Goal: Task Accomplishment & Management: Manage account settings

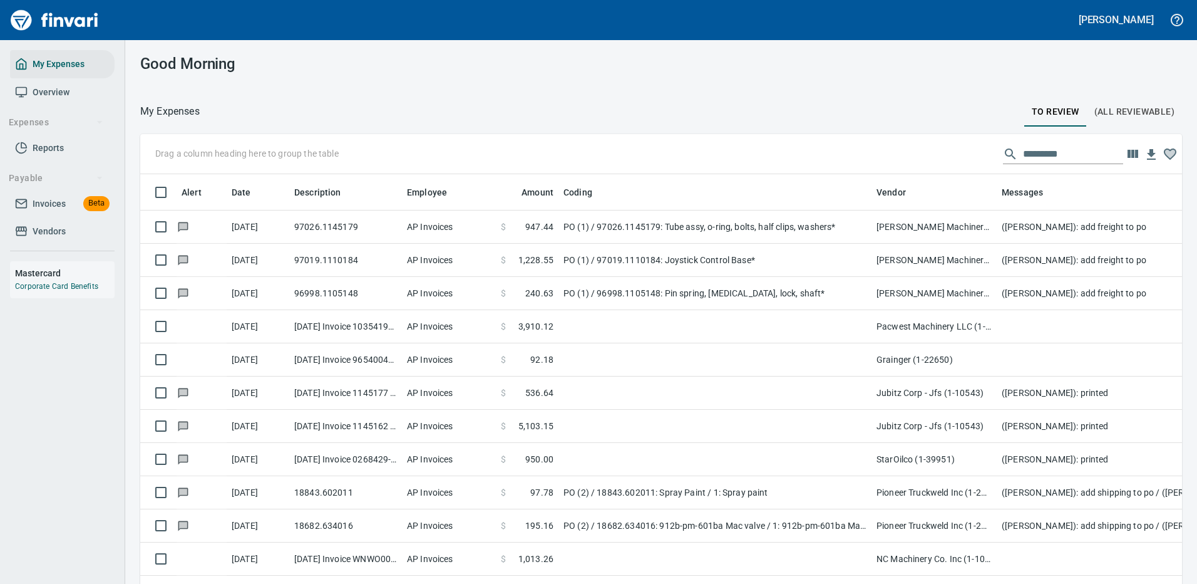
scroll to position [427, 1014]
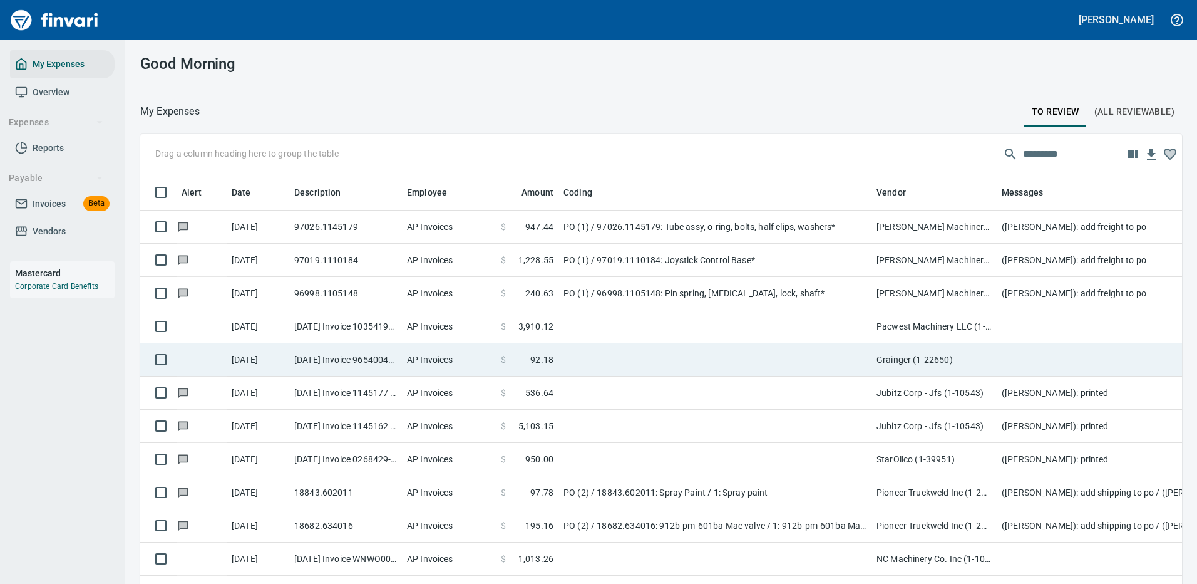
click at [688, 356] on td at bounding box center [714, 359] width 313 height 33
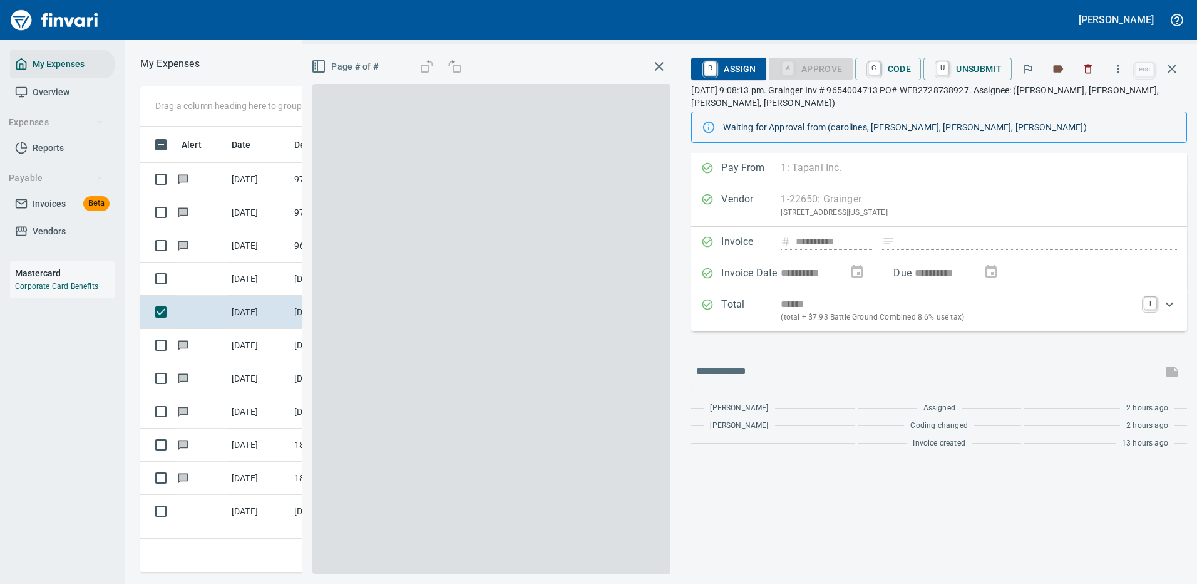
scroll to position [427, 710]
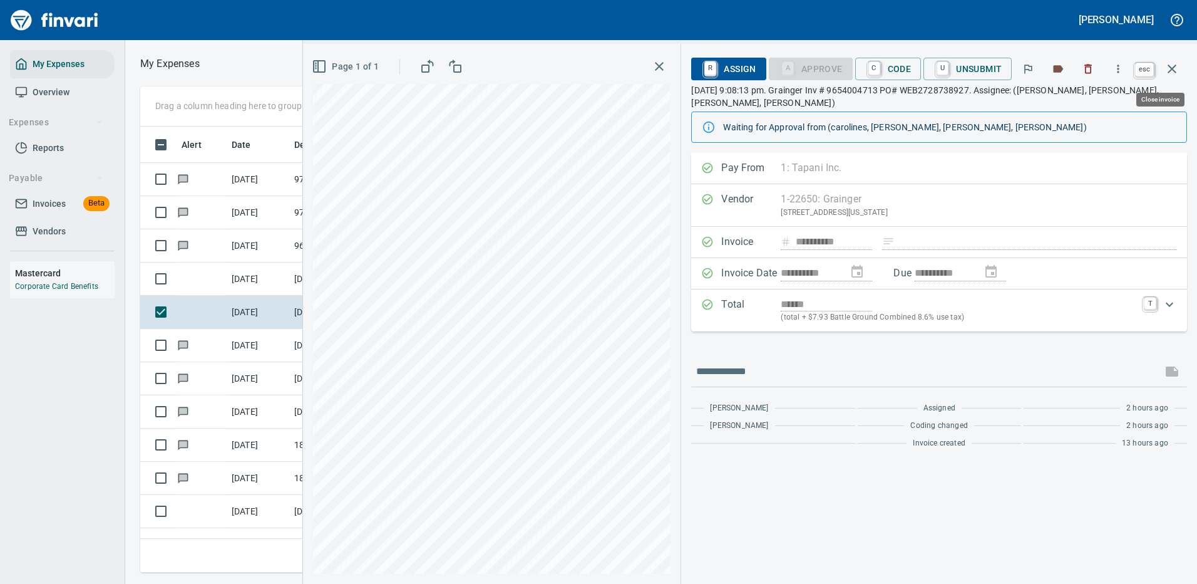
click at [1170, 64] on icon "button" at bounding box center [1172, 68] width 15 height 15
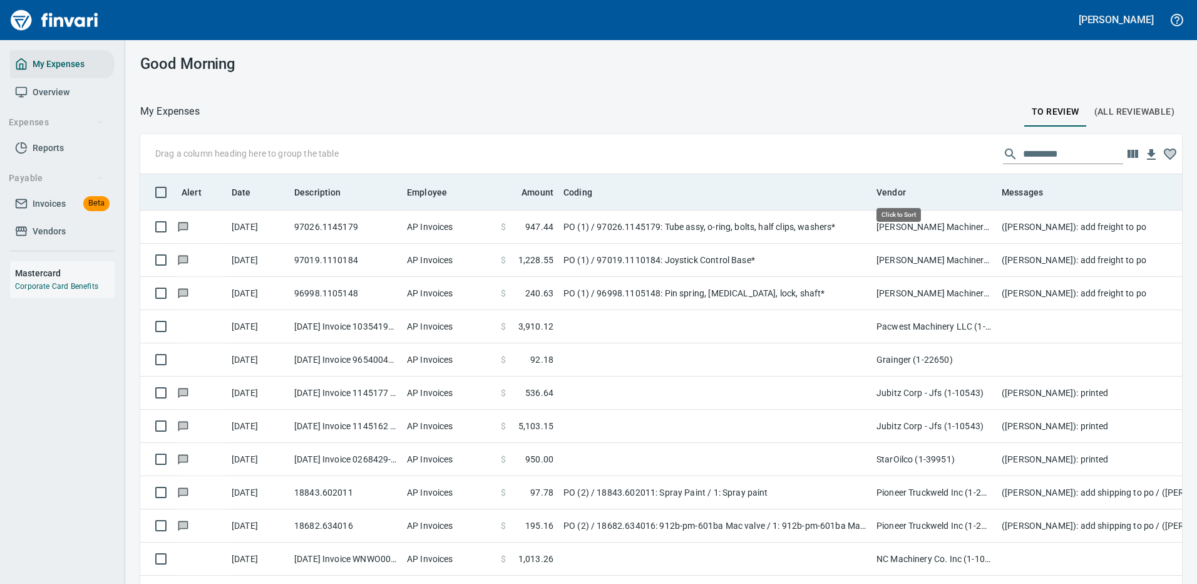
scroll to position [427, 1014]
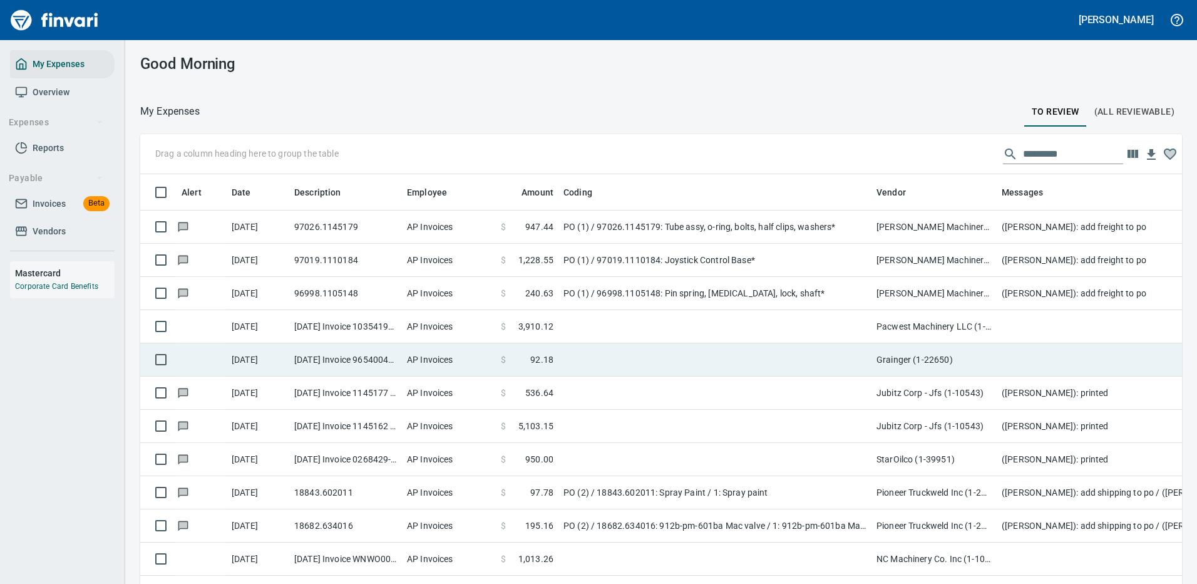
click at [704, 323] on td at bounding box center [714, 326] width 313 height 33
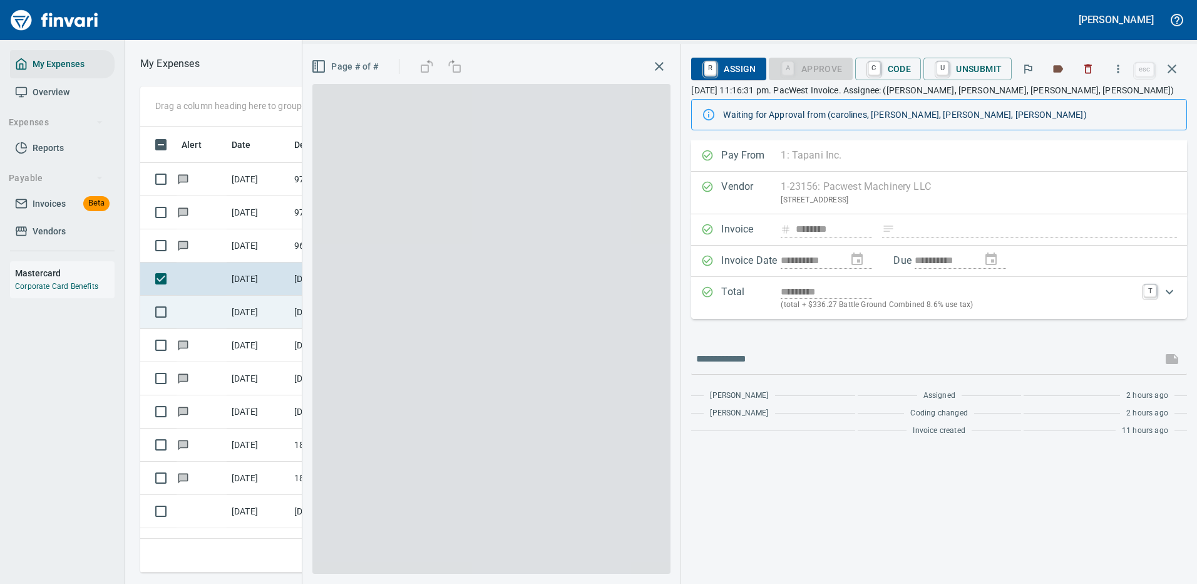
scroll to position [427, 710]
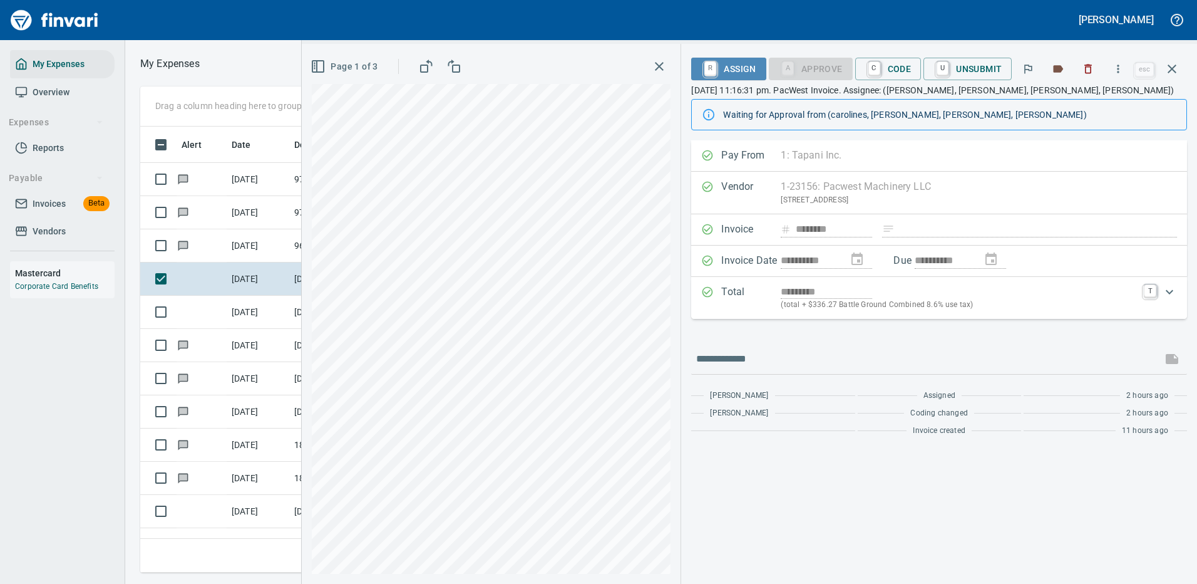
click at [734, 68] on span "R Assign" at bounding box center [728, 68] width 54 height 21
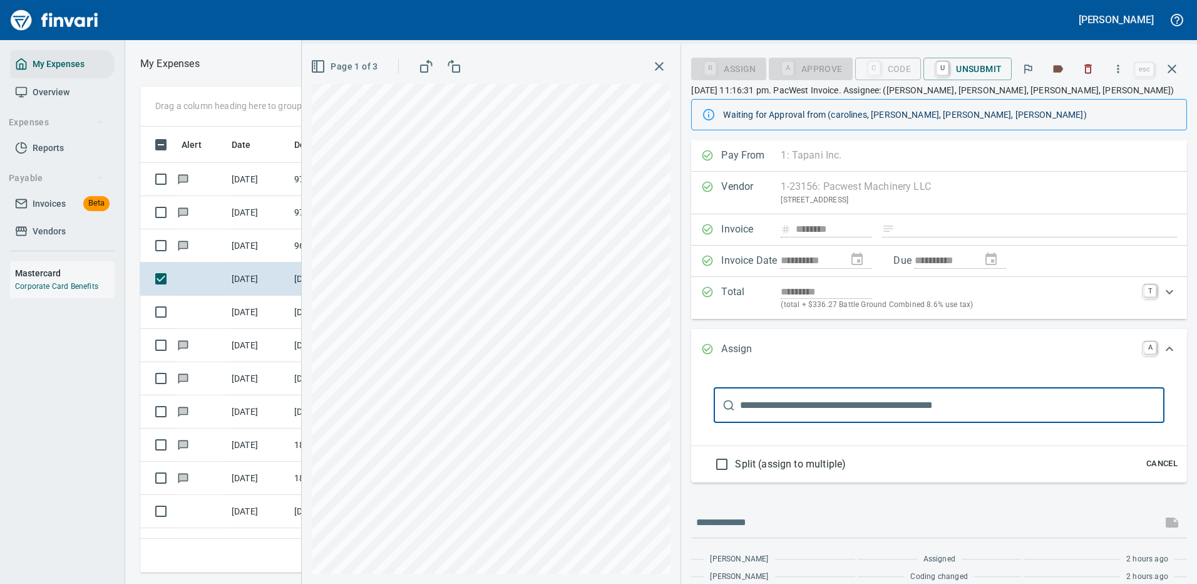
click at [770, 405] on input "text" at bounding box center [952, 405] width 424 height 35
click at [766, 406] on input "****" at bounding box center [952, 405] width 424 height 35
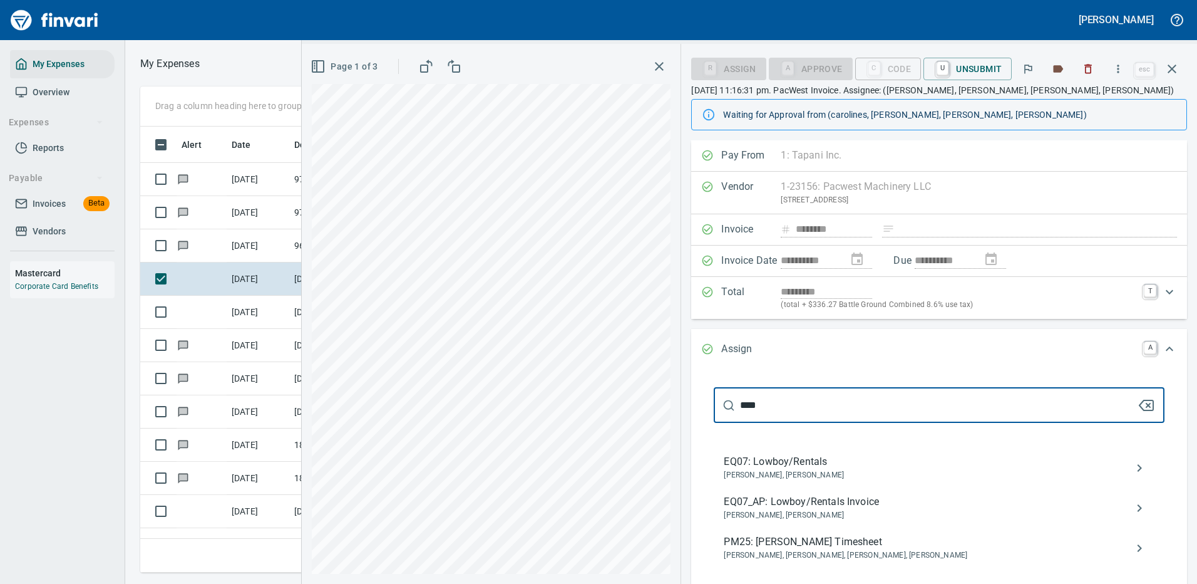
scroll to position [63, 0]
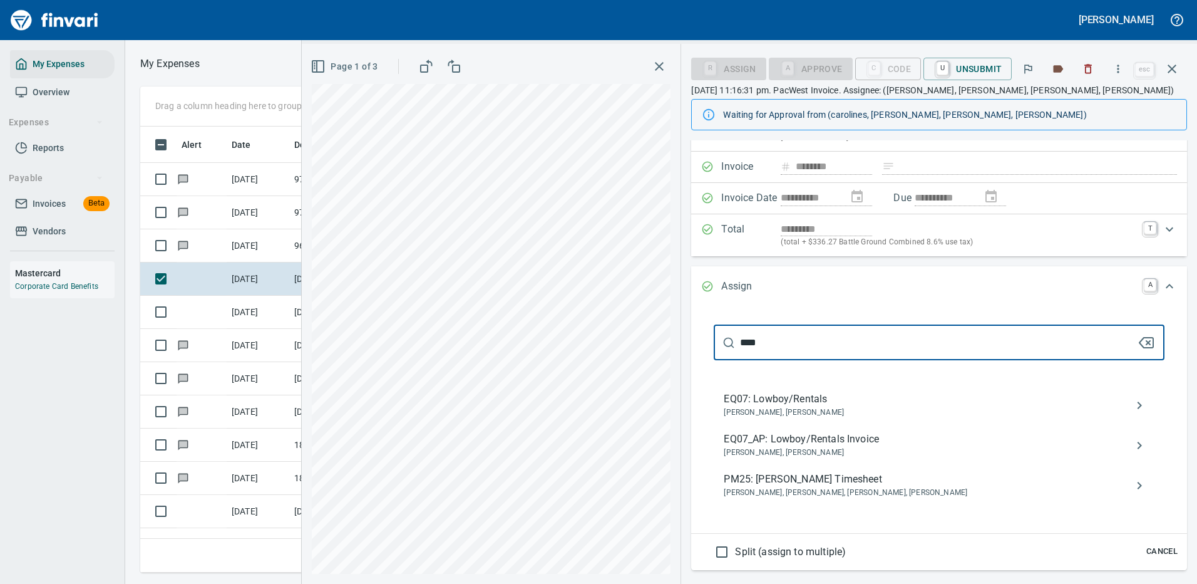
type input "****"
click at [822, 440] on span "EQ07_AP: Lowboy/Rentals Invoice" at bounding box center [929, 438] width 411 height 15
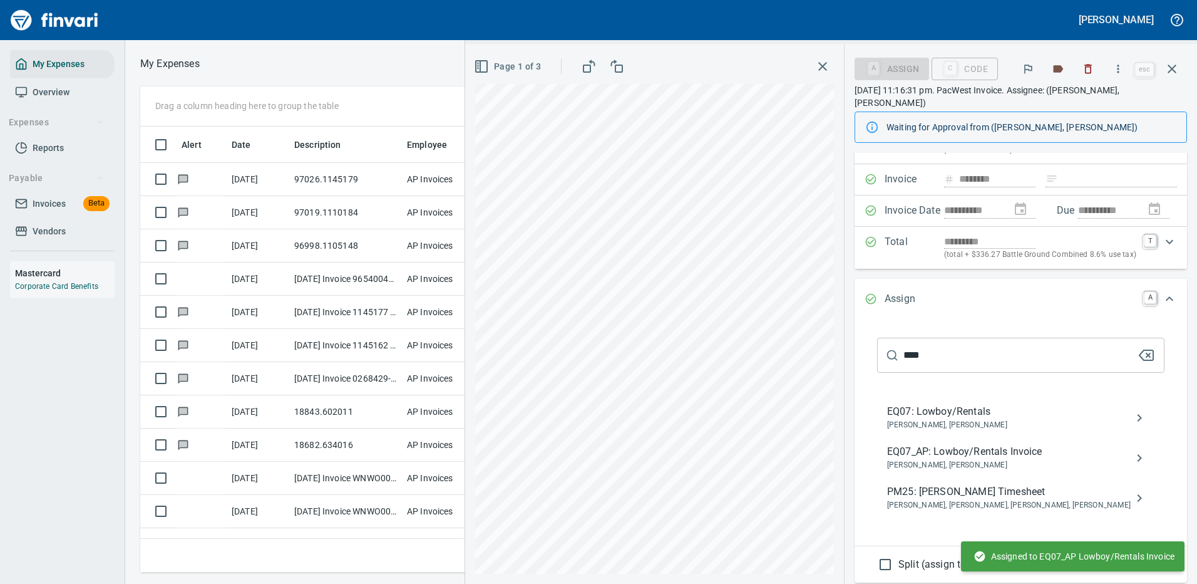
scroll to position [0, 0]
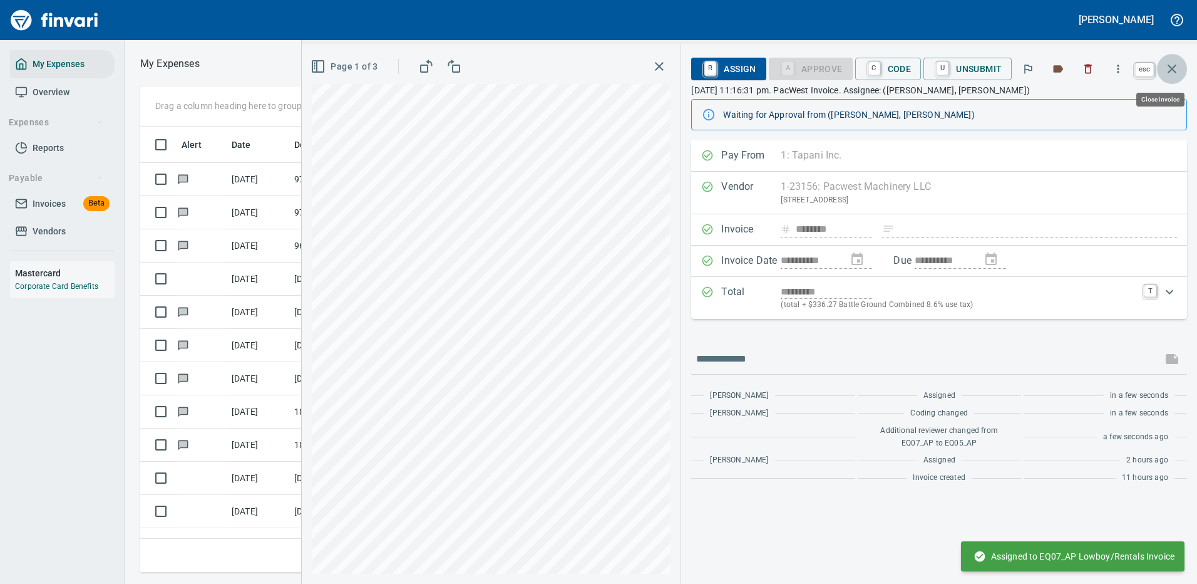
click at [1175, 66] on icon "button" at bounding box center [1172, 68] width 9 height 9
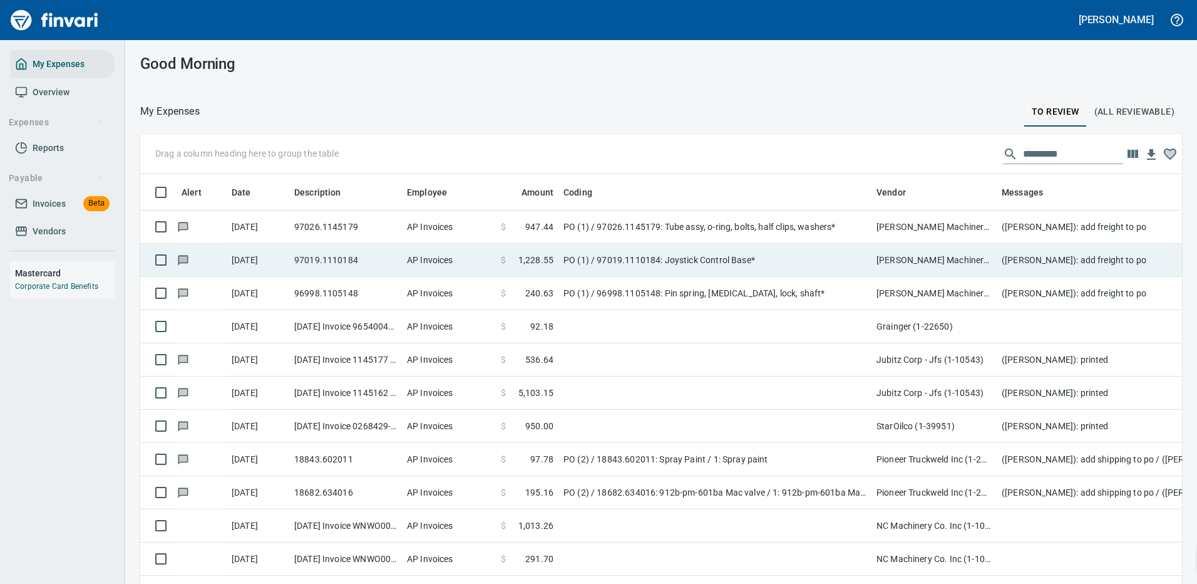
scroll to position [427, 1014]
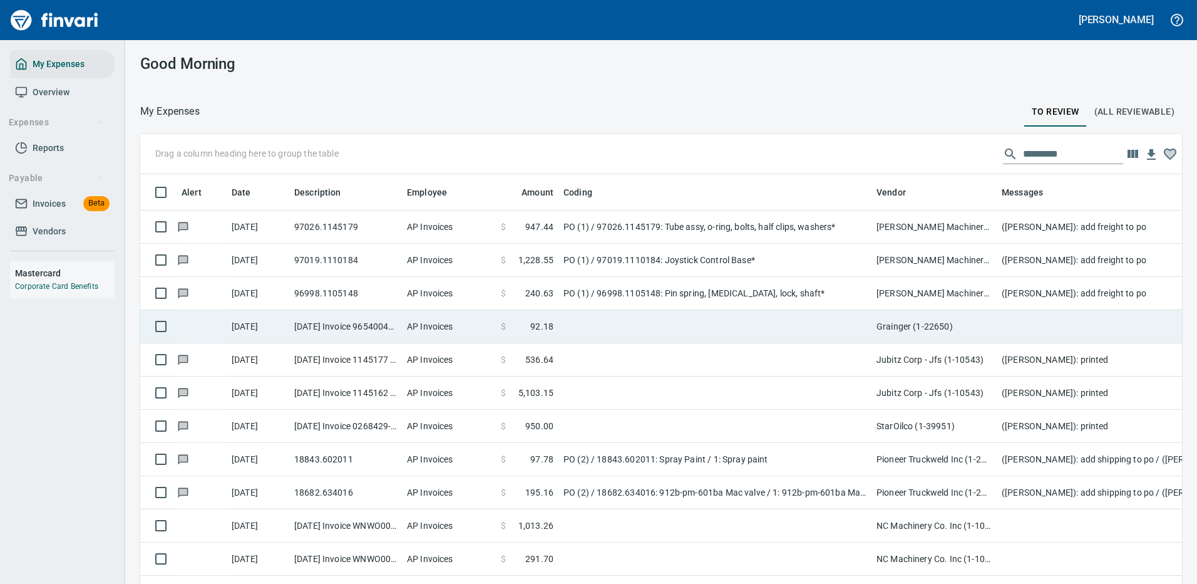
click at [610, 323] on td at bounding box center [714, 326] width 313 height 33
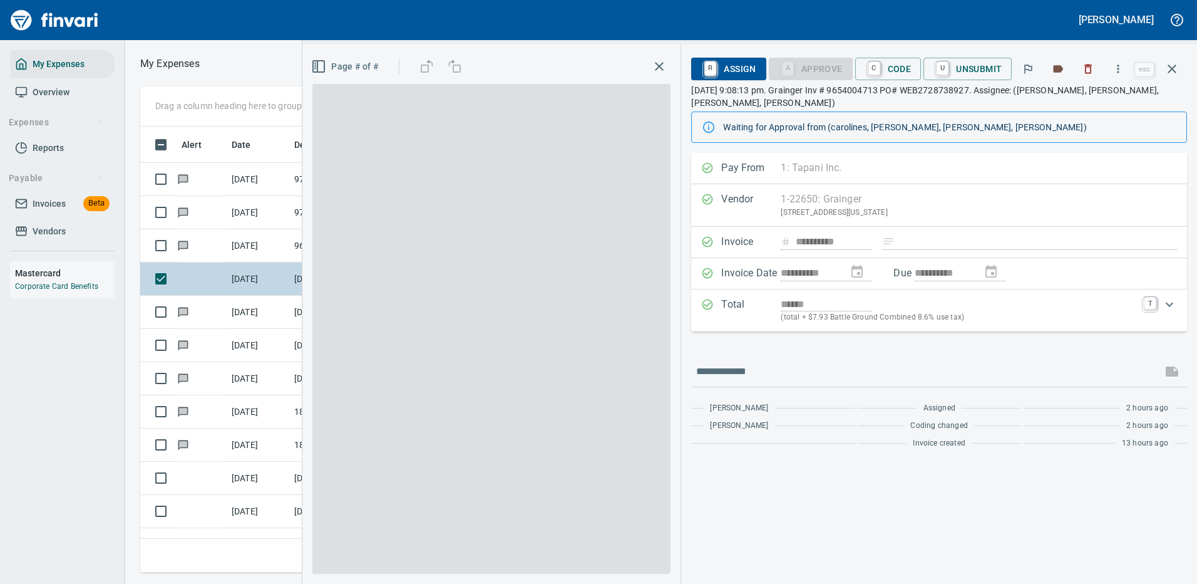
scroll to position [427, 710]
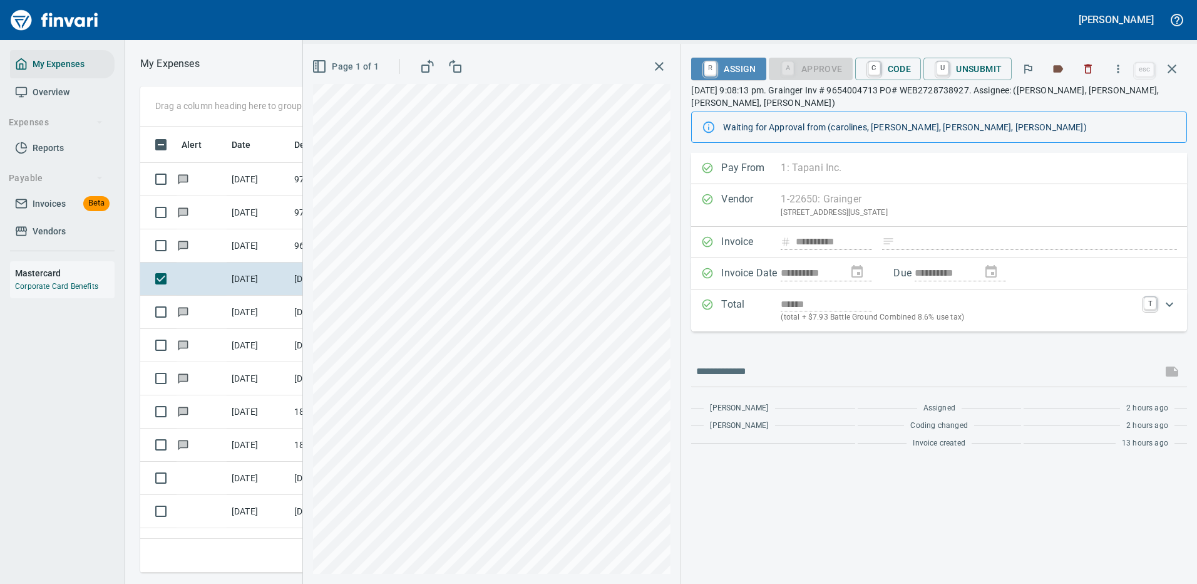
click at [738, 65] on span "R Assign" at bounding box center [728, 68] width 54 height 21
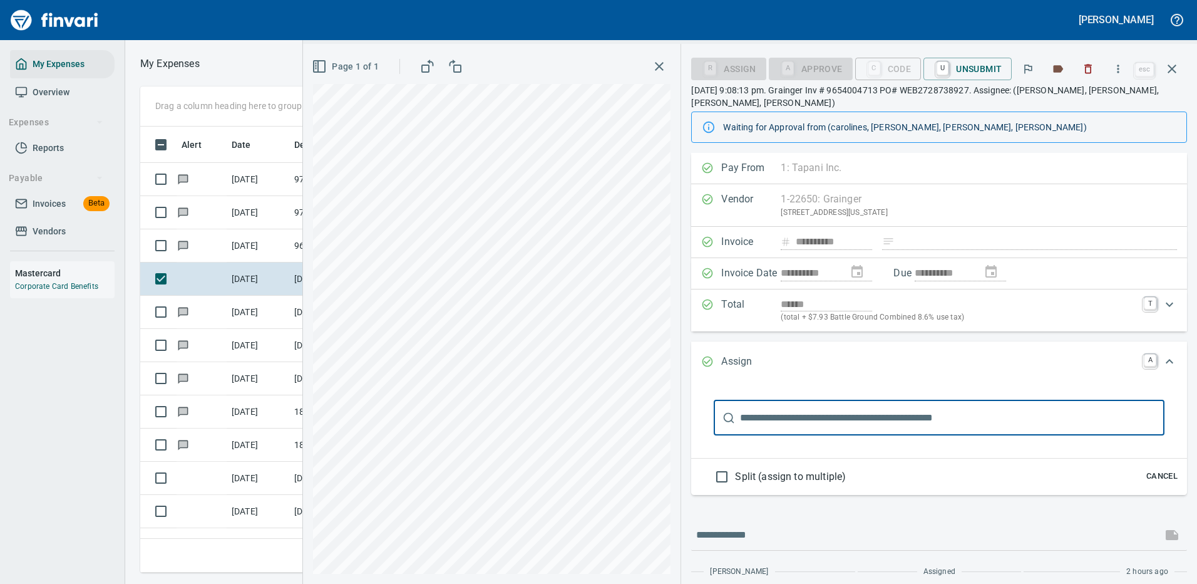
click at [796, 419] on input "text" at bounding box center [952, 417] width 424 height 35
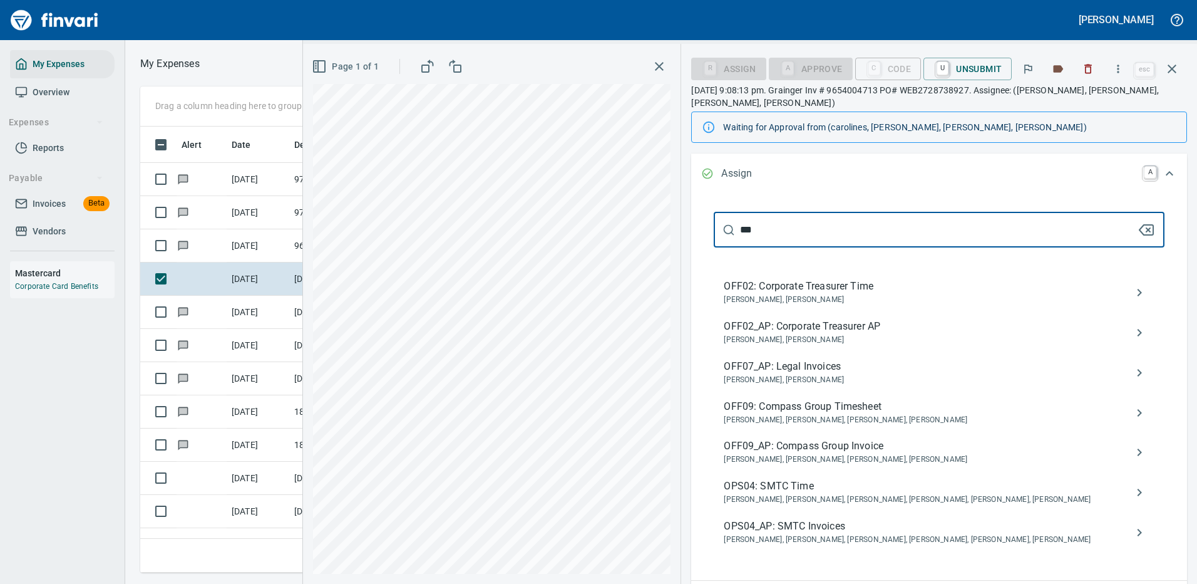
scroll to position [250, 0]
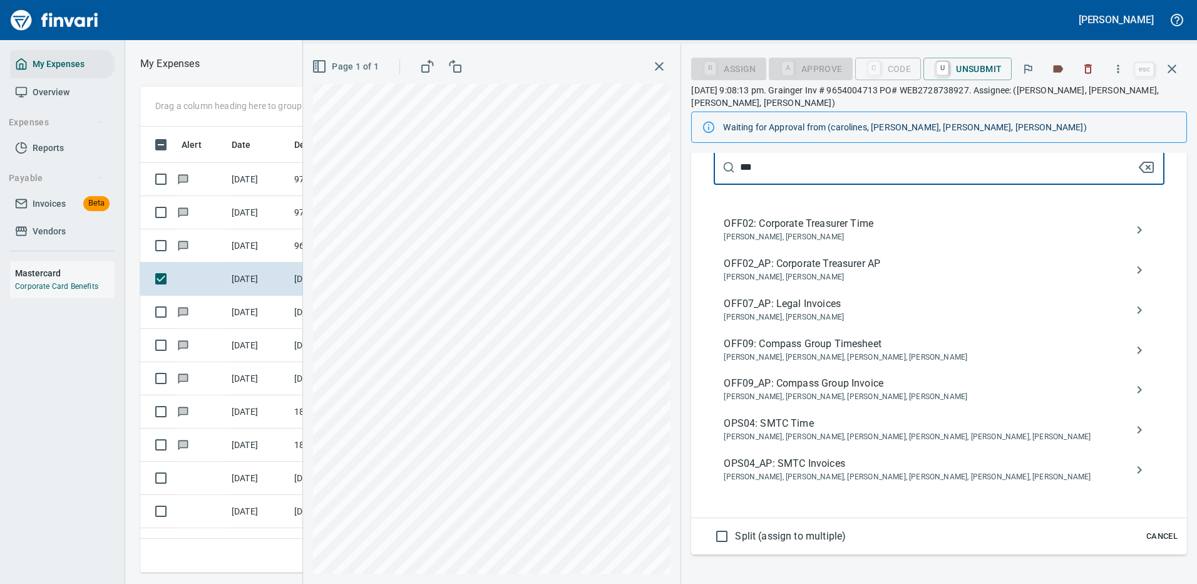
type input "***"
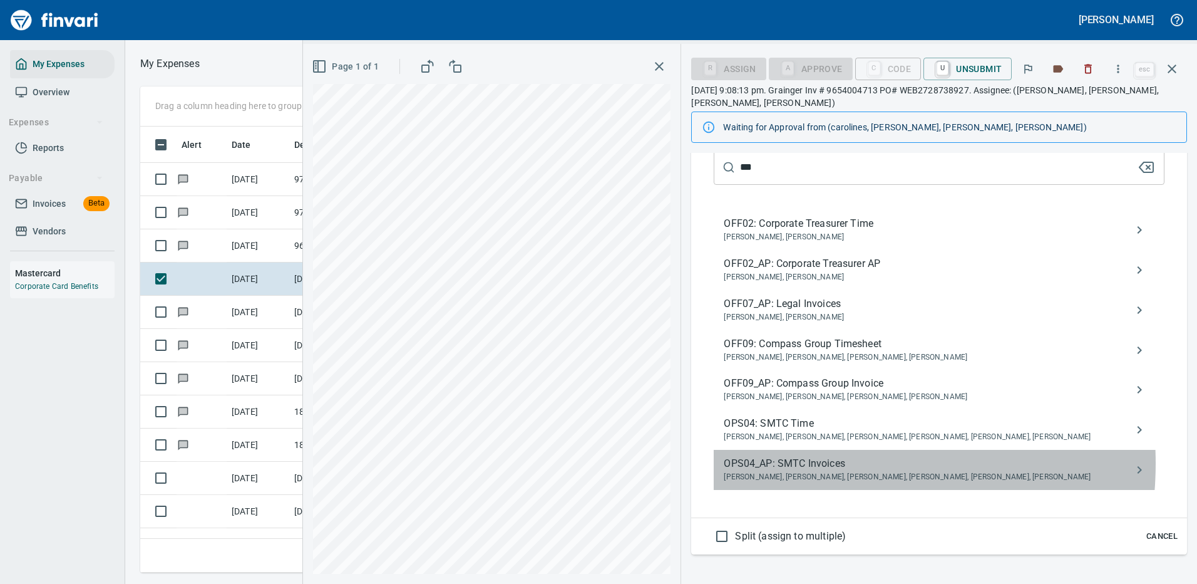
click at [805, 463] on span "OPS04_AP: SMTC Invoices" at bounding box center [929, 463] width 411 height 15
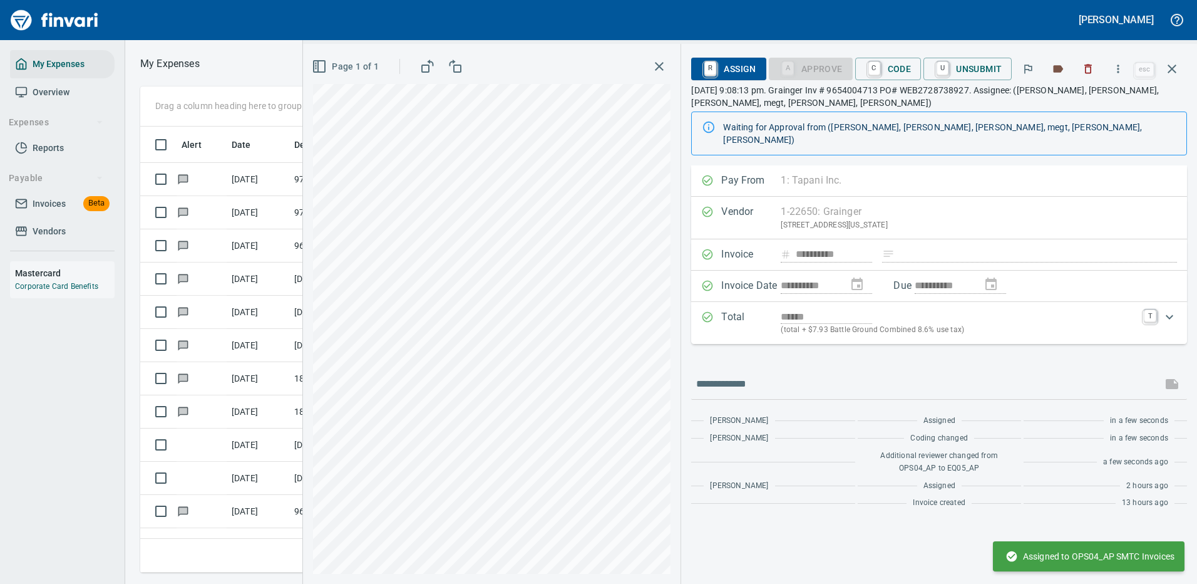
scroll to position [0, 0]
click at [1170, 62] on icon "button" at bounding box center [1172, 68] width 15 height 15
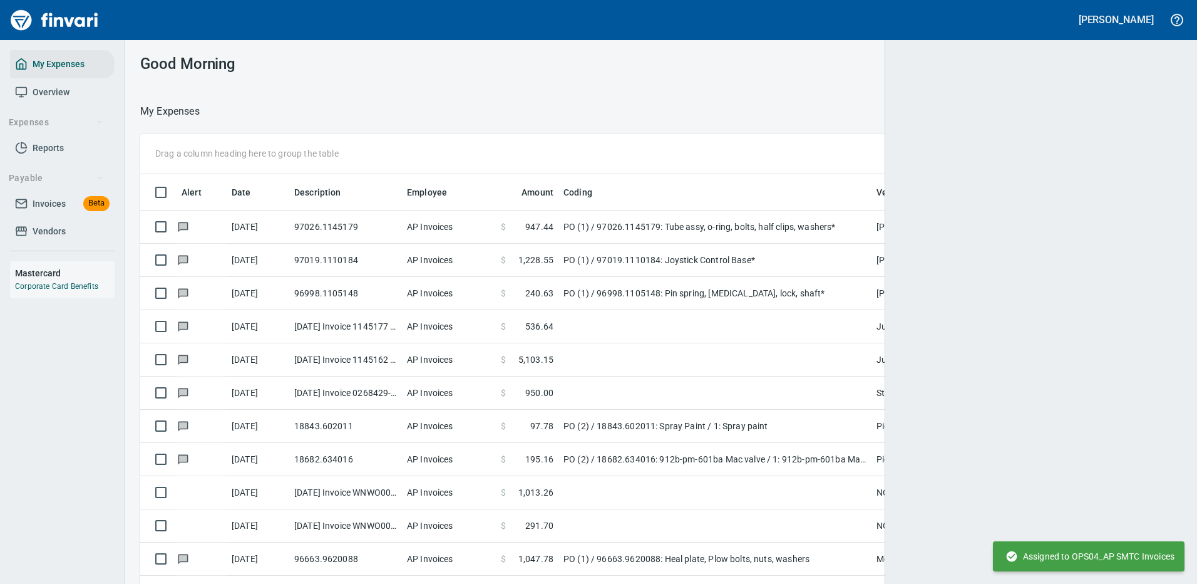
scroll to position [427, 1005]
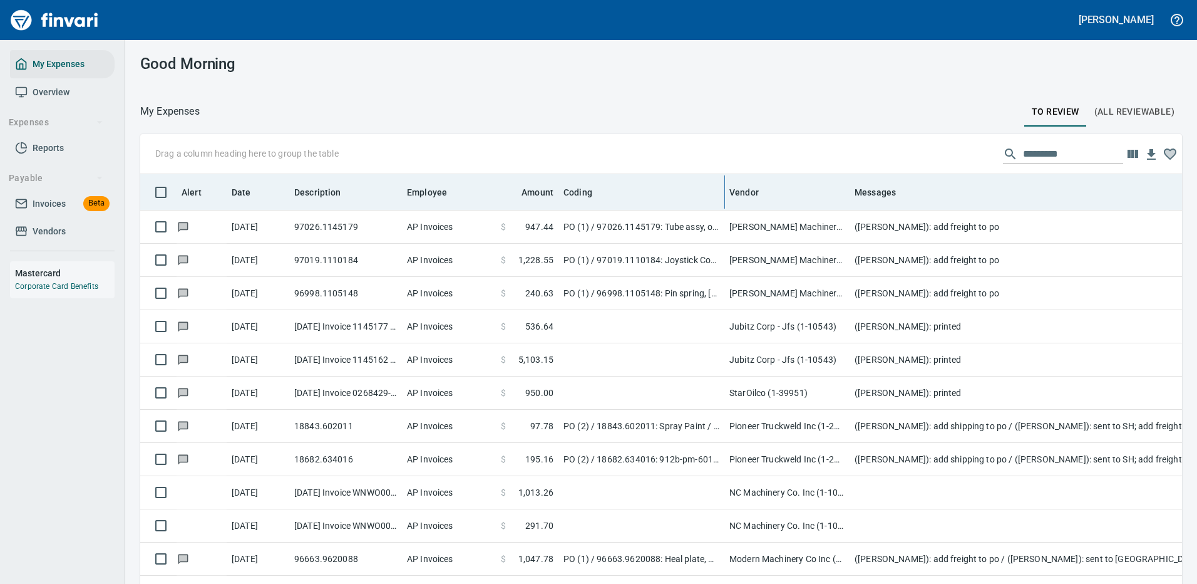
drag, startPoint x: 875, startPoint y: 193, endPoint x: 729, endPoint y: 205, distance: 146.4
click at [728, 205] on body "[PERSON_NAME] My Expenses Overview Expenses Reports Payable Invoices Beta Vendo…" at bounding box center [598, 292] width 1197 height 584
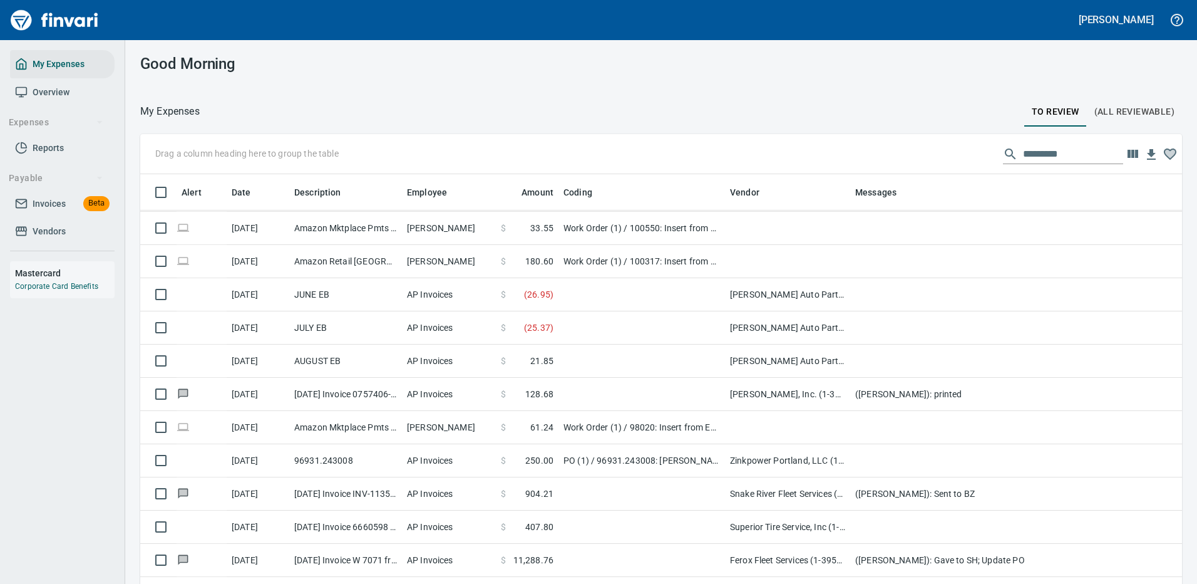
scroll to position [626, 0]
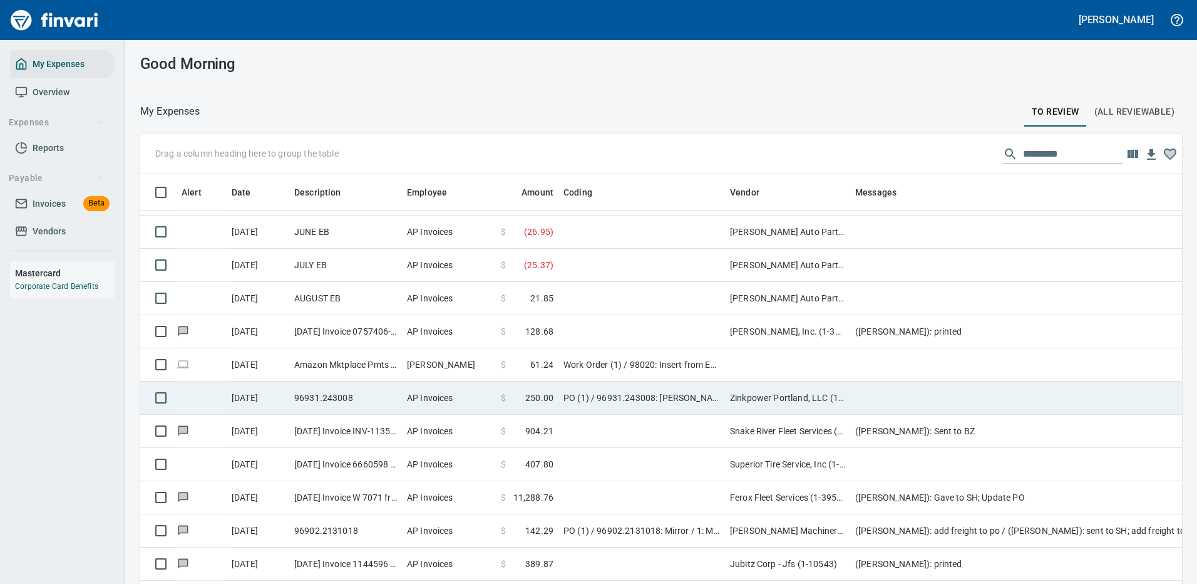
click at [798, 395] on td "Zinkpower Portland, LLC (1-10397)" at bounding box center [787, 397] width 125 height 33
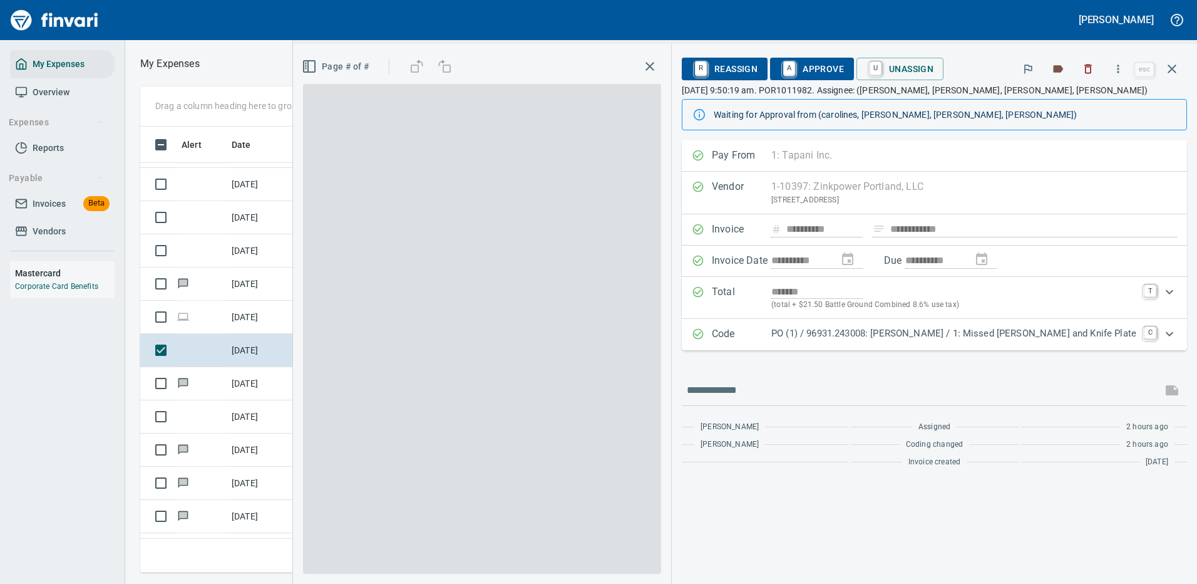
scroll to position [427, 710]
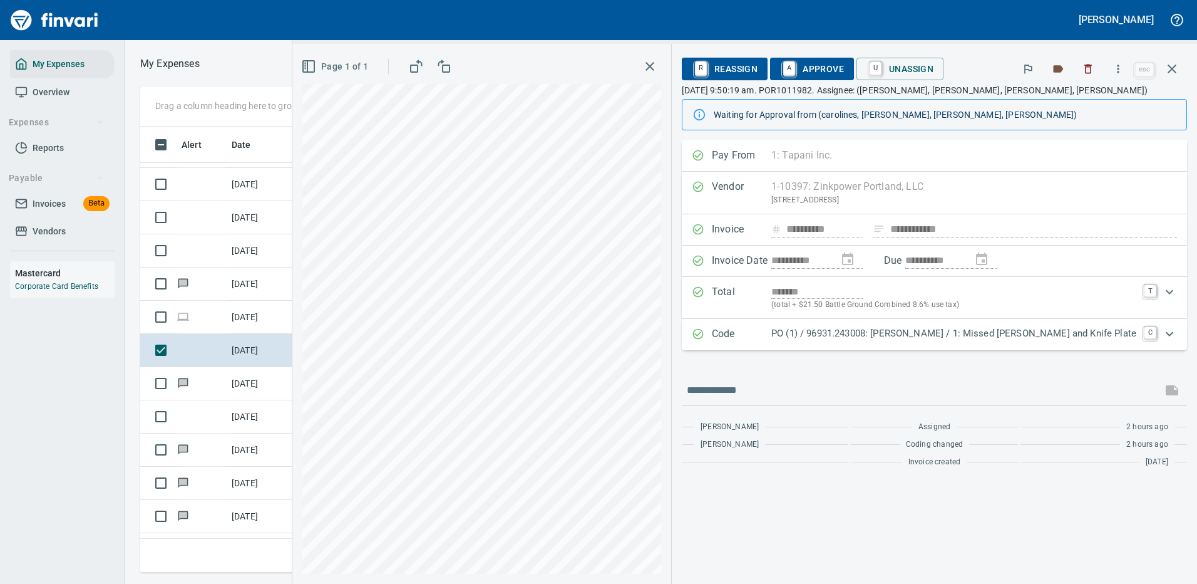
click at [833, 334] on p "PO (1) / 96931.243008: [PERSON_NAME] / 1: Missed [PERSON_NAME] and Knife Plate" at bounding box center [953, 333] width 365 height 14
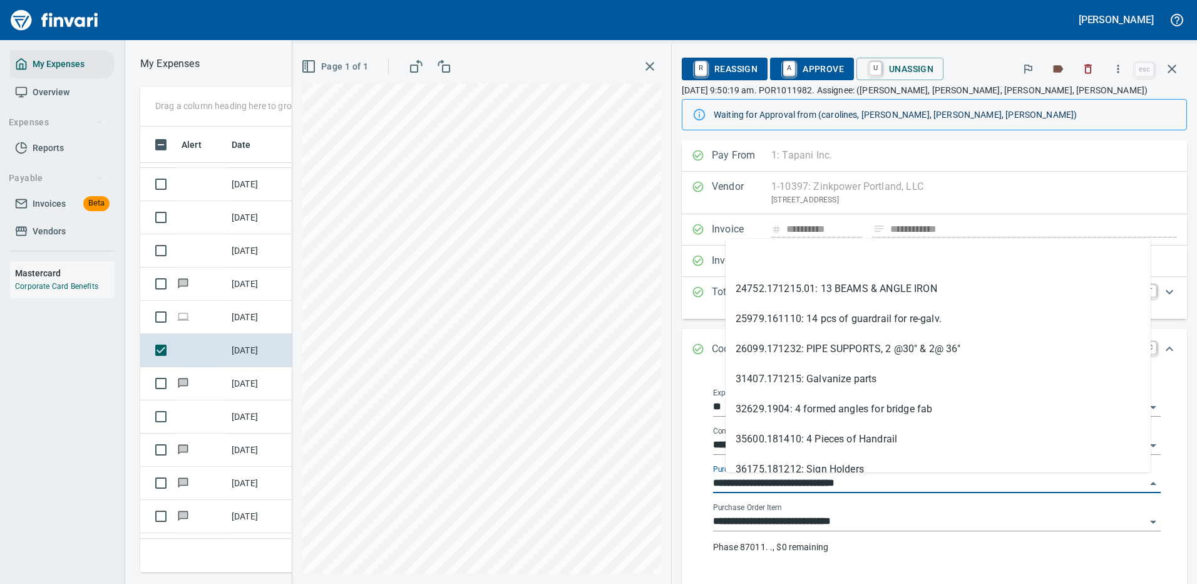
drag, startPoint x: 794, startPoint y: 483, endPoint x: 718, endPoint y: 486, distance: 76.4
click at [718, 486] on div "**********" at bounding box center [937, 478] width 468 height 200
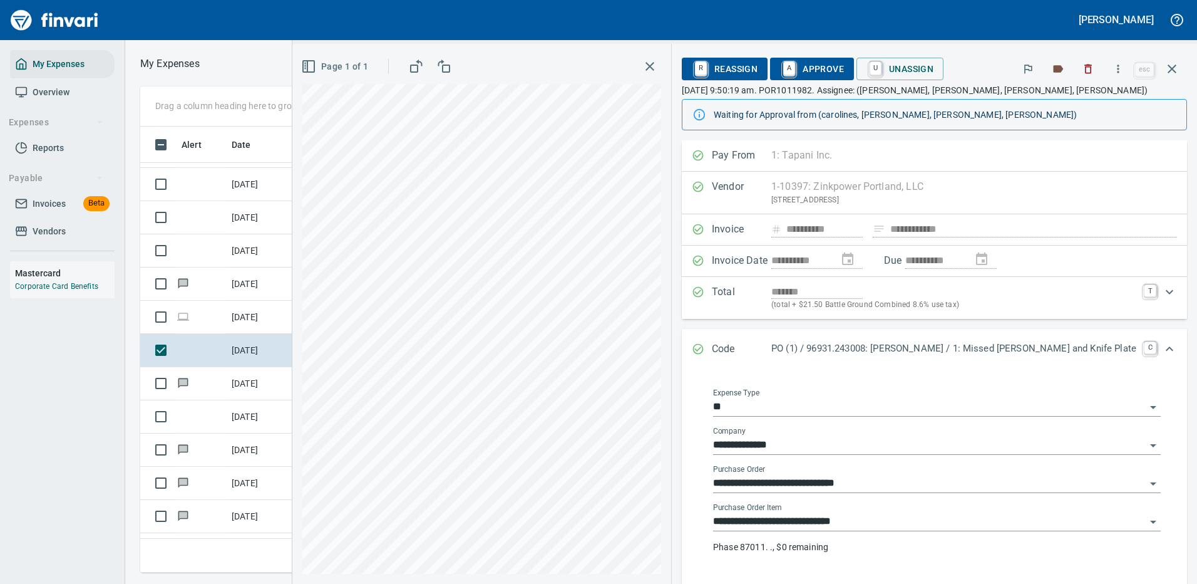
click at [1020, 466] on div "**********" at bounding box center [937, 479] width 448 height 28
click at [1121, 68] on icon "button" at bounding box center [1118, 69] width 13 height 13
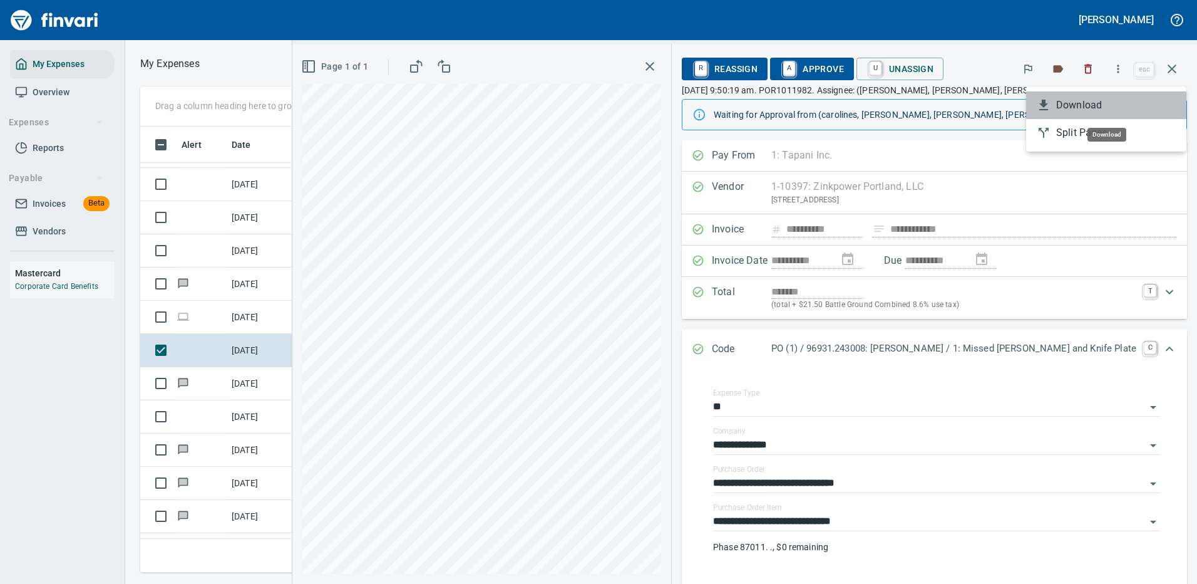
click at [1063, 104] on span "Download" at bounding box center [1116, 105] width 120 height 15
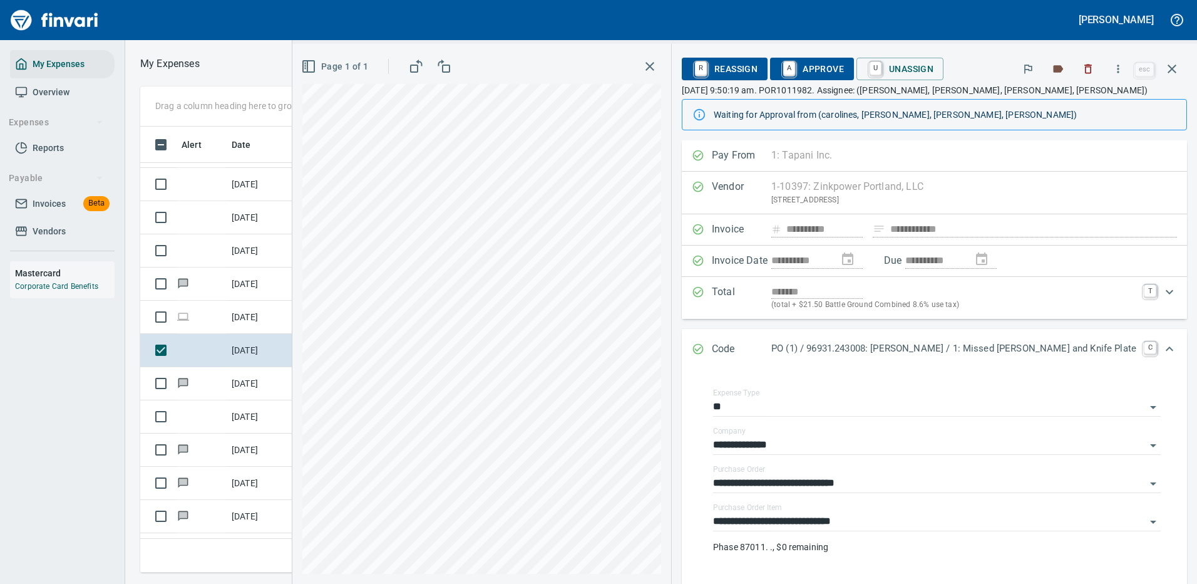
scroll to position [167, 0]
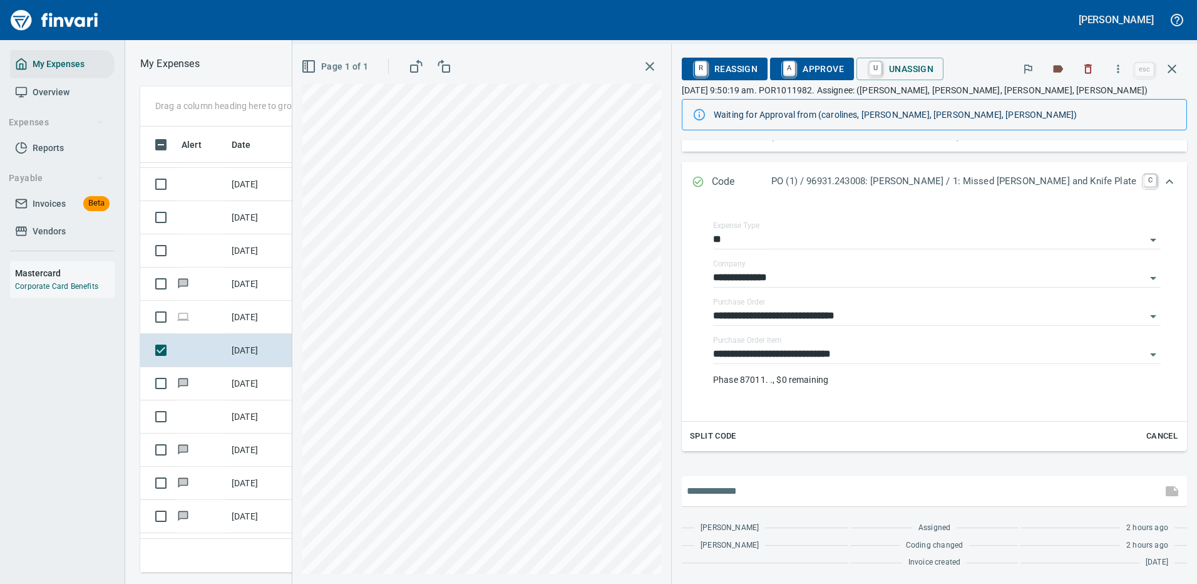
click at [785, 486] on input "text" at bounding box center [922, 491] width 470 height 20
type input "**********"
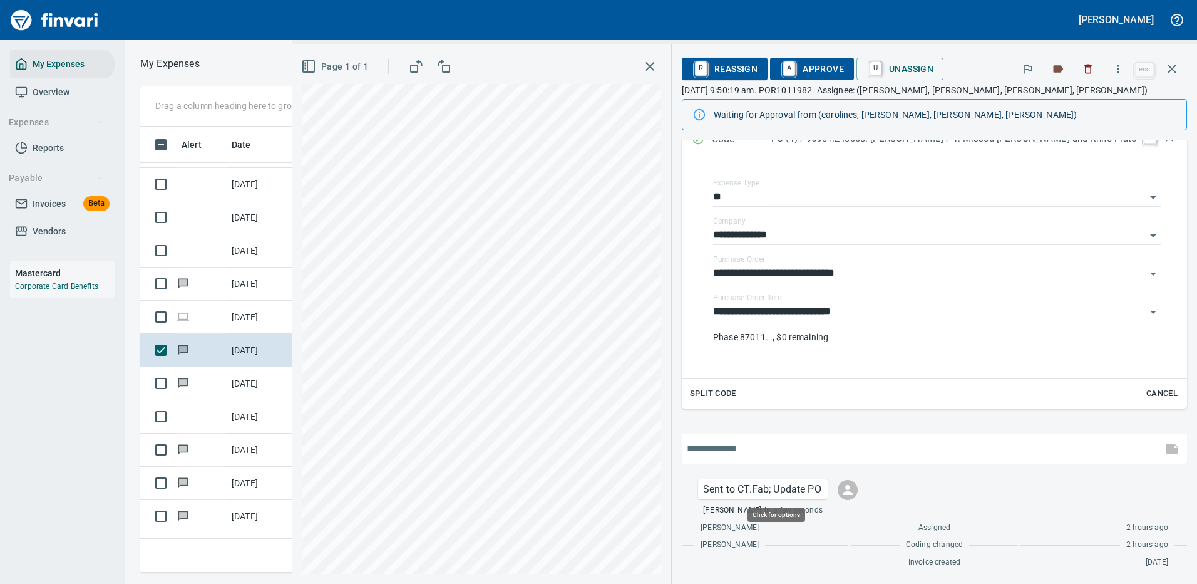
scroll to position [427, 710]
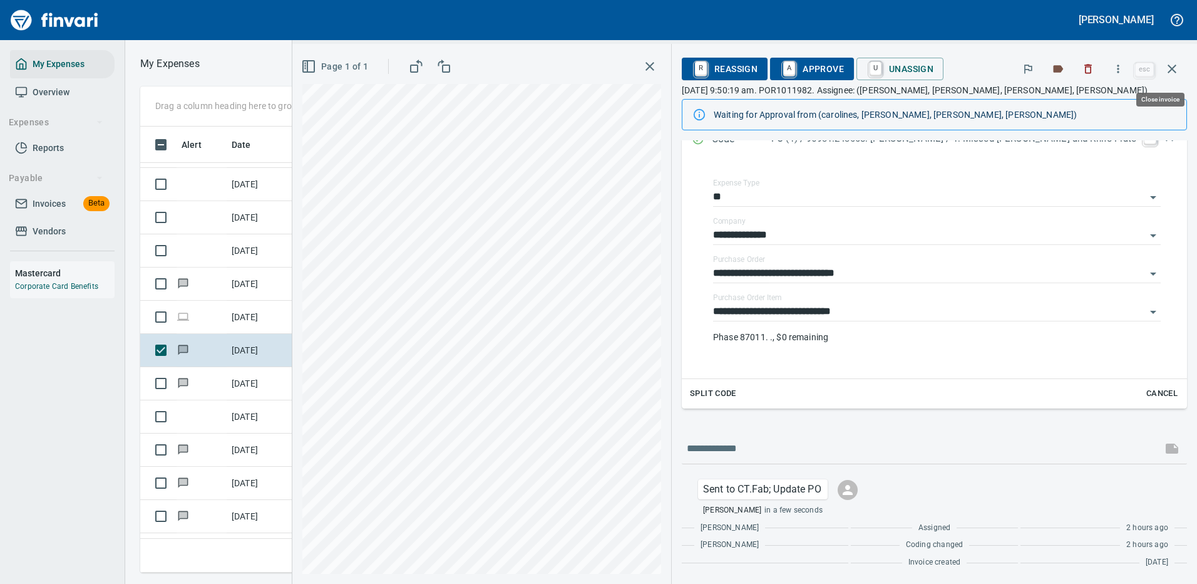
click at [1172, 66] on icon "button" at bounding box center [1172, 68] width 15 height 15
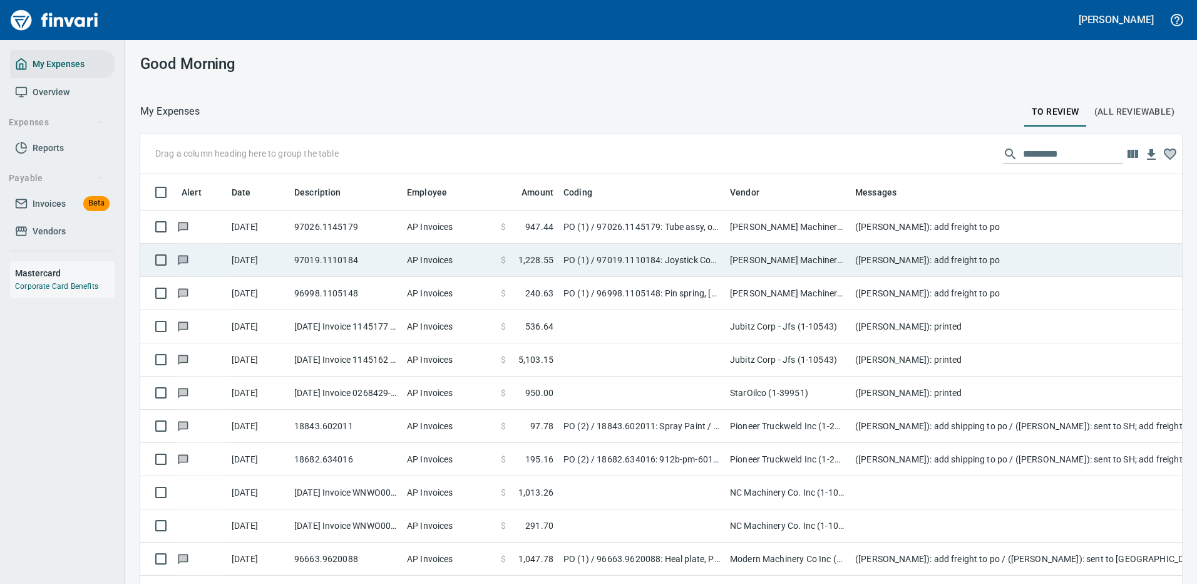
click at [756, 222] on td "[PERSON_NAME] Machinery Co (1-10794)" at bounding box center [787, 226] width 125 height 33
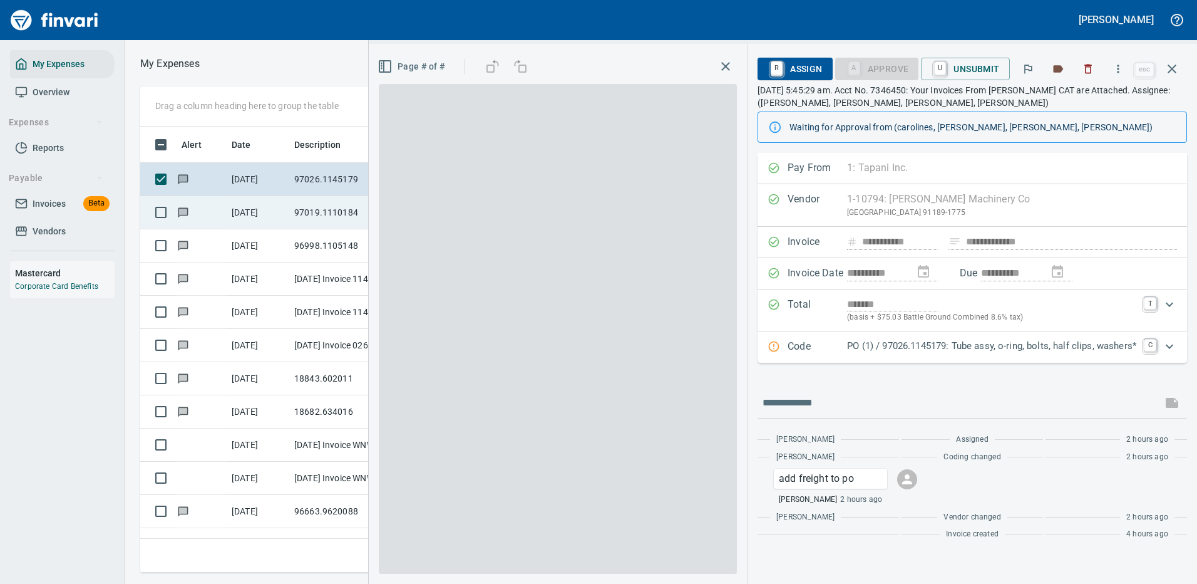
scroll to position [427, 710]
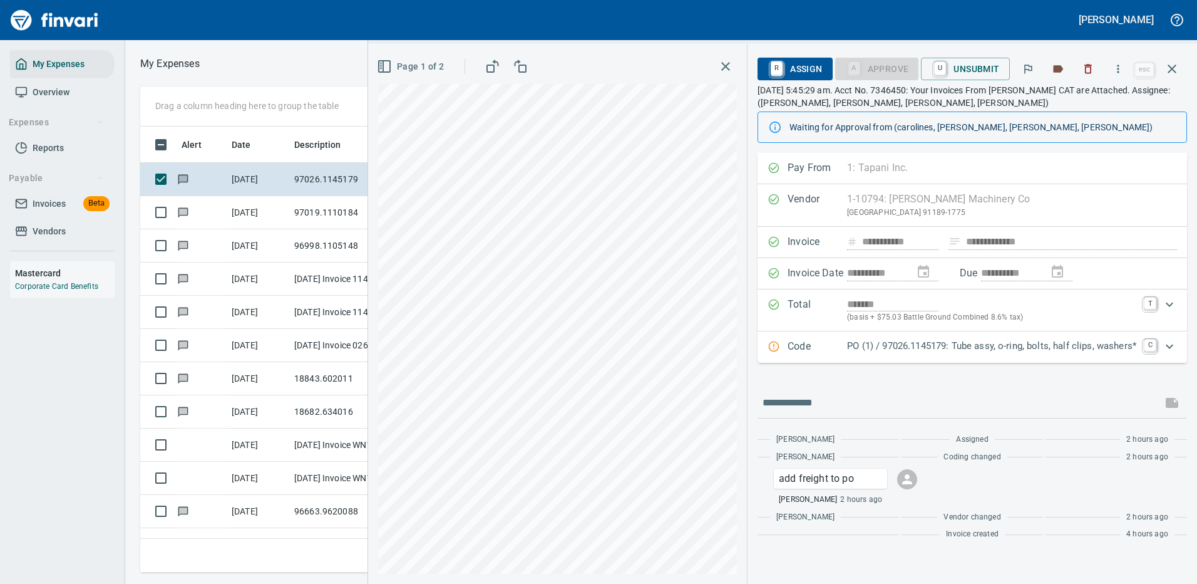
click at [909, 346] on p "PO (1) / 97026.1145179: Tube assy, o-ring, bolts, half clips, washers*" at bounding box center [991, 346] width 289 height 14
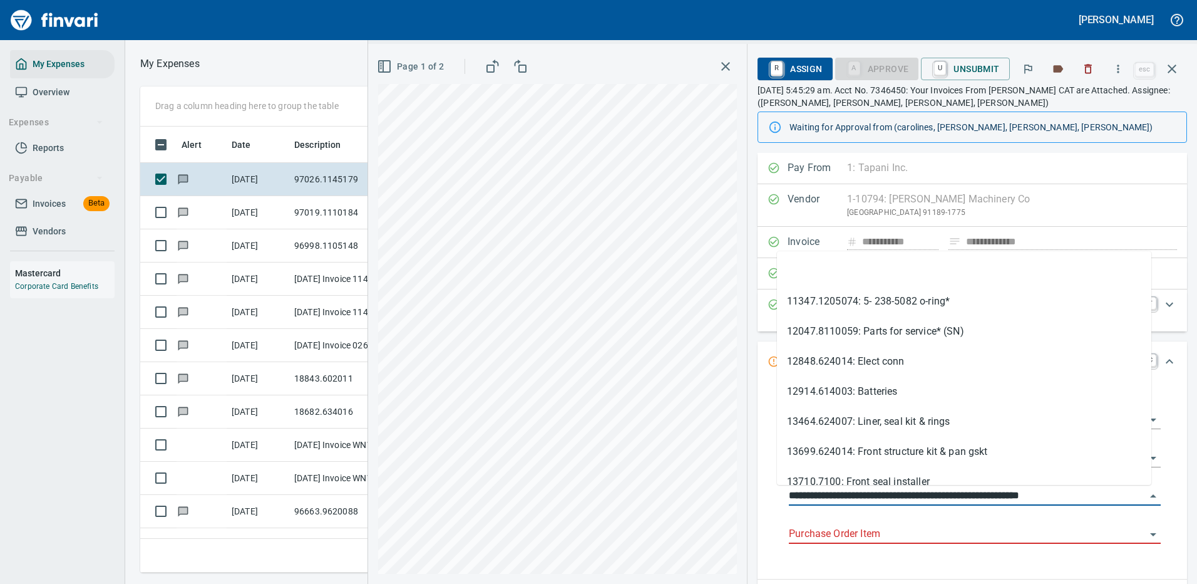
drag, startPoint x: 851, startPoint y: 496, endPoint x: 774, endPoint y: 495, distance: 76.4
click at [779, 495] on div "**********" at bounding box center [975, 480] width 392 height 178
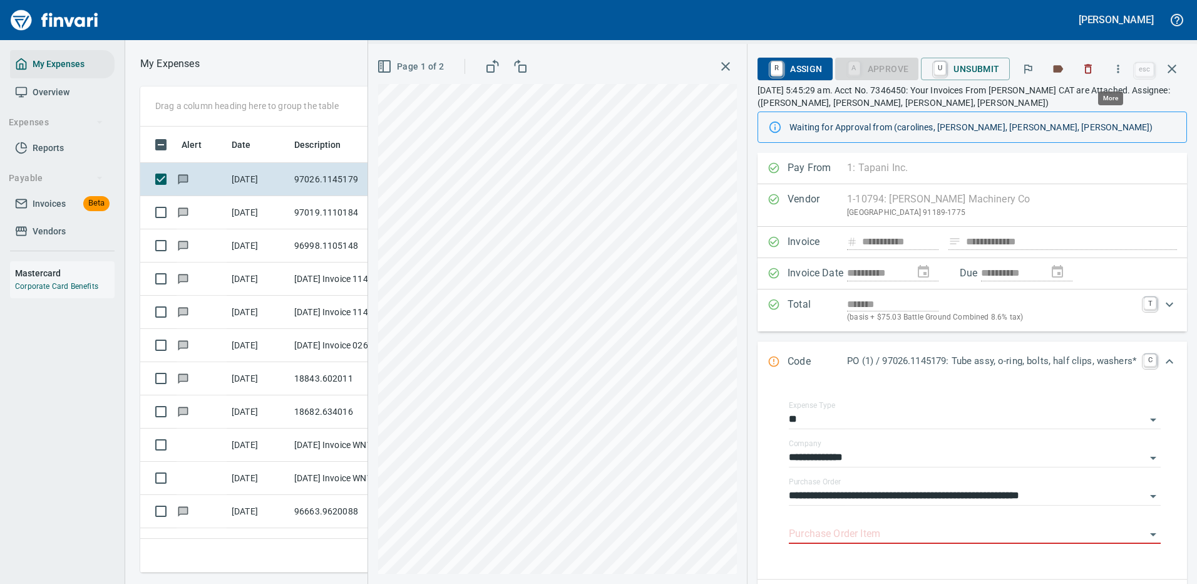
click at [1118, 65] on icon "button" at bounding box center [1118, 69] width 13 height 13
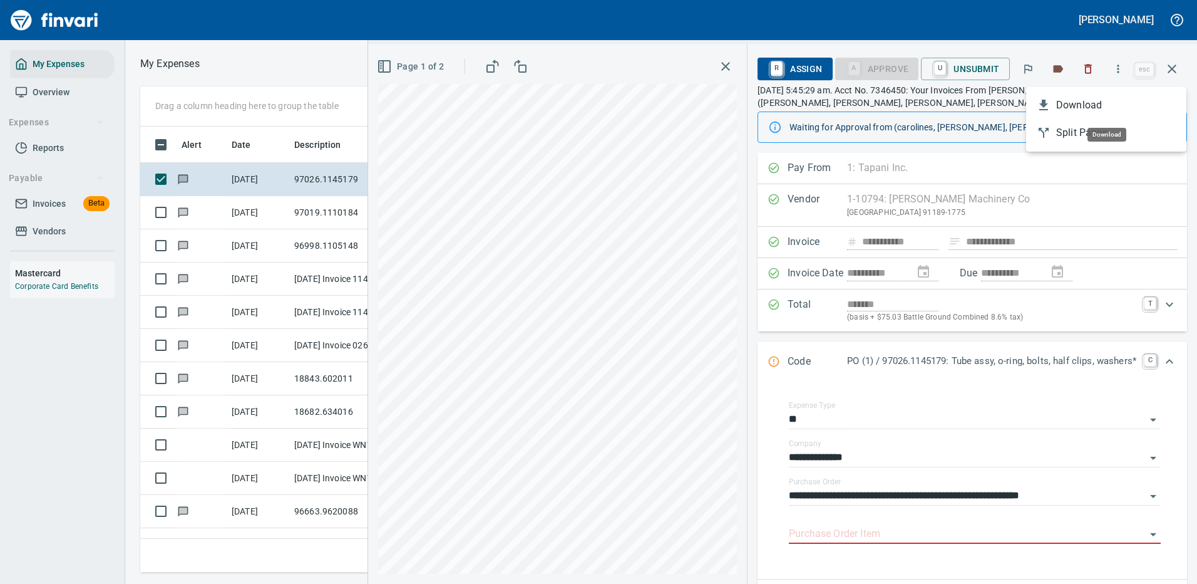
click at [1086, 100] on span "Download" at bounding box center [1116, 105] width 120 height 15
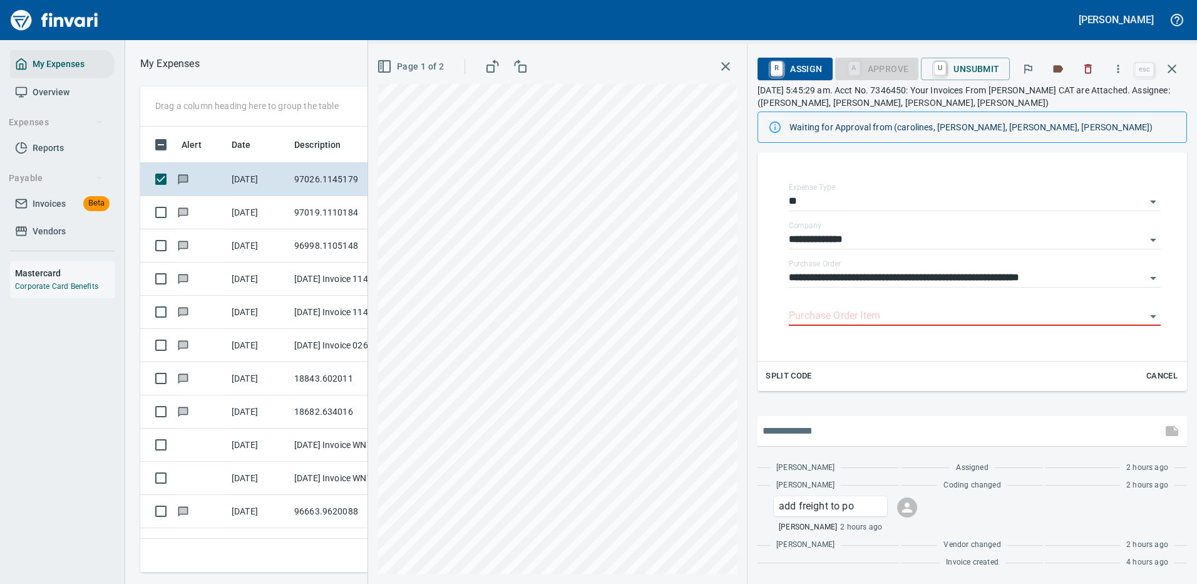
click at [821, 428] on input "text" at bounding box center [960, 431] width 394 height 20
type input "**********"
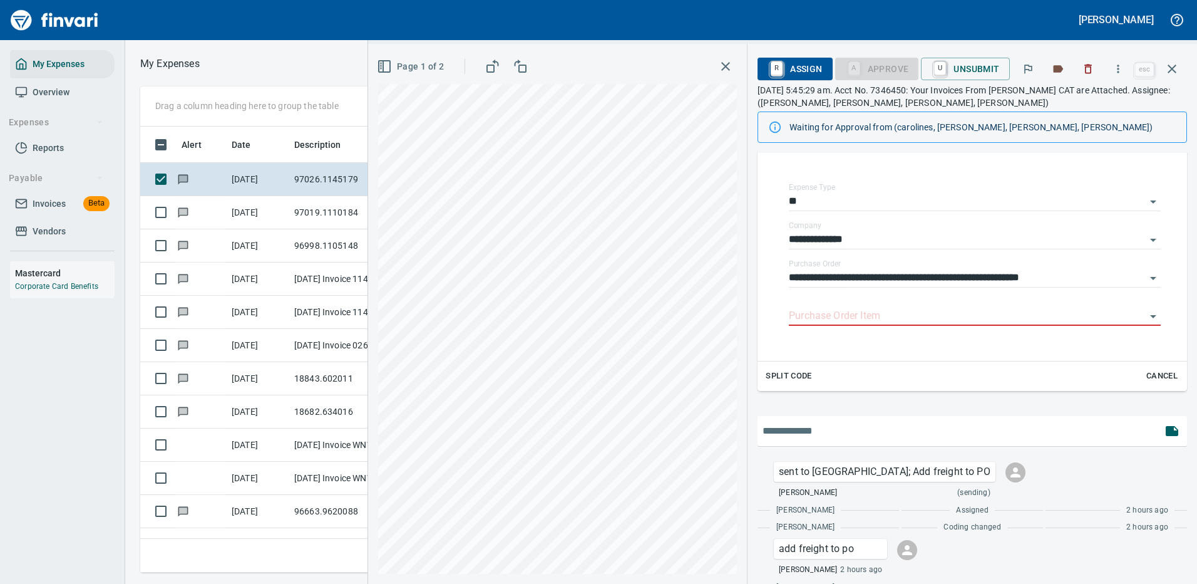
scroll to position [260, 0]
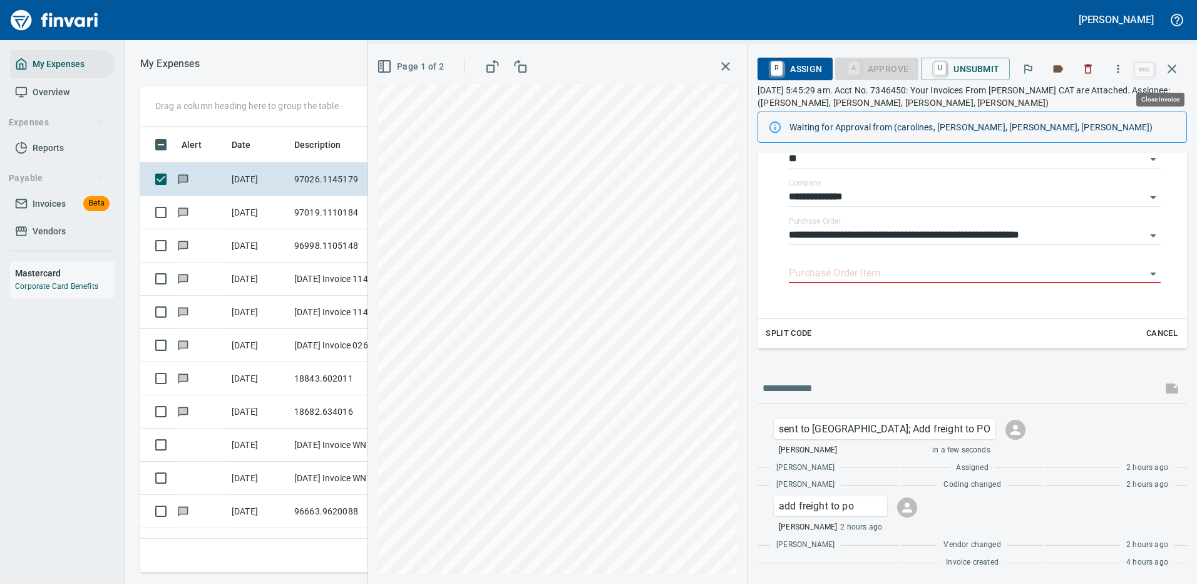
click at [1171, 62] on icon "button" at bounding box center [1172, 68] width 15 height 15
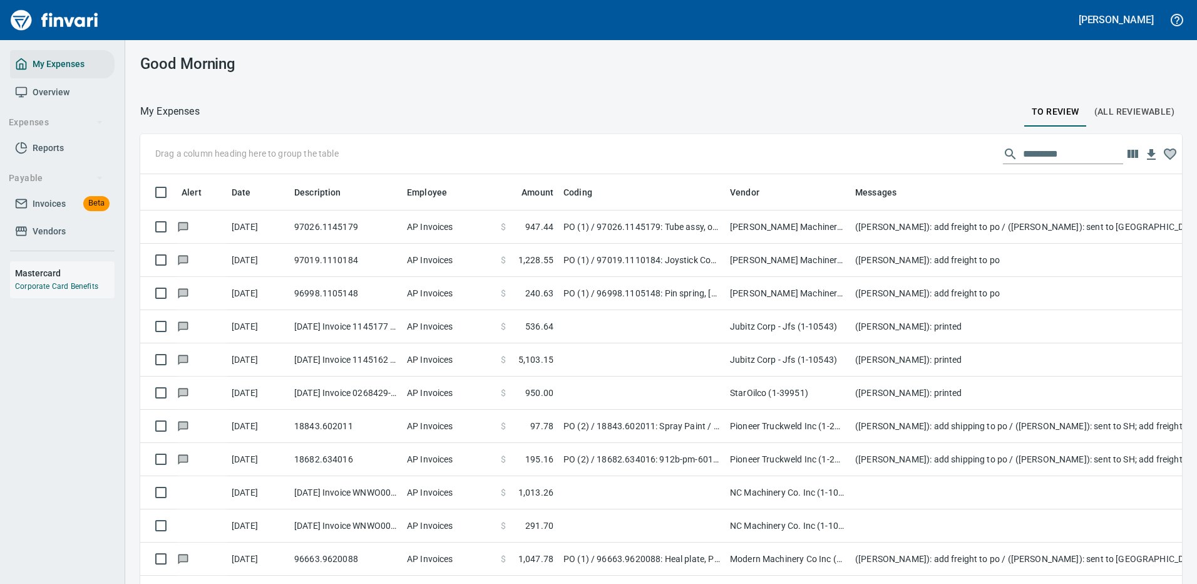
scroll to position [427, 1004]
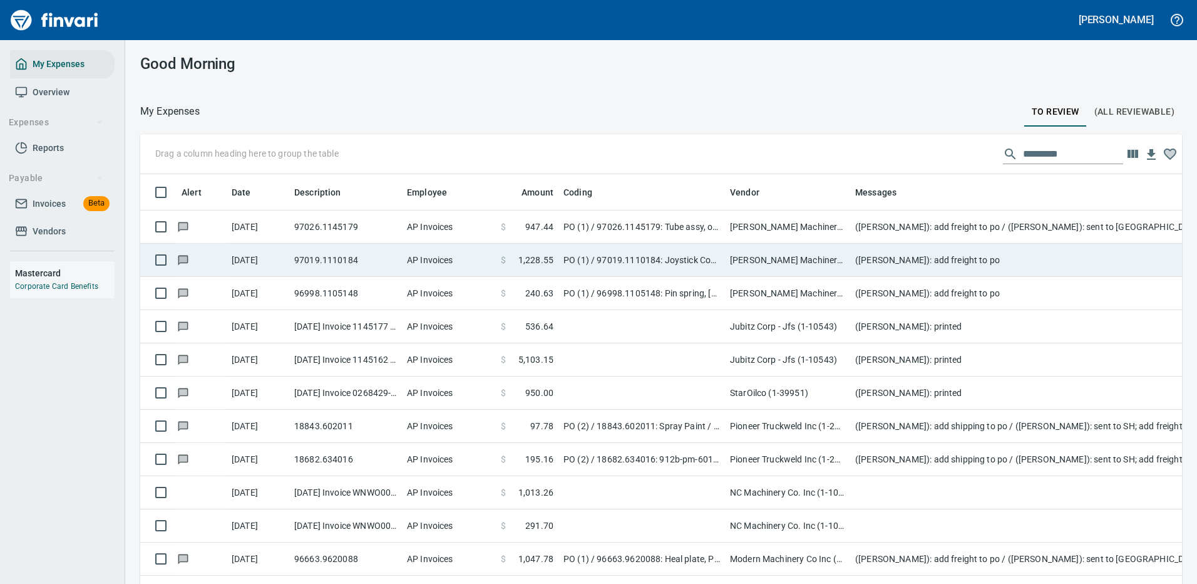
click at [965, 257] on td "([PERSON_NAME]): add freight to po" at bounding box center [1100, 260] width 501 height 33
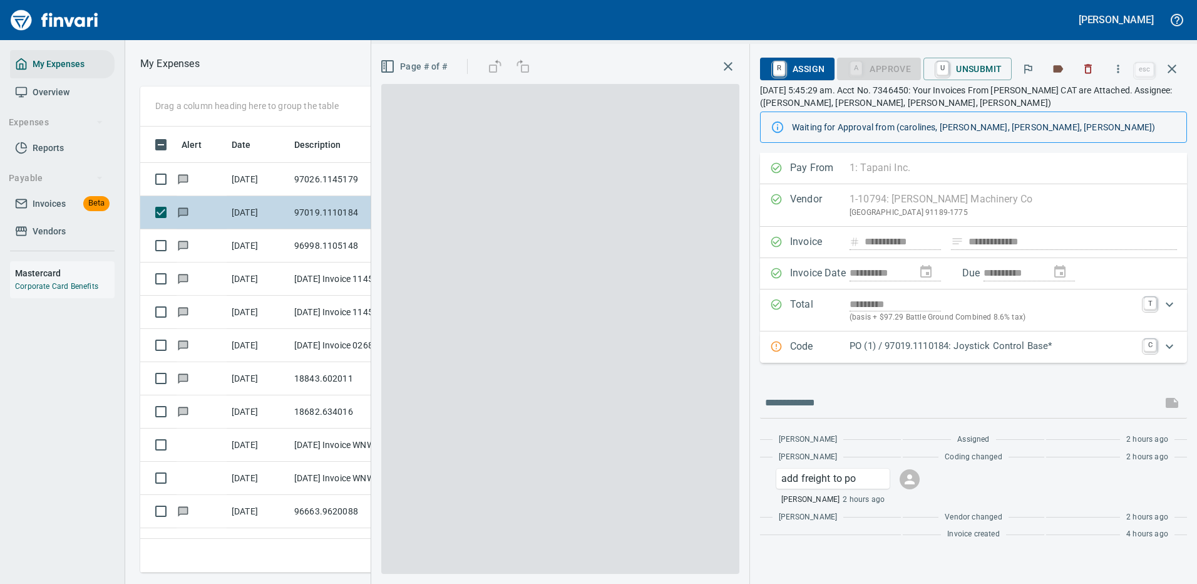
scroll to position [427, 710]
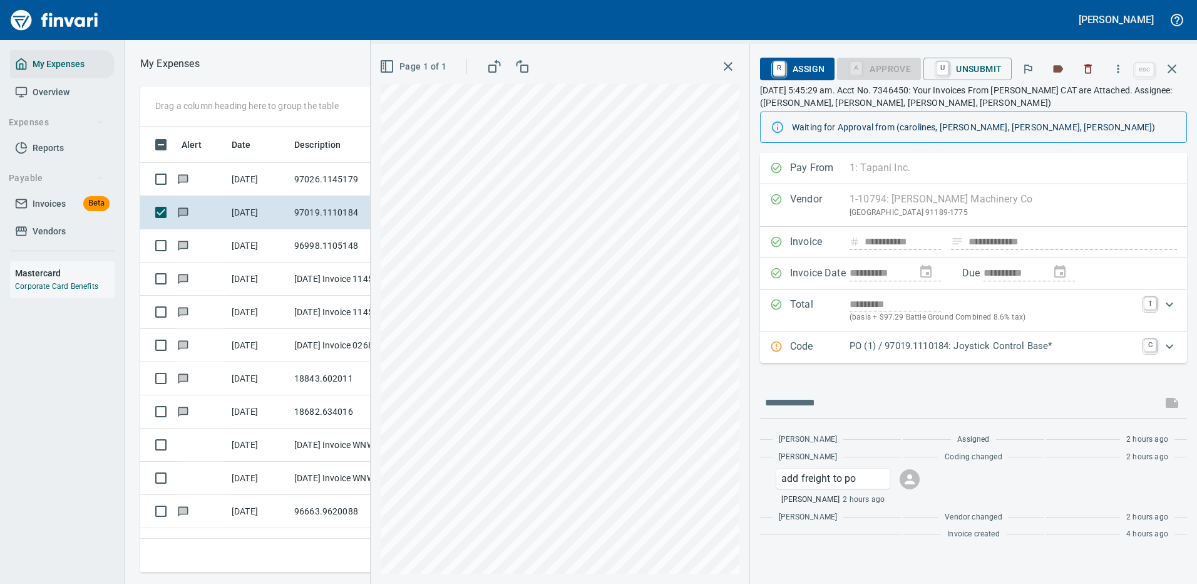
click at [915, 347] on p "PO (1) / 97019.1110184: Joystick Control Base*" at bounding box center [993, 346] width 287 height 14
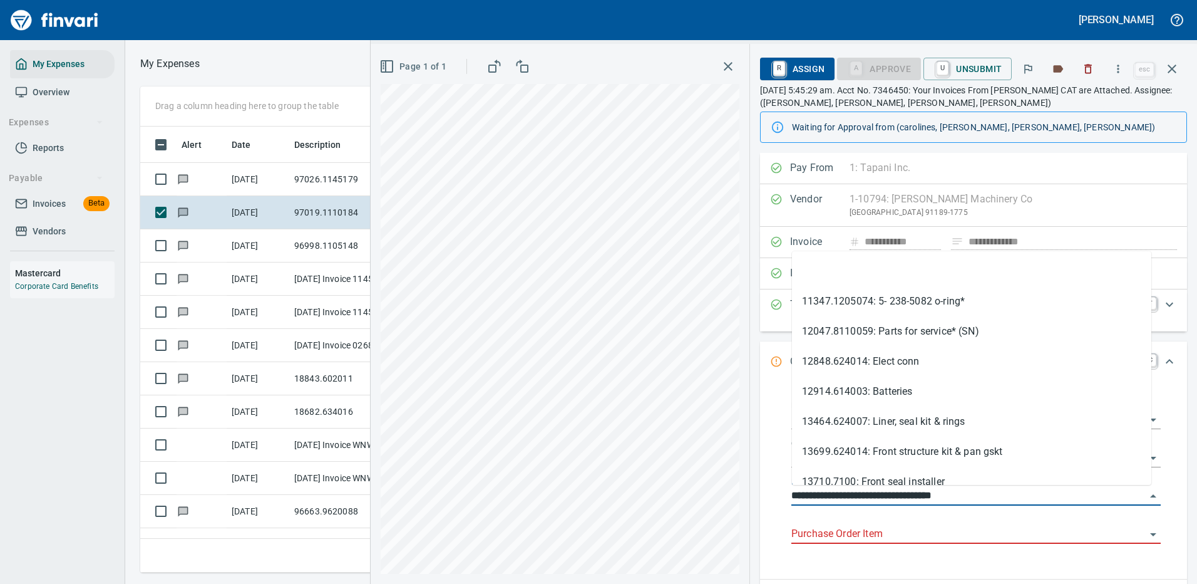
drag, startPoint x: 793, startPoint y: 493, endPoint x: 866, endPoint y: 492, distance: 72.6
click at [866, 492] on input "**********" at bounding box center [968, 496] width 354 height 18
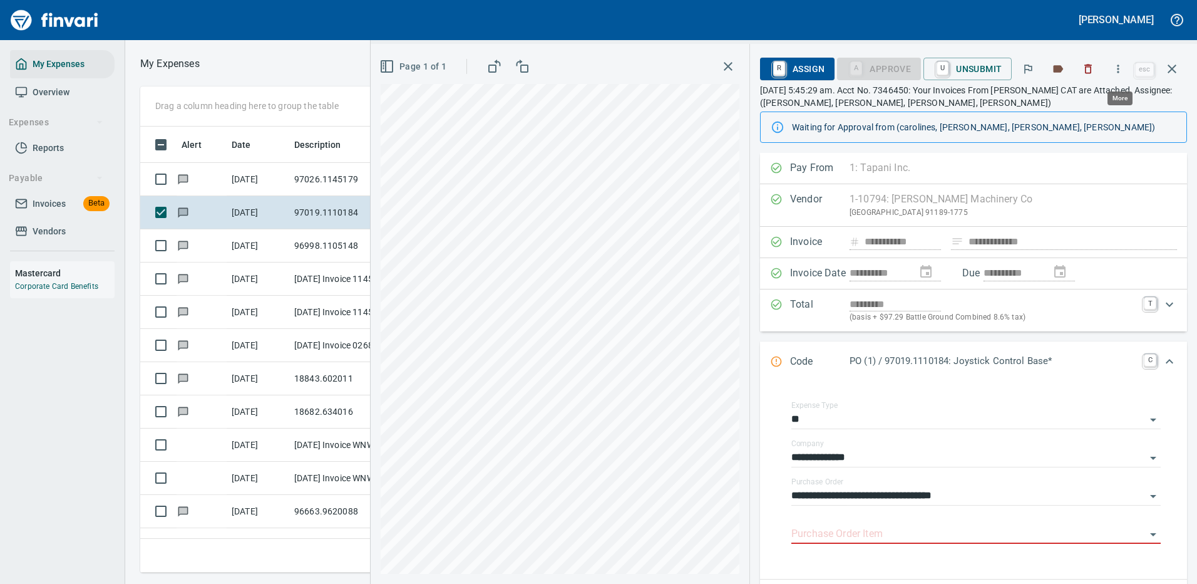
click at [1119, 66] on icon "button" at bounding box center [1119, 68] width 2 height 8
click at [1078, 105] on span "Download" at bounding box center [1116, 105] width 120 height 15
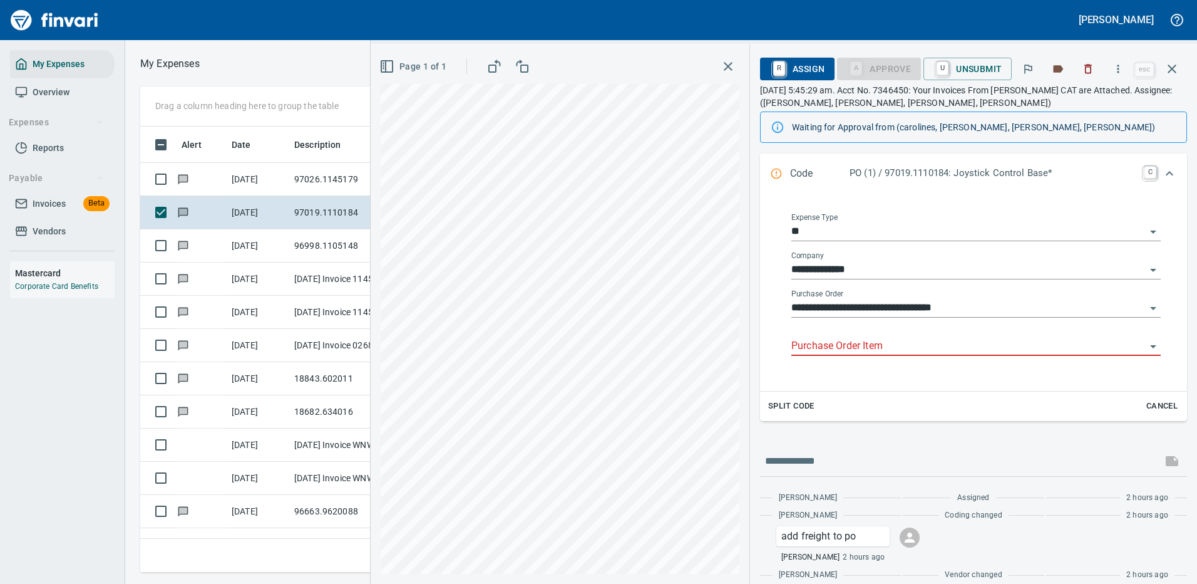
scroll to position [218, 0]
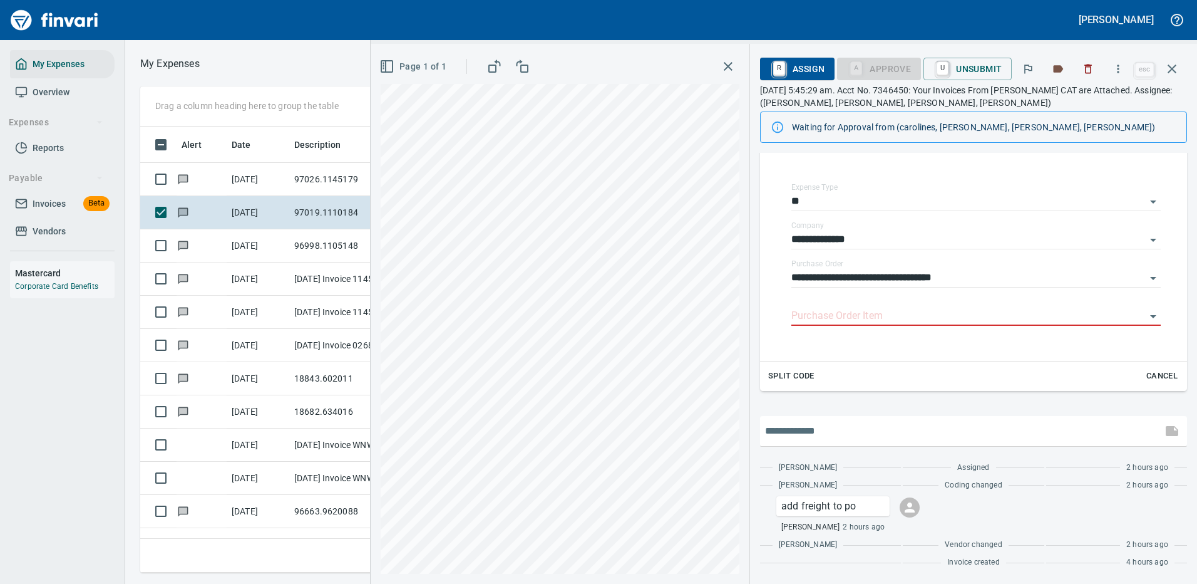
click at [862, 427] on input "text" at bounding box center [961, 431] width 392 height 20
type input "**********"
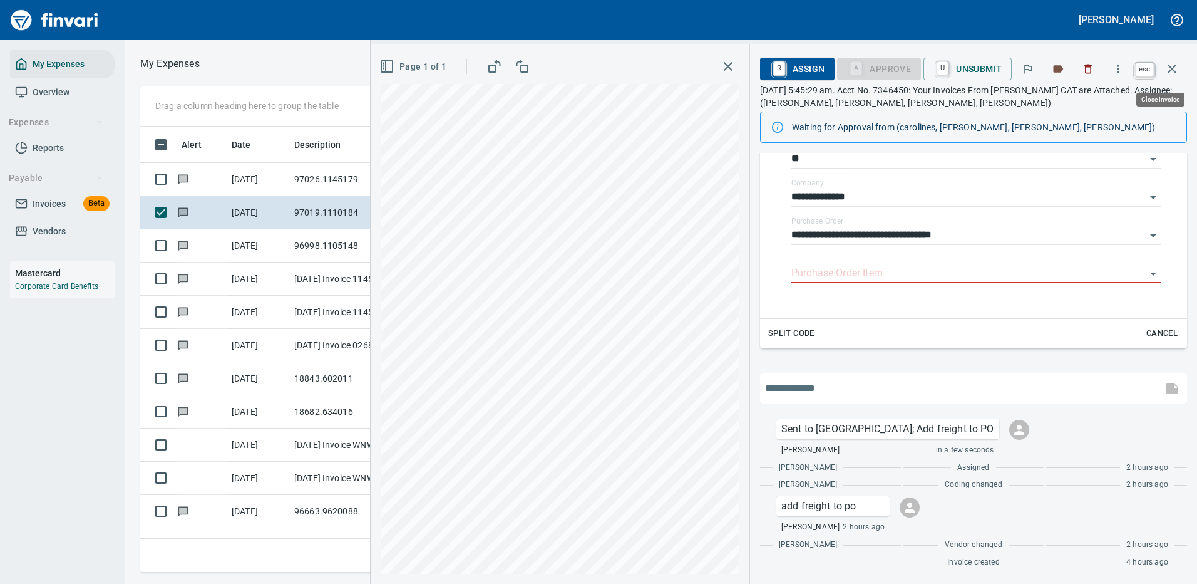
scroll to position [427, 710]
click at [1172, 68] on icon "button" at bounding box center [1172, 68] width 15 height 15
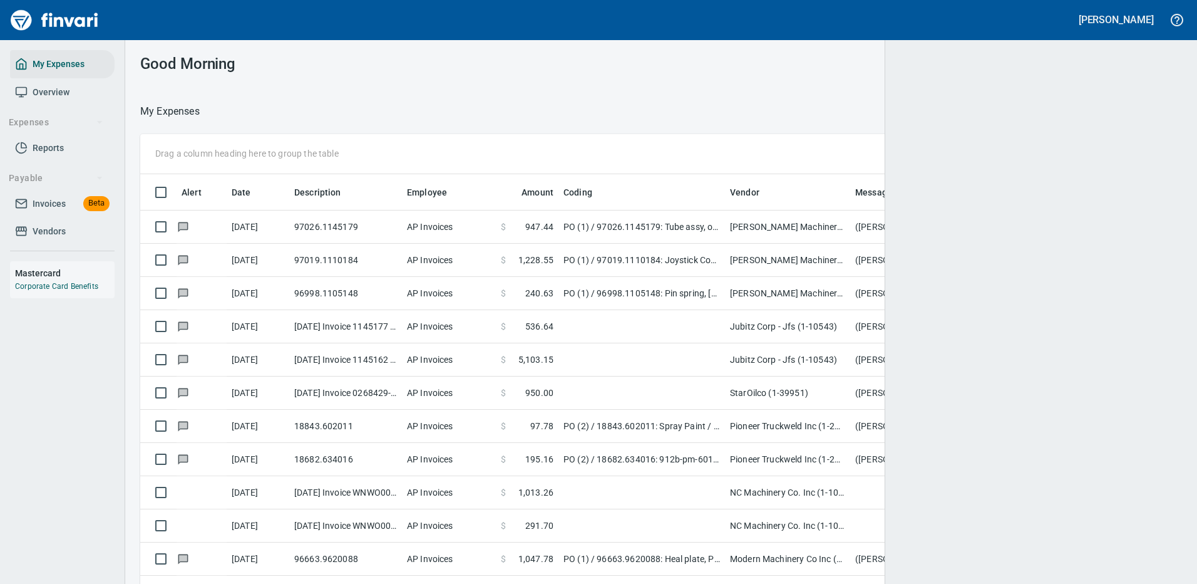
scroll to position [427, 1006]
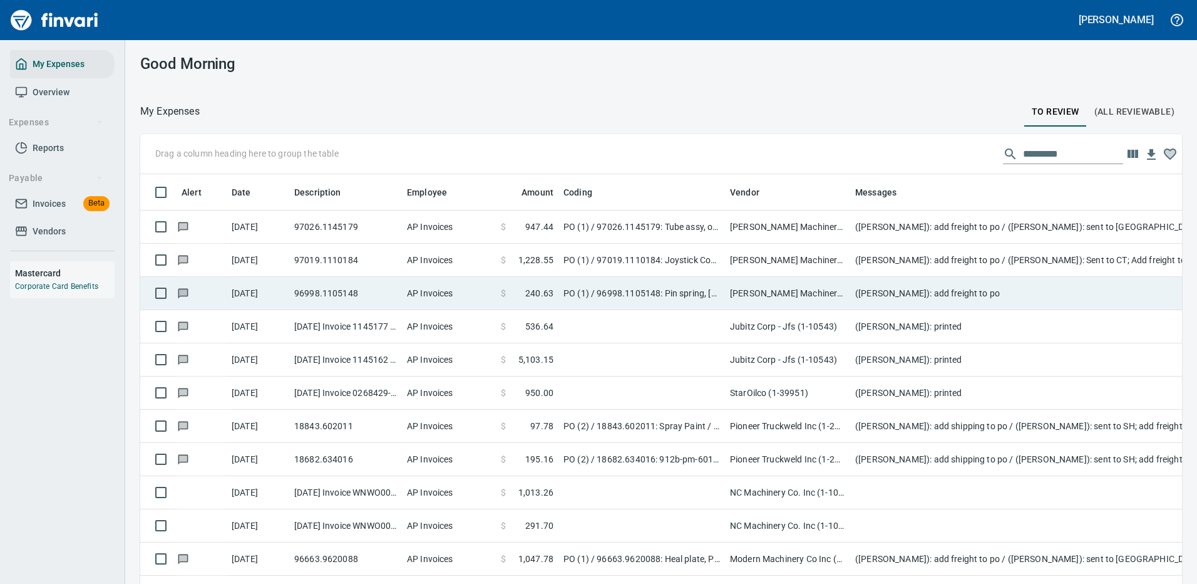
click at [992, 289] on td "([PERSON_NAME]): add freight to po" at bounding box center [1100, 293] width 501 height 33
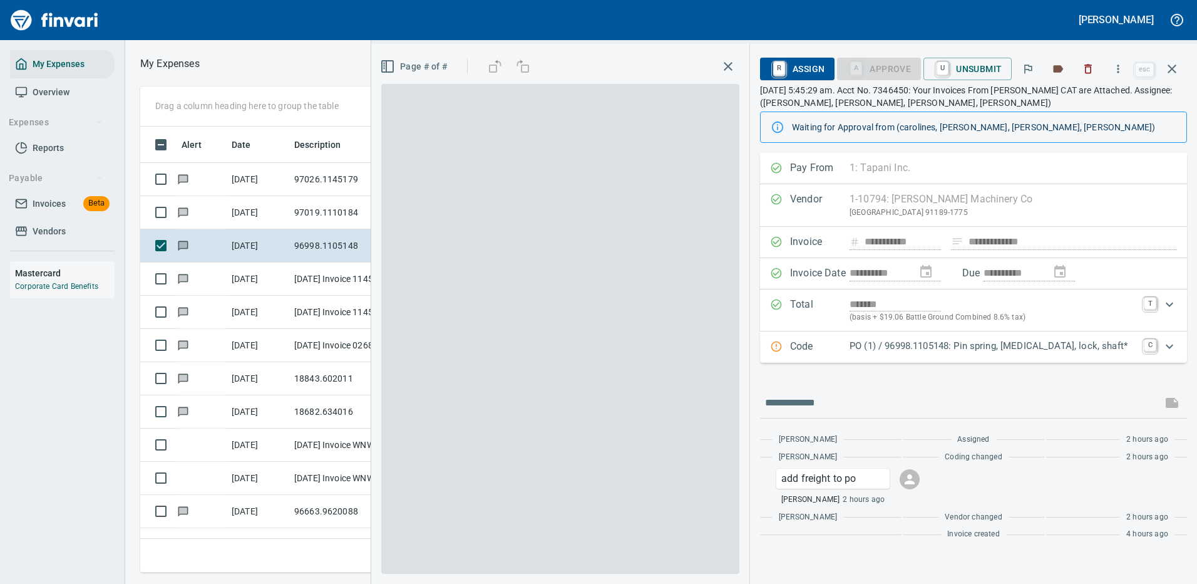
scroll to position [427, 710]
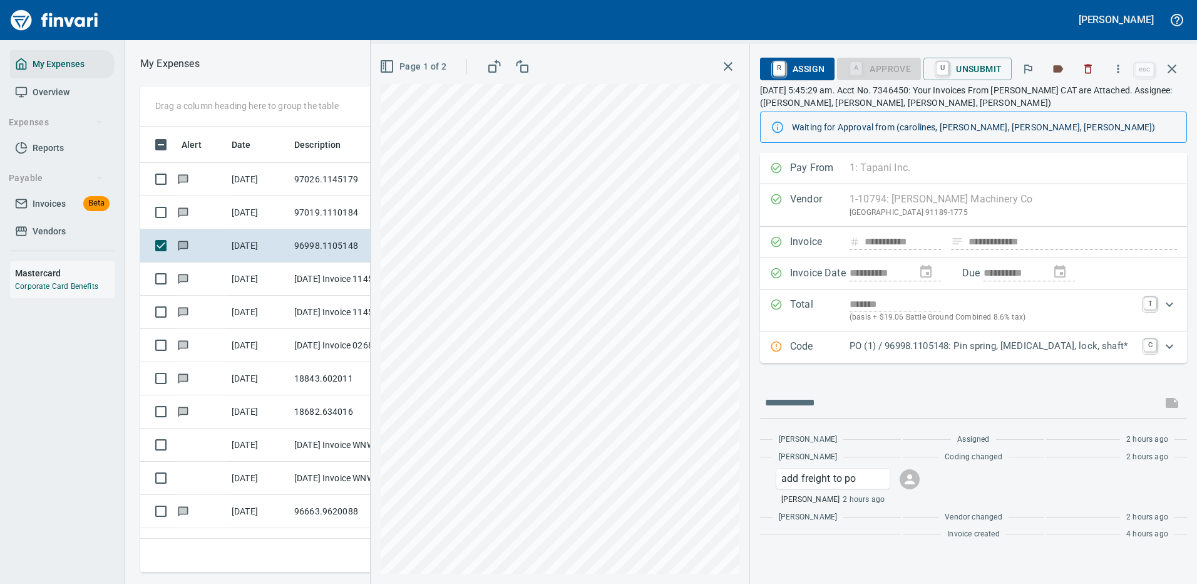
click at [959, 345] on p "PO (1) / 96998.1105148: Pin spring, [MEDICAL_DATA], lock, shaft*" at bounding box center [993, 346] width 287 height 14
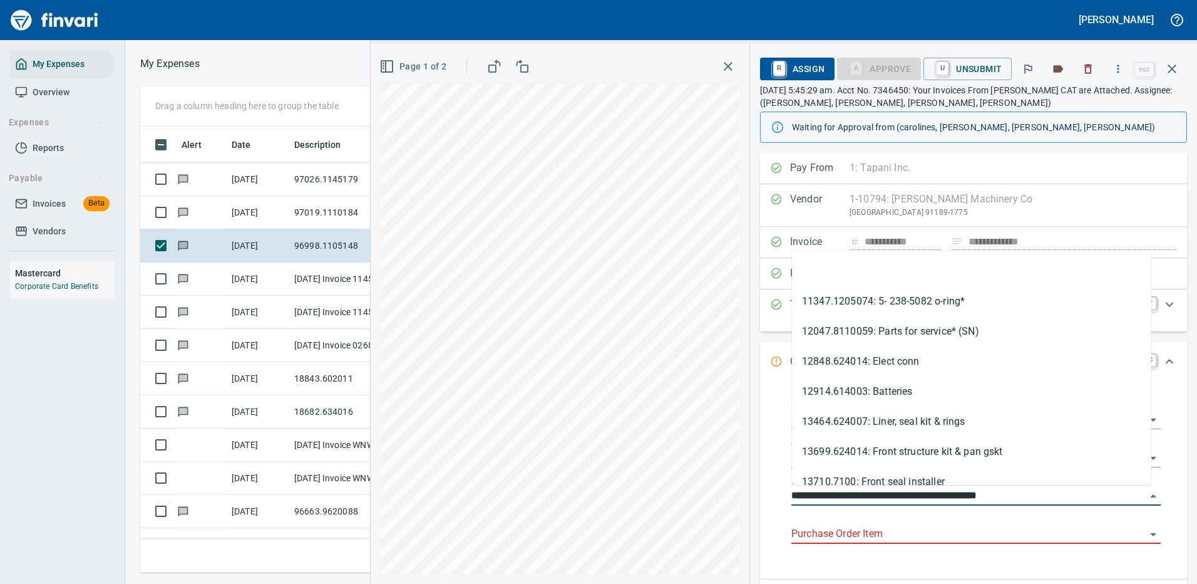
drag, startPoint x: 865, startPoint y: 495, endPoint x: 786, endPoint y: 494, distance: 79.5
click at [786, 494] on div "**********" at bounding box center [975, 480] width 389 height 178
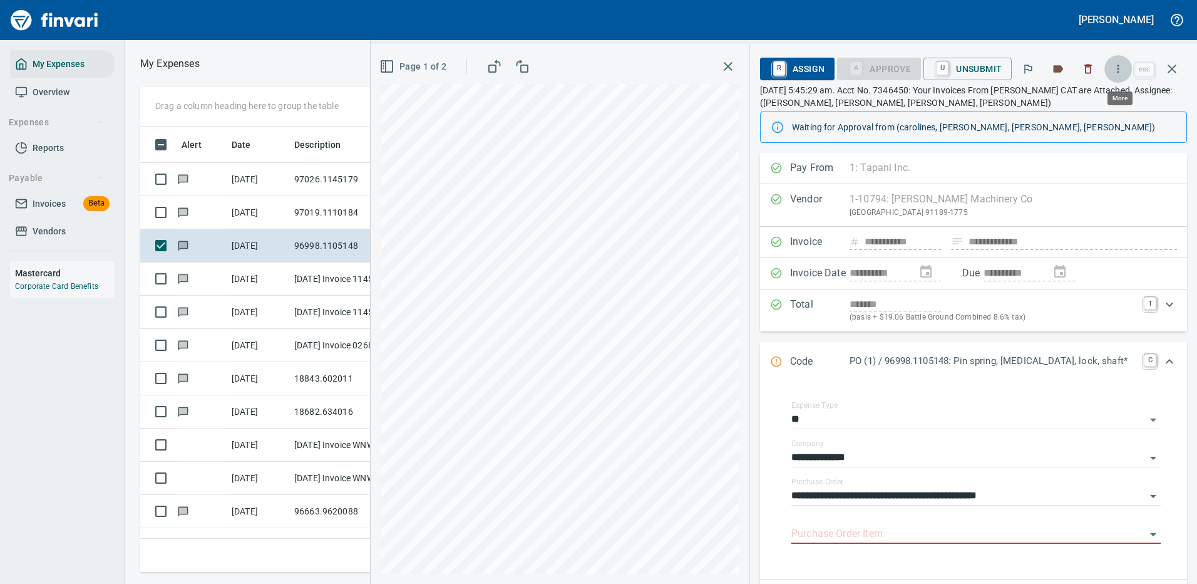
click at [1119, 66] on icon "button" at bounding box center [1118, 69] width 13 height 13
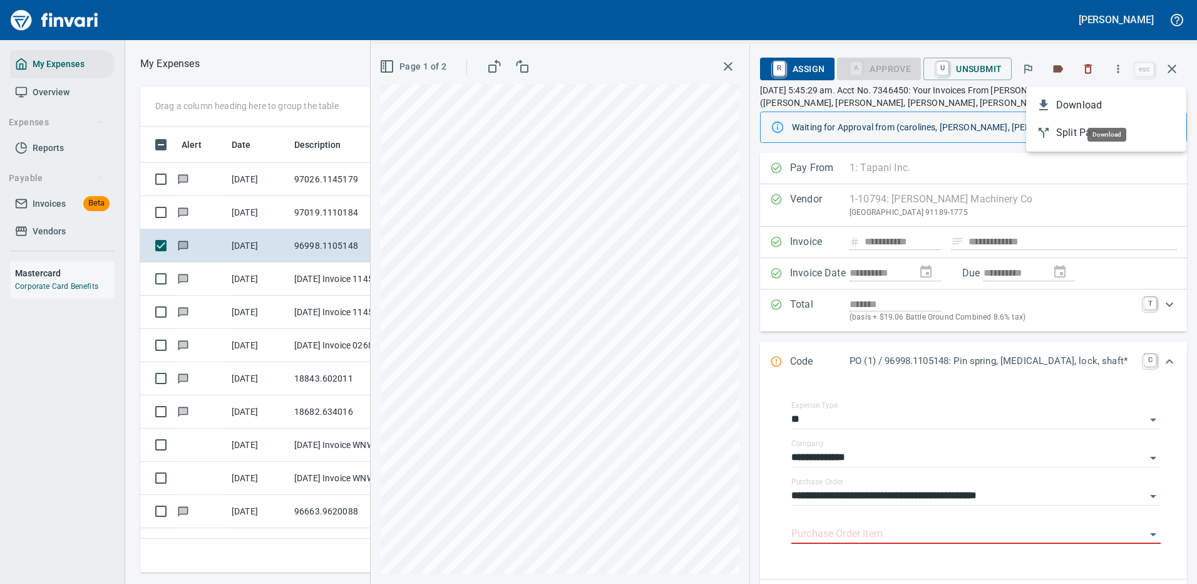
click at [1062, 96] on li "Download" at bounding box center [1106, 105] width 160 height 28
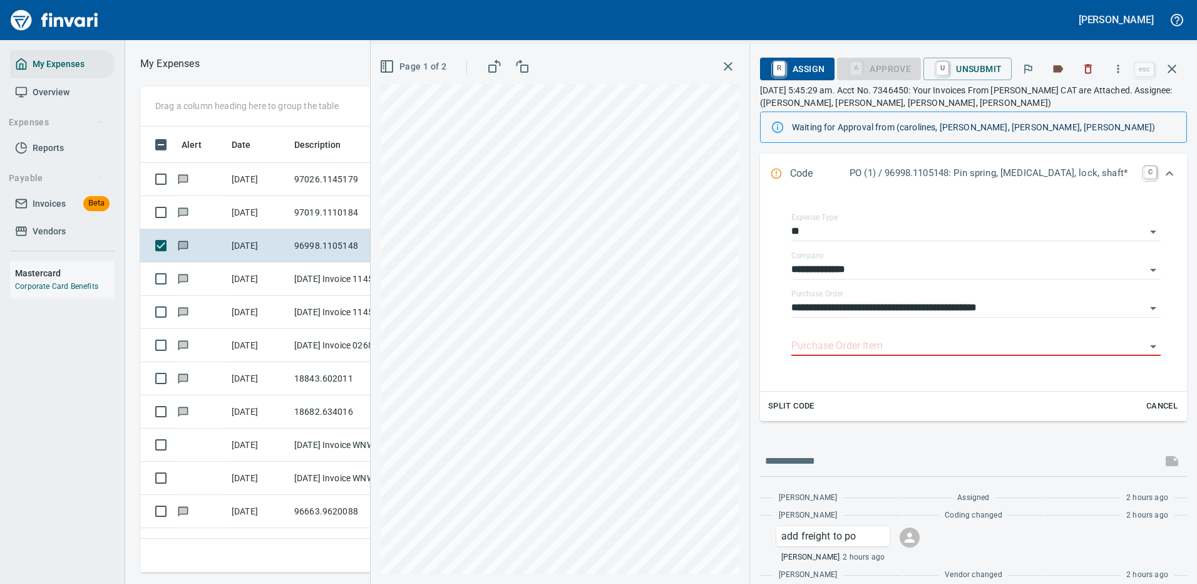
scroll to position [218, 0]
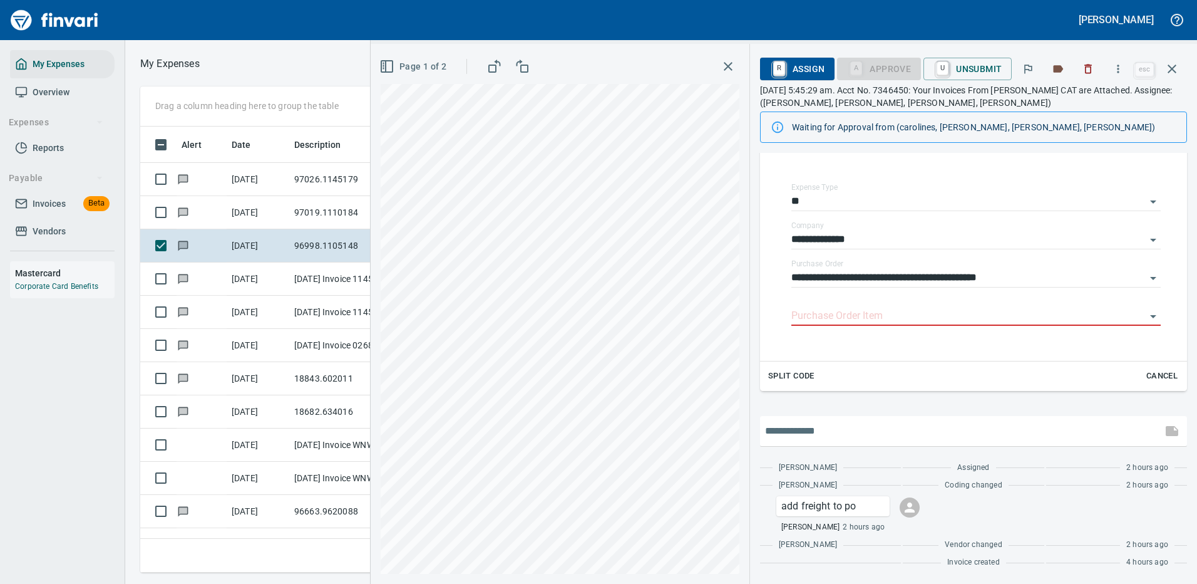
click at [848, 436] on input "text" at bounding box center [961, 431] width 392 height 20
type input "**********"
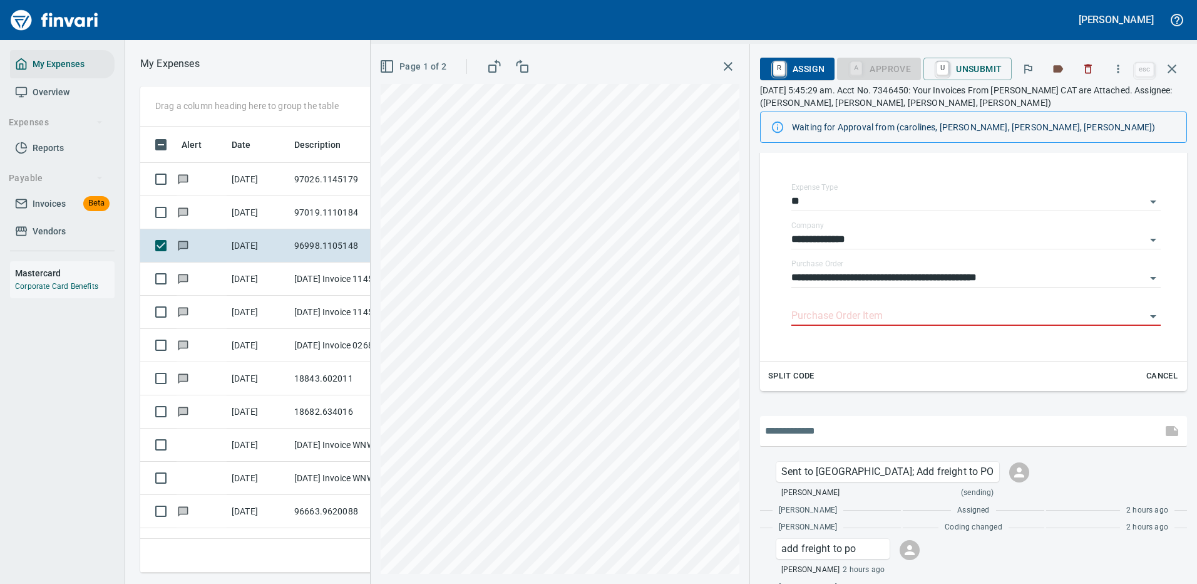
scroll to position [260, 0]
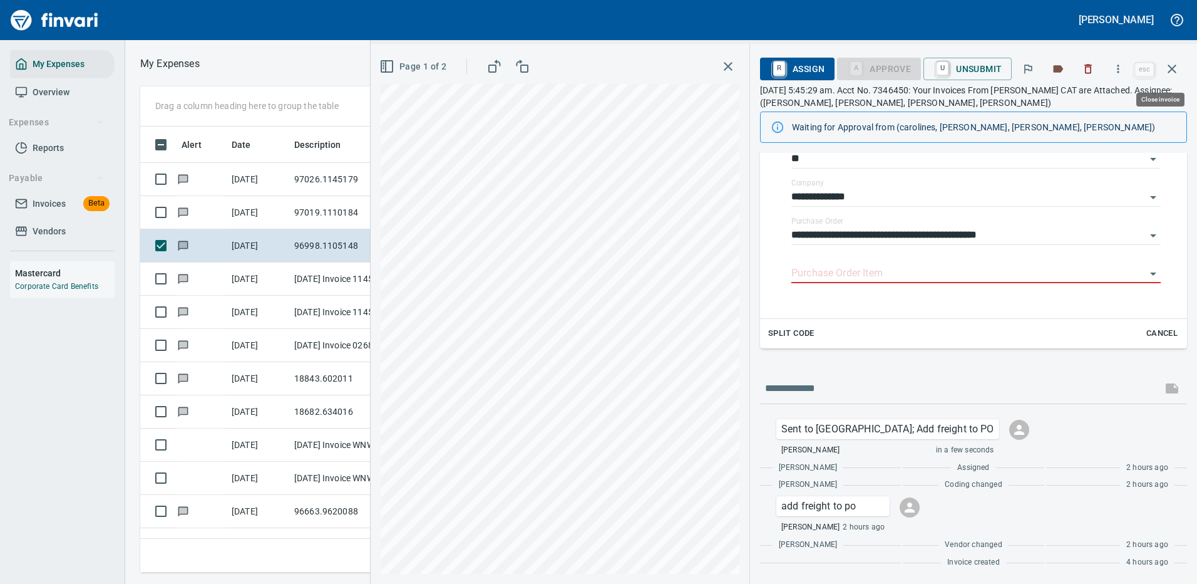
click at [1172, 67] on icon "button" at bounding box center [1172, 68] width 15 height 15
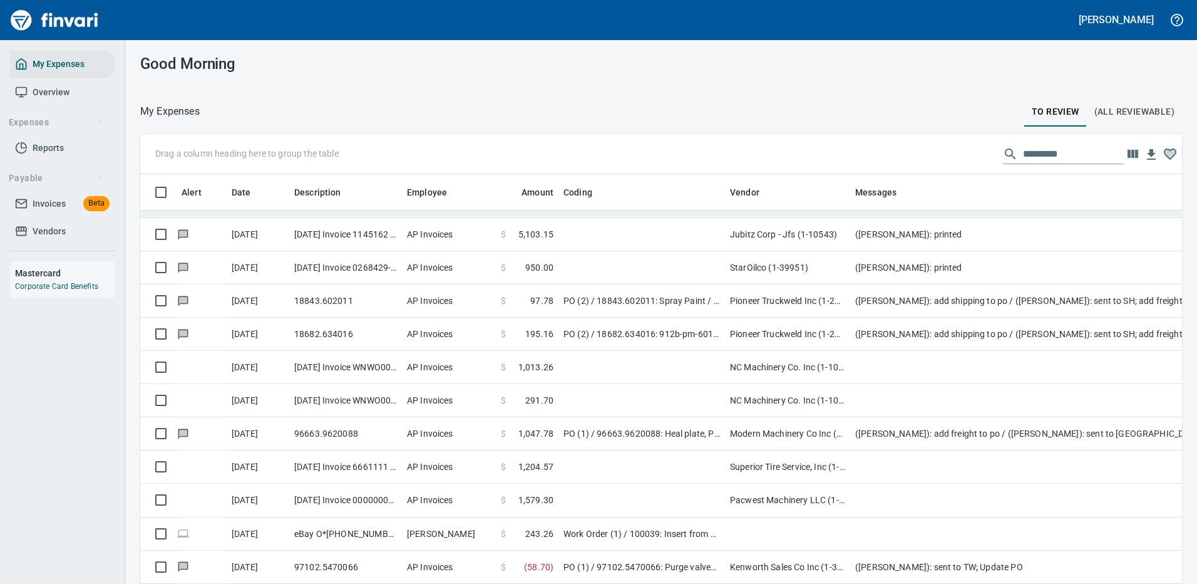
scroll to position [188, 0]
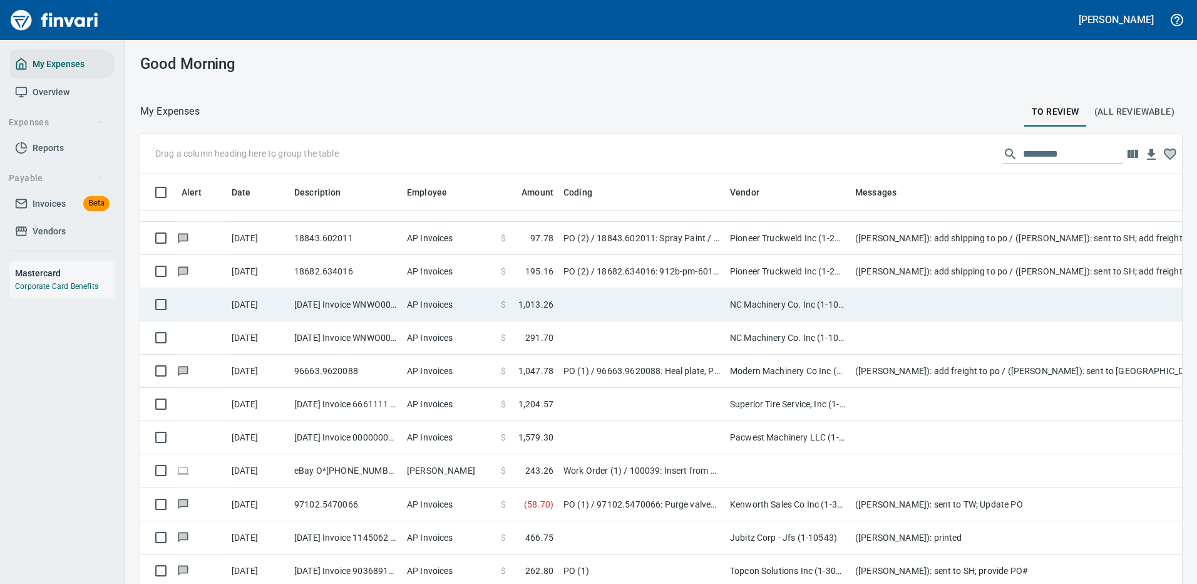
click at [596, 302] on td at bounding box center [641, 304] width 167 height 33
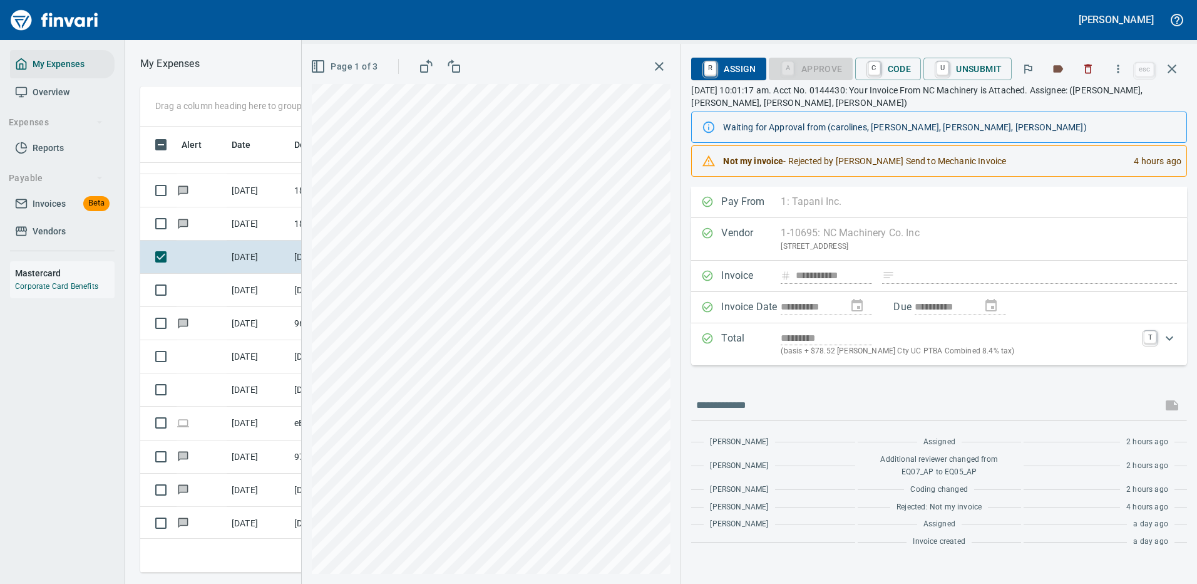
scroll to position [427, 710]
click at [847, 403] on input "text" at bounding box center [926, 405] width 461 height 20
click at [887, 65] on span "C Code" at bounding box center [888, 68] width 46 height 21
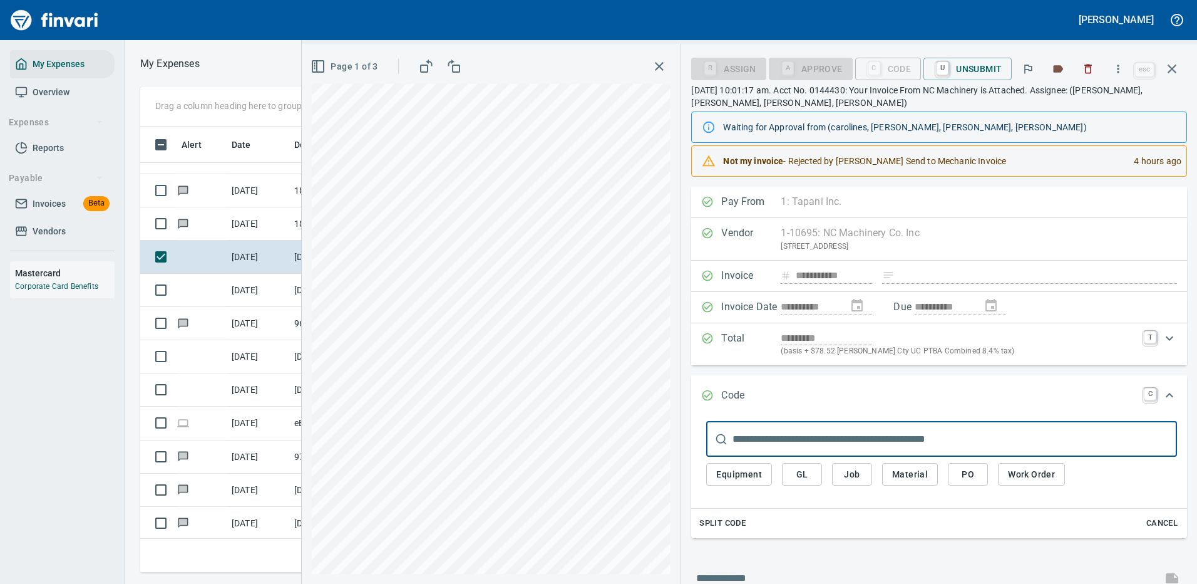
click at [967, 477] on span "PO" at bounding box center [968, 474] width 20 height 16
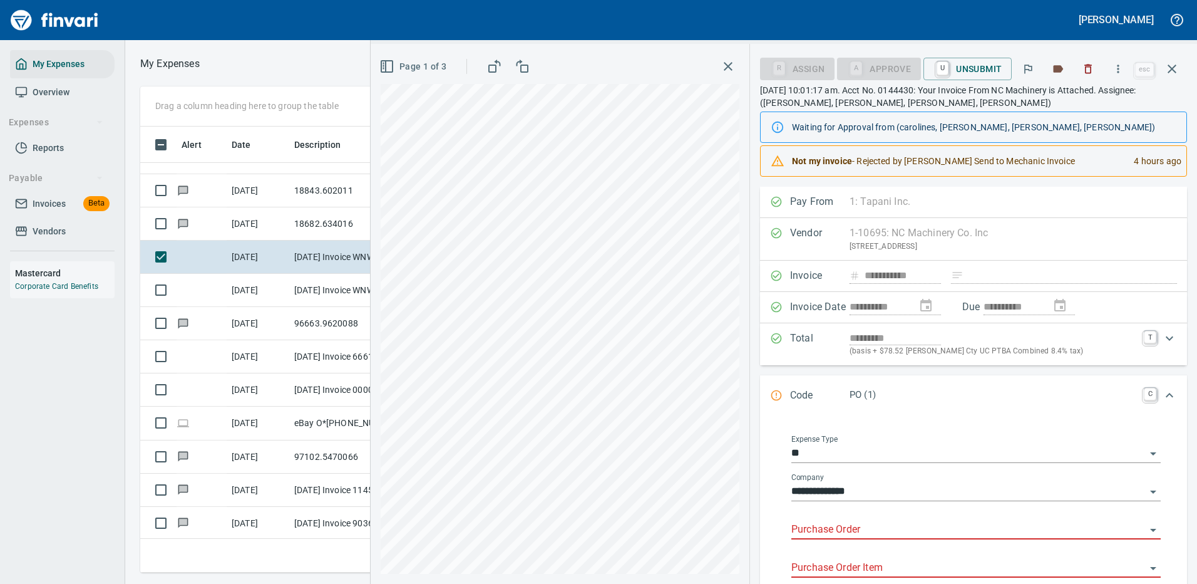
click at [845, 527] on input "Purchase Order" at bounding box center [968, 530] width 354 height 18
click at [892, 500] on li "96686.1125165: service call blown QC hose" at bounding box center [971, 498] width 359 height 30
type input "**********"
click at [836, 565] on input "Purchase Order Item" at bounding box center [968, 568] width 354 height 18
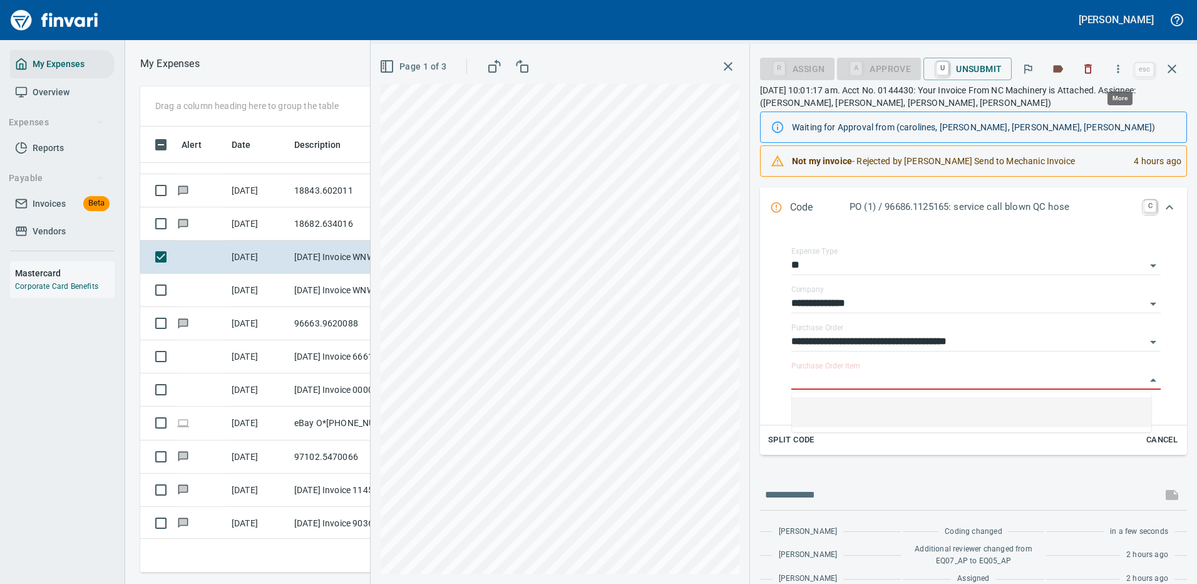
click at [1119, 67] on icon "button" at bounding box center [1118, 69] width 13 height 13
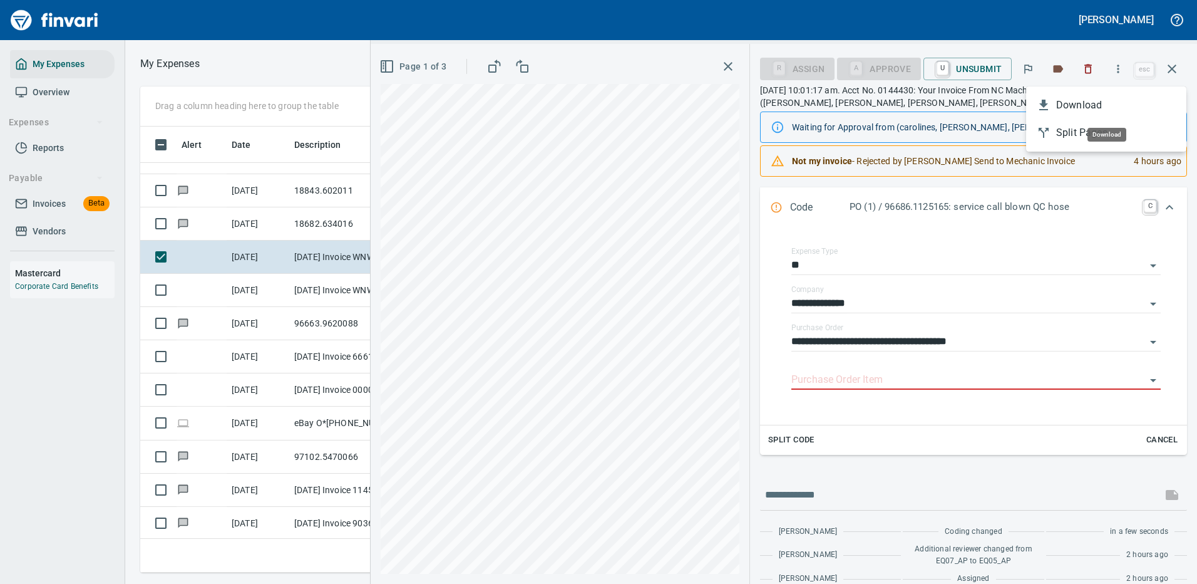
click at [1074, 98] on span "Download" at bounding box center [1116, 105] width 120 height 15
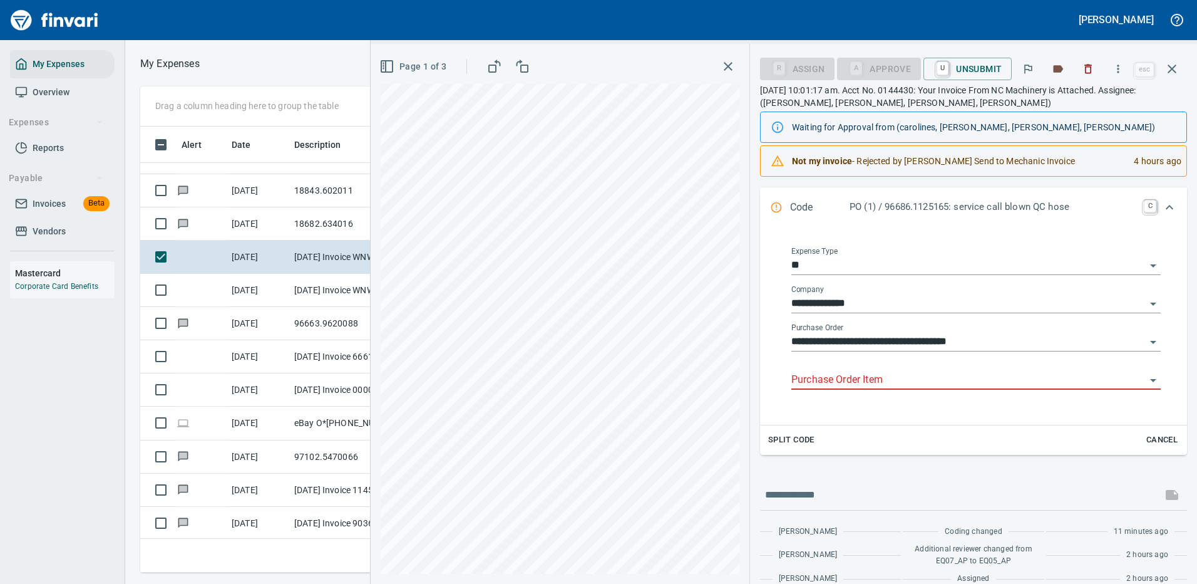
click at [842, 379] on input "Purchase Order Item" at bounding box center [968, 380] width 354 height 18
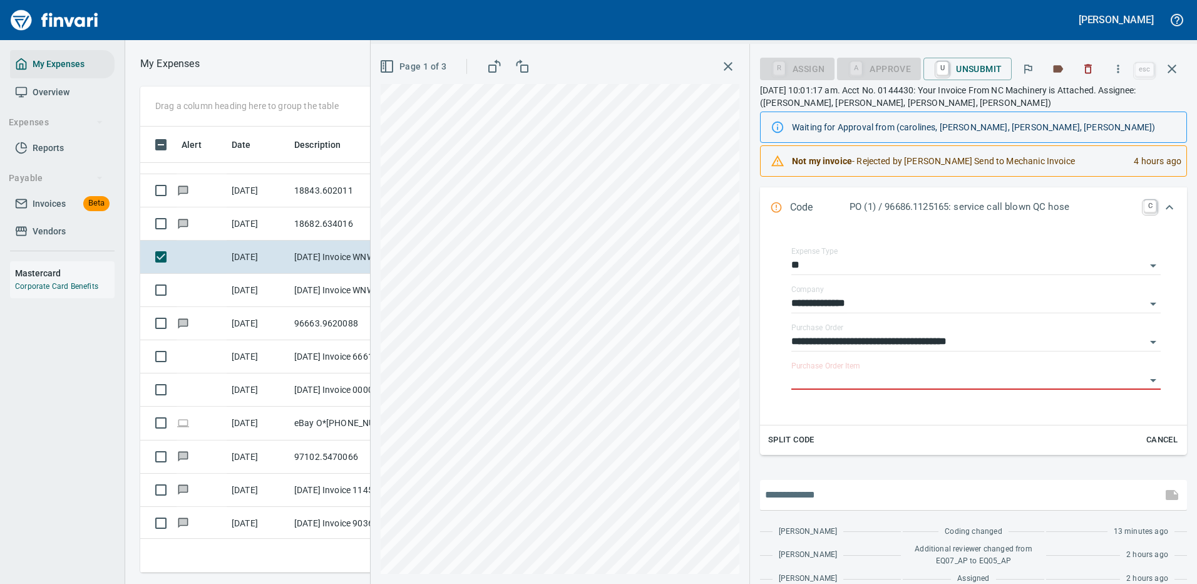
click at [840, 490] on input "text" at bounding box center [961, 495] width 392 height 20
type input "**********"
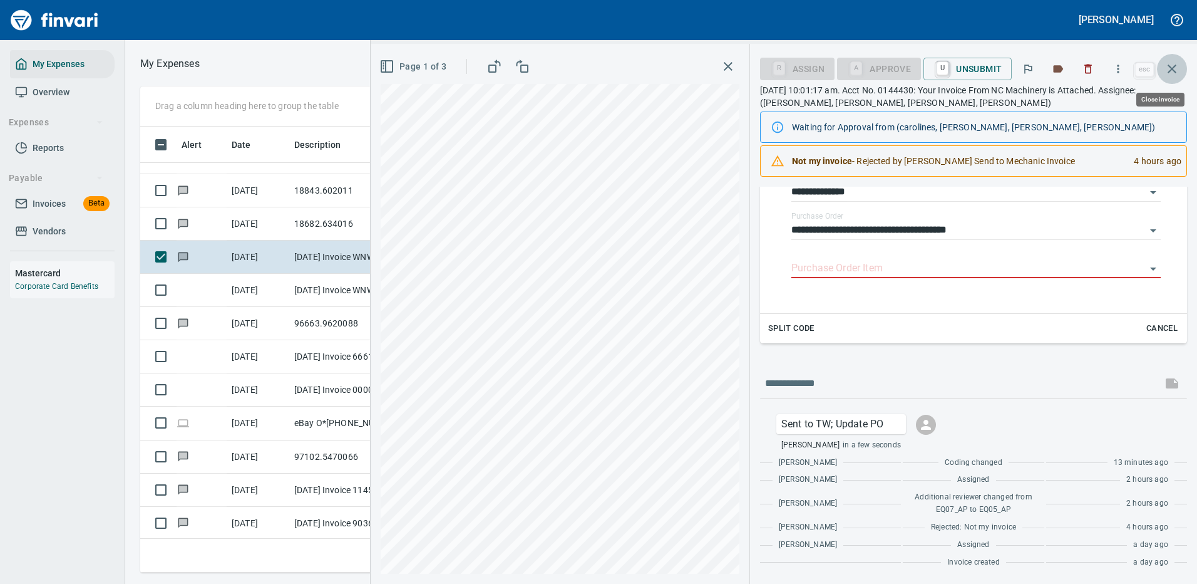
click at [1173, 68] on icon "button" at bounding box center [1172, 68] width 15 height 15
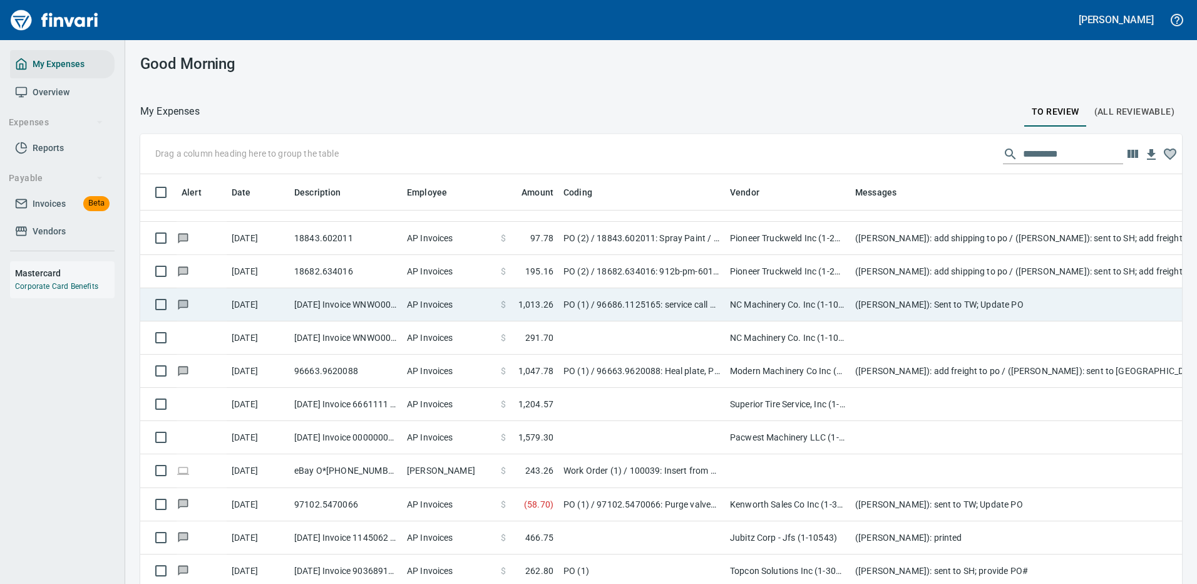
scroll to position [427, 1014]
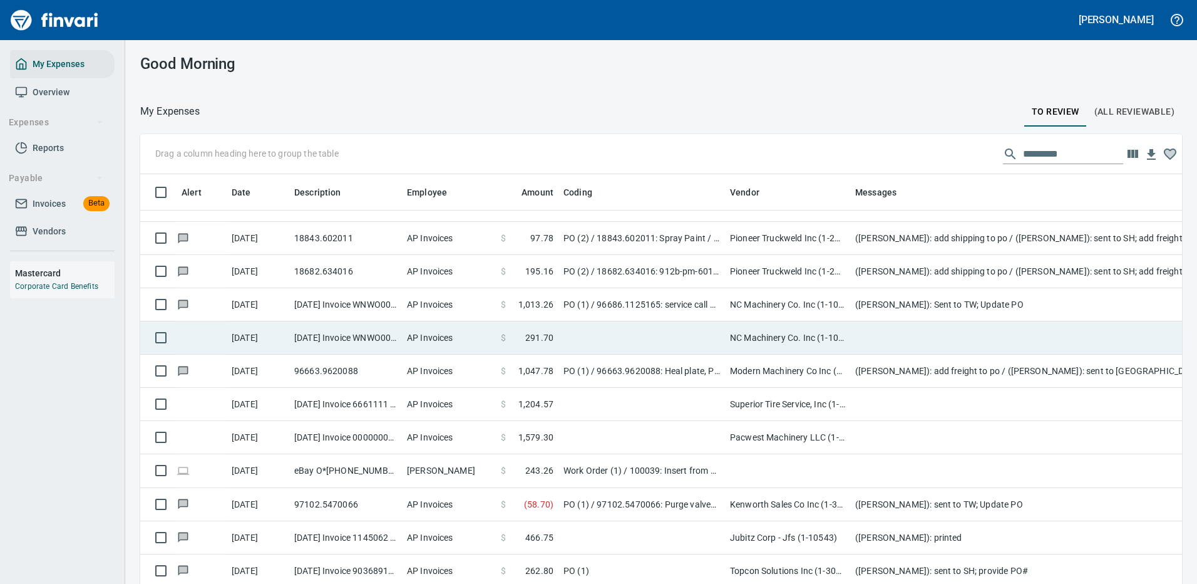
click at [913, 327] on td at bounding box center [1100, 337] width 501 height 33
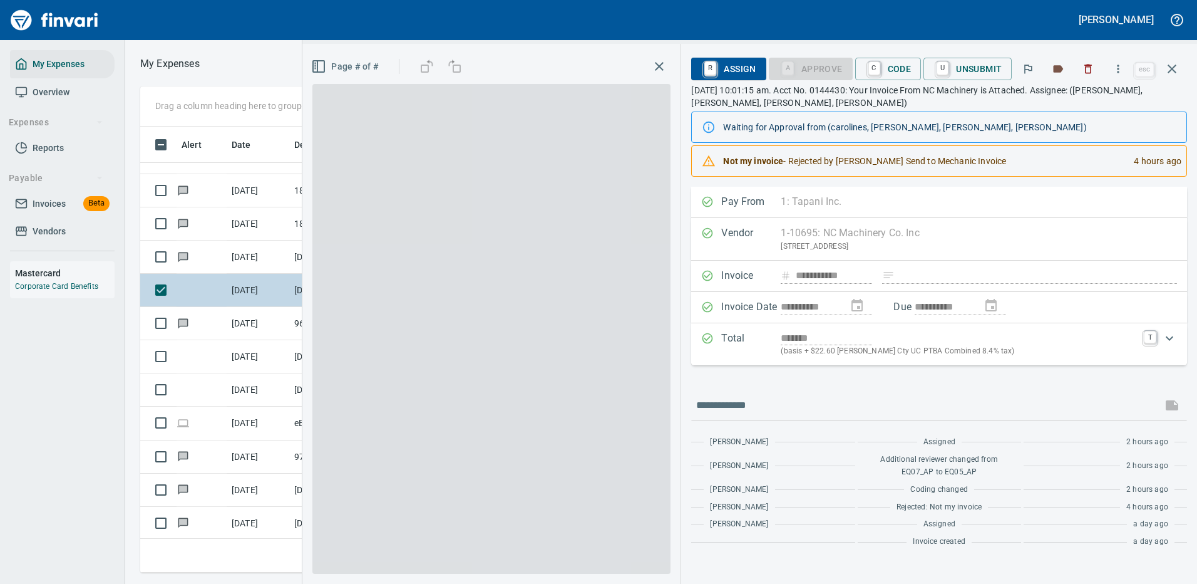
scroll to position [427, 710]
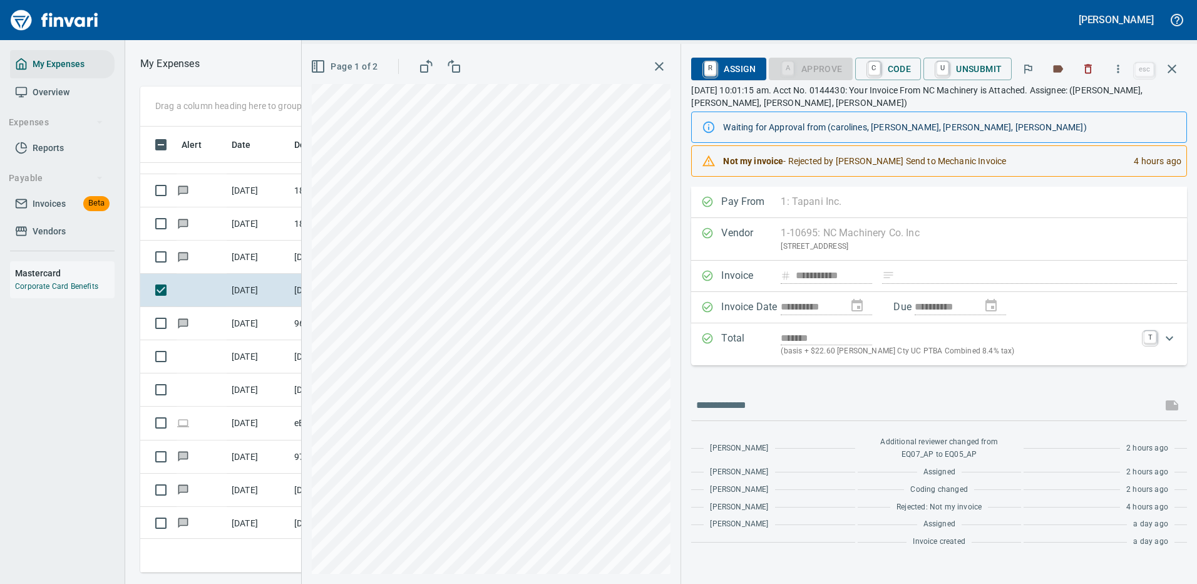
click at [319, 64] on icon "button" at bounding box center [318, 66] width 15 height 15
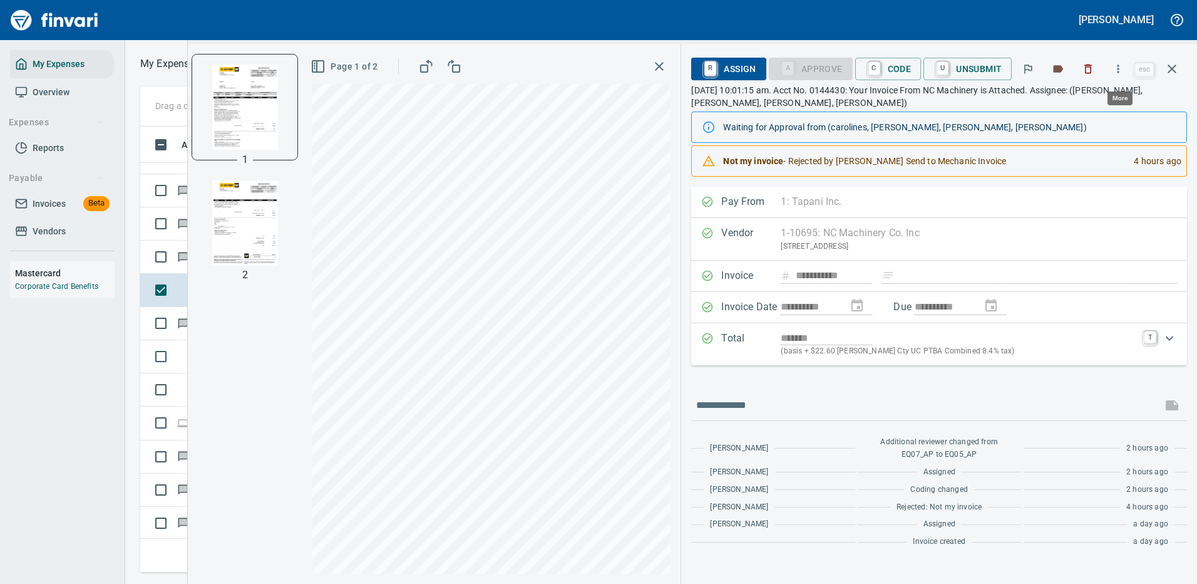
click at [1121, 68] on icon "button" at bounding box center [1118, 69] width 13 height 13
click at [1089, 104] on span "Download" at bounding box center [1116, 105] width 120 height 15
click at [785, 402] on input "text" at bounding box center [926, 405] width 461 height 20
type input "**********"
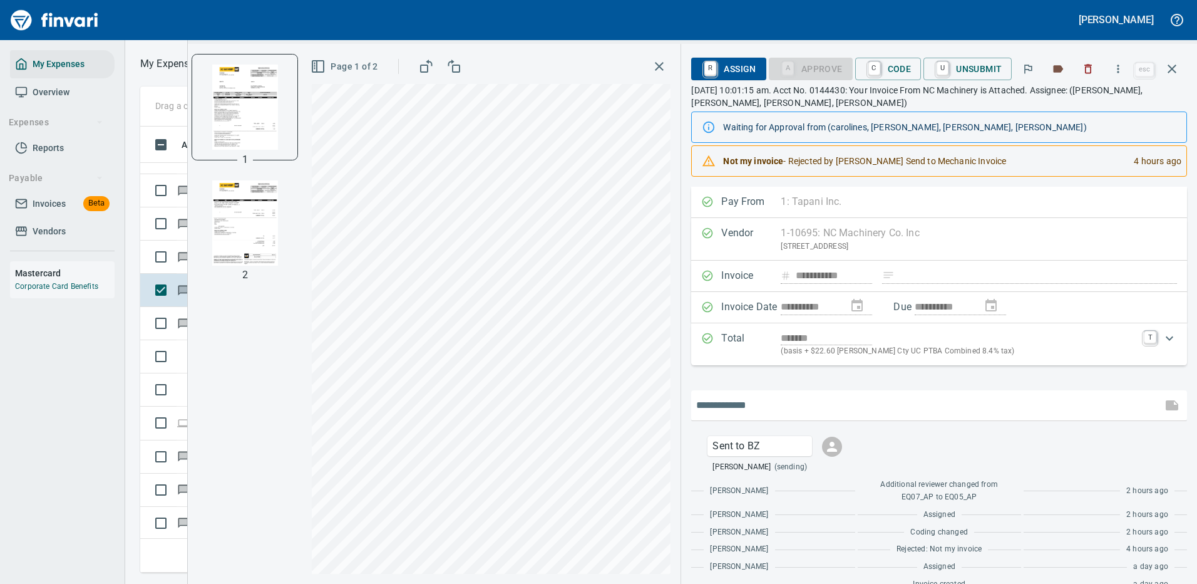
scroll to position [22, 0]
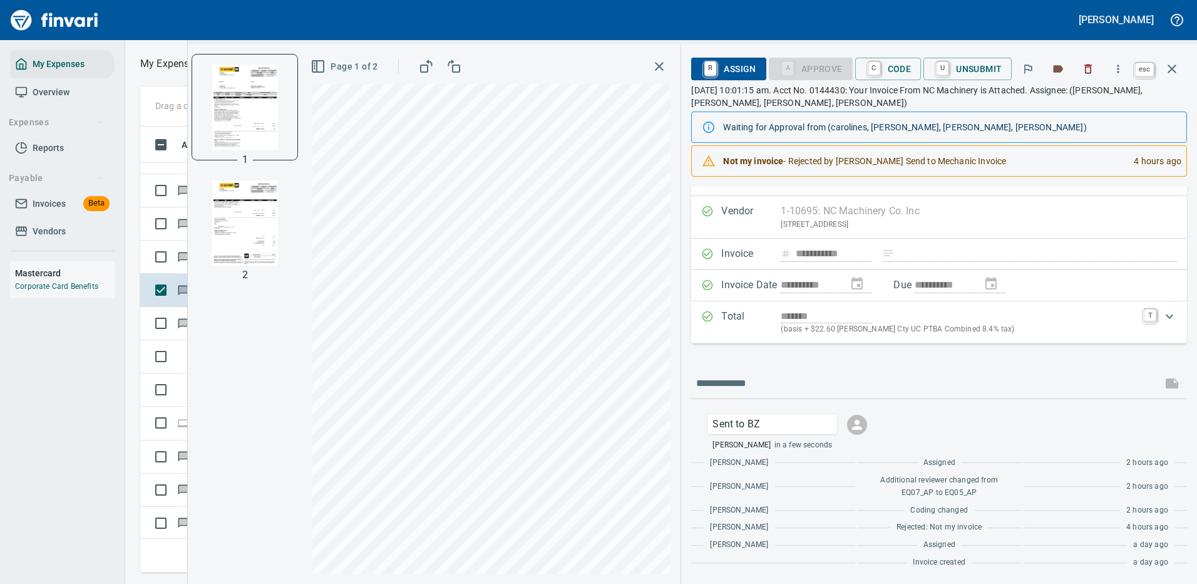
click at [1176, 68] on icon "button" at bounding box center [1172, 68] width 15 height 15
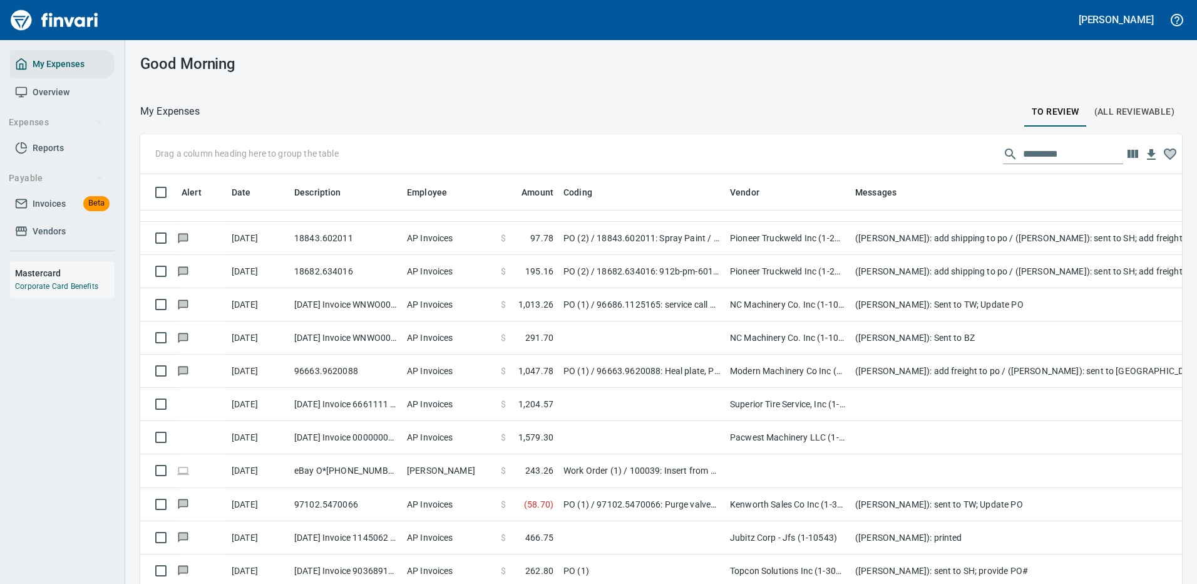
scroll to position [427, 1013]
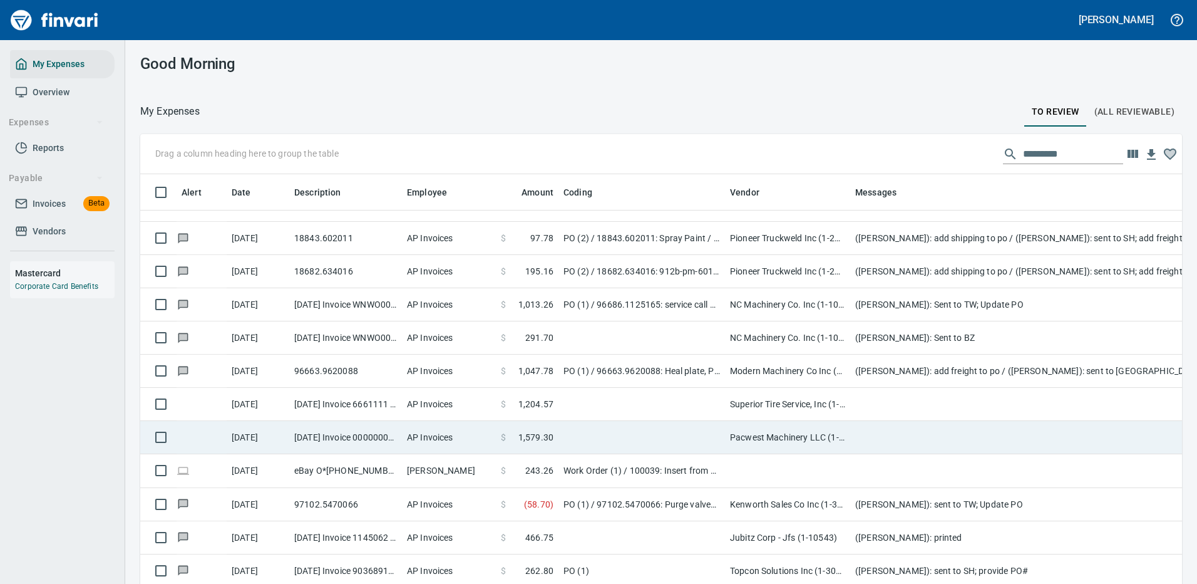
click at [912, 435] on td at bounding box center [1100, 437] width 501 height 33
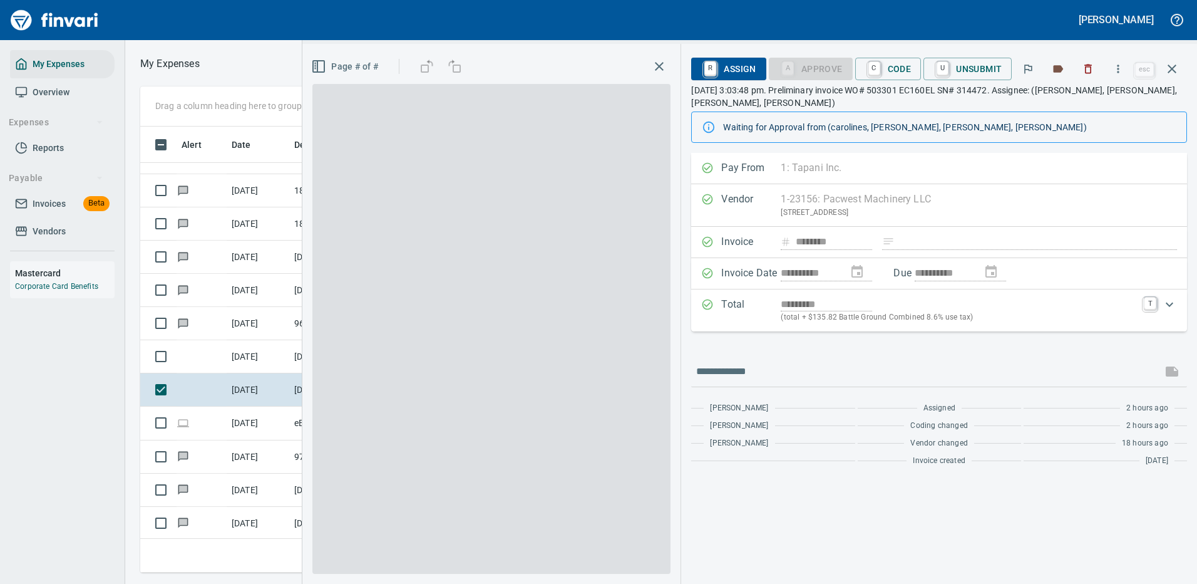
scroll to position [427, 710]
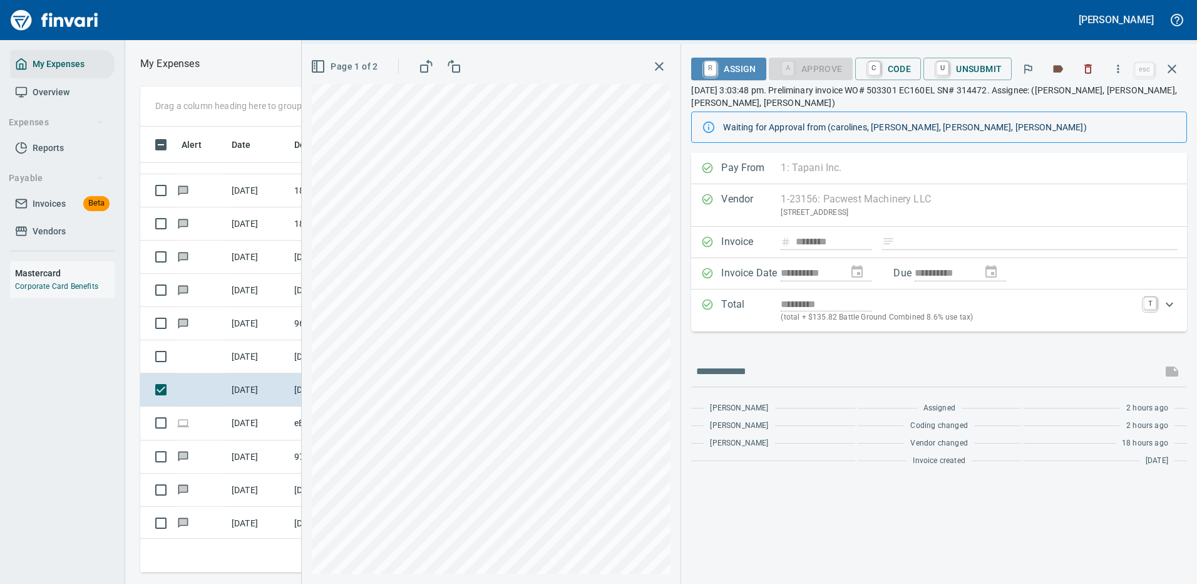
click at [728, 66] on span "R Assign" at bounding box center [728, 68] width 54 height 21
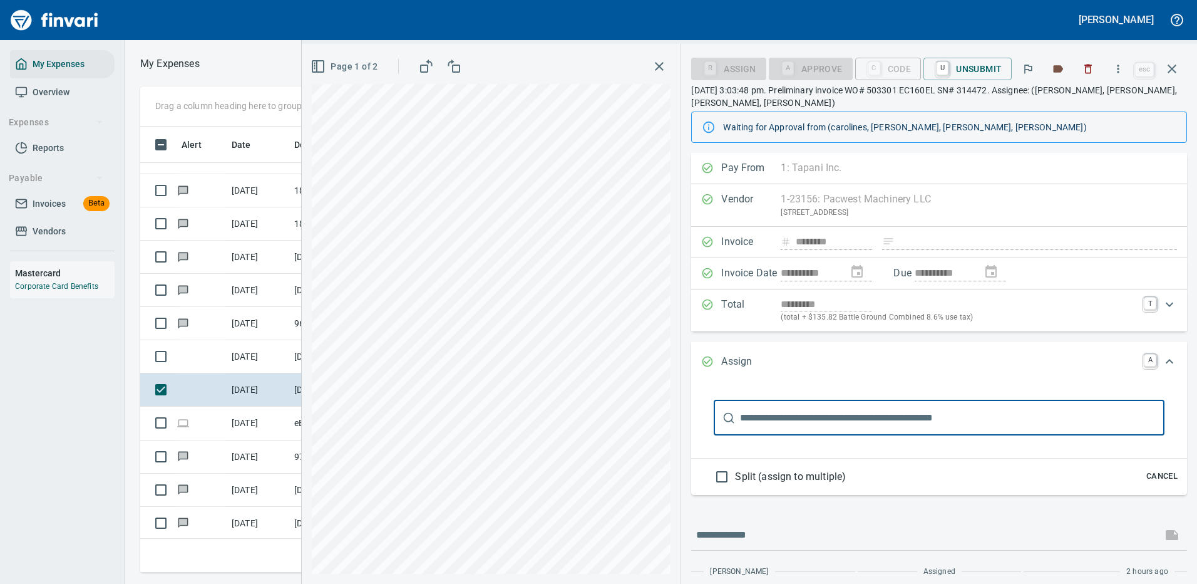
drag, startPoint x: 813, startPoint y: 415, endPoint x: 819, endPoint y: 397, distance: 19.0
click at [815, 415] on input "text" at bounding box center [952, 417] width 424 height 35
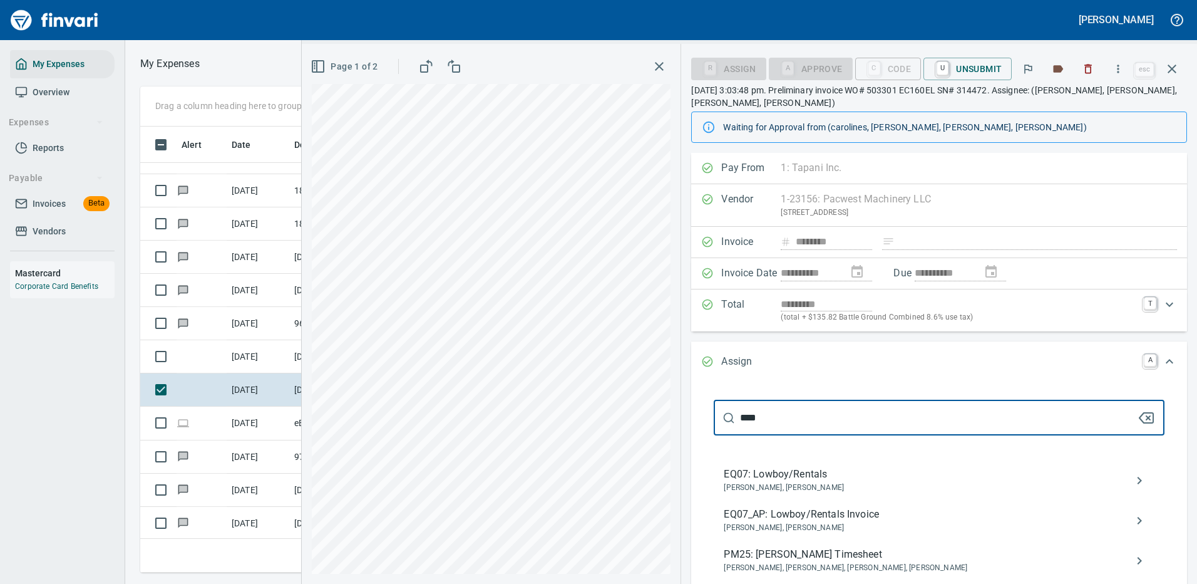
scroll to position [61, 0]
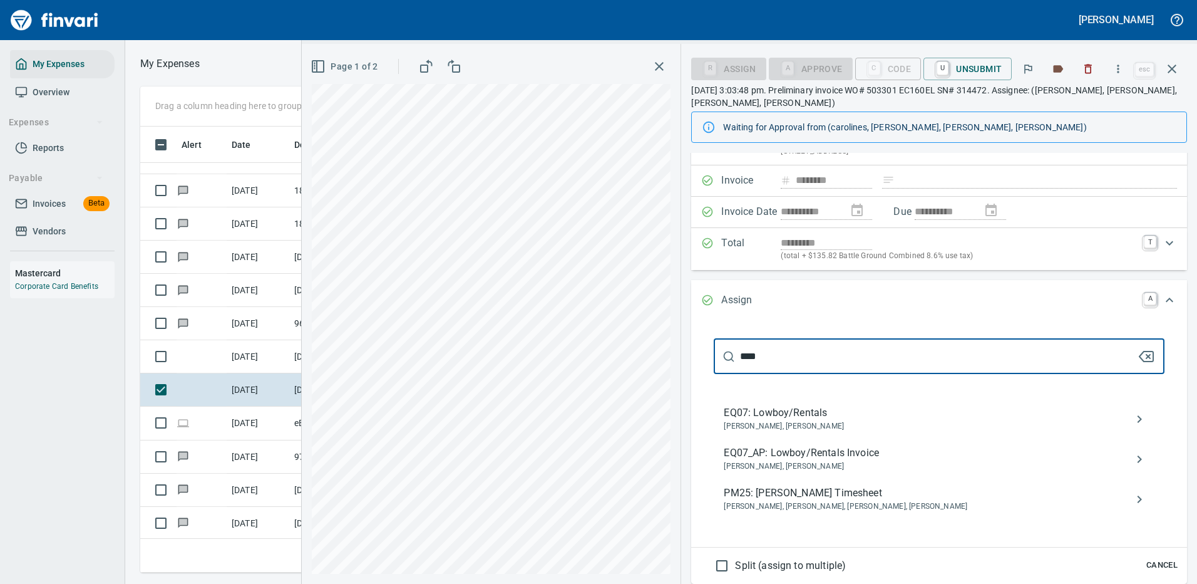
type input "****"
click at [787, 448] on span "EQ07_AP: Lowboy/Rentals Invoice" at bounding box center [929, 452] width 411 height 15
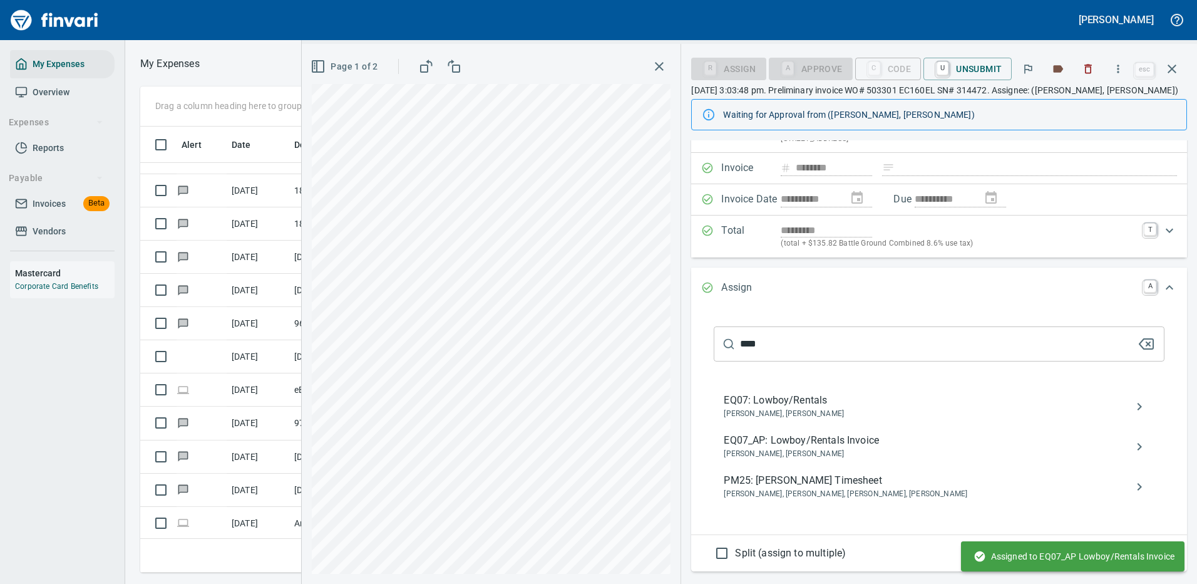
scroll to position [0, 0]
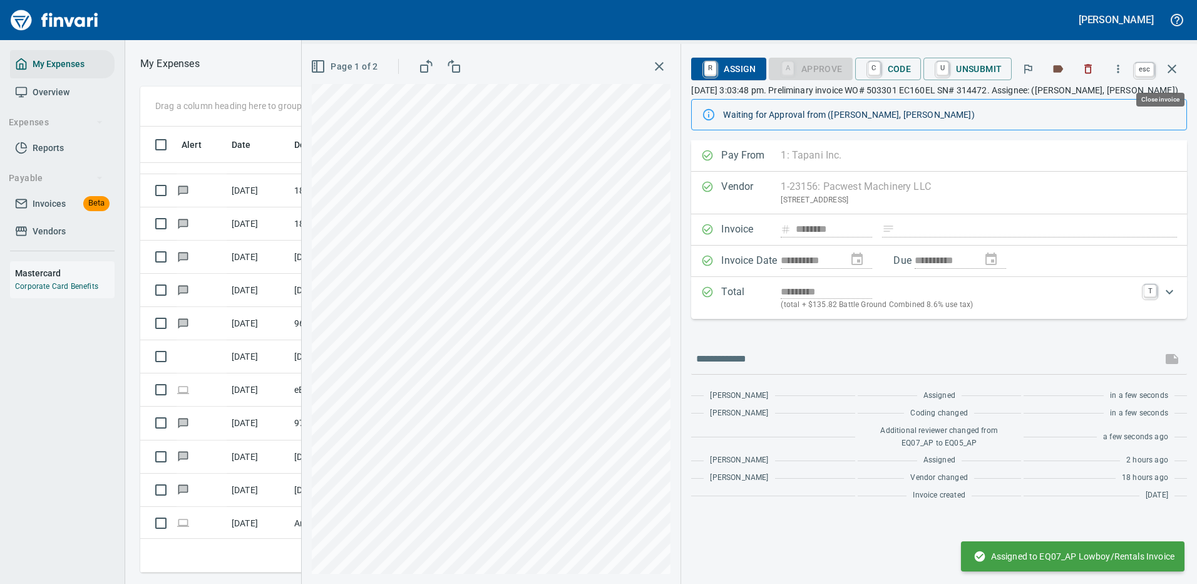
click at [1171, 68] on icon "button" at bounding box center [1172, 68] width 9 height 9
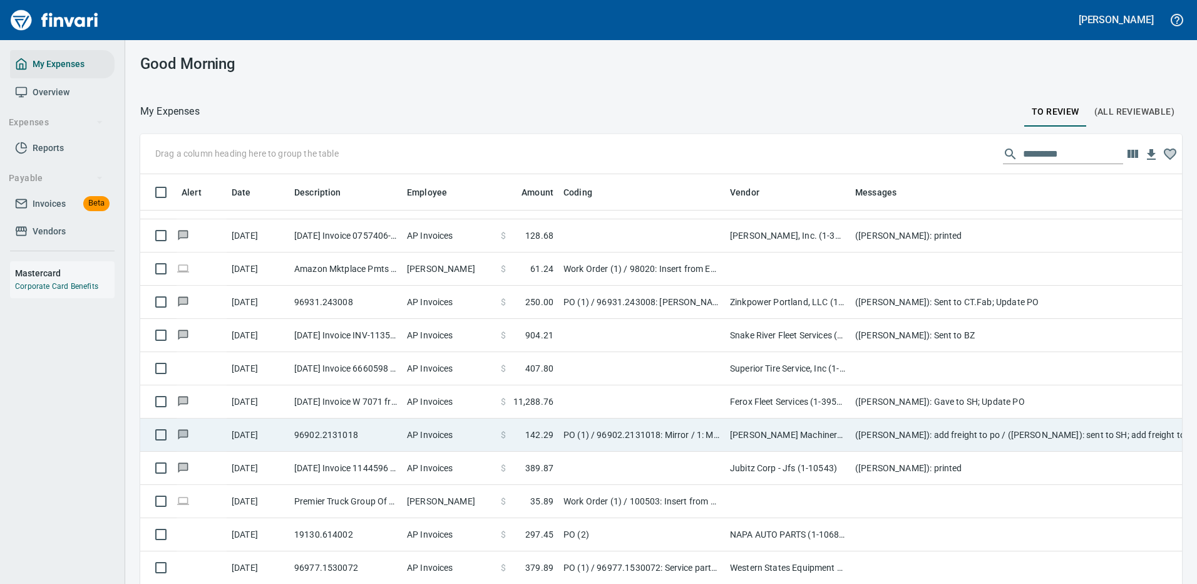
scroll to position [751, 0]
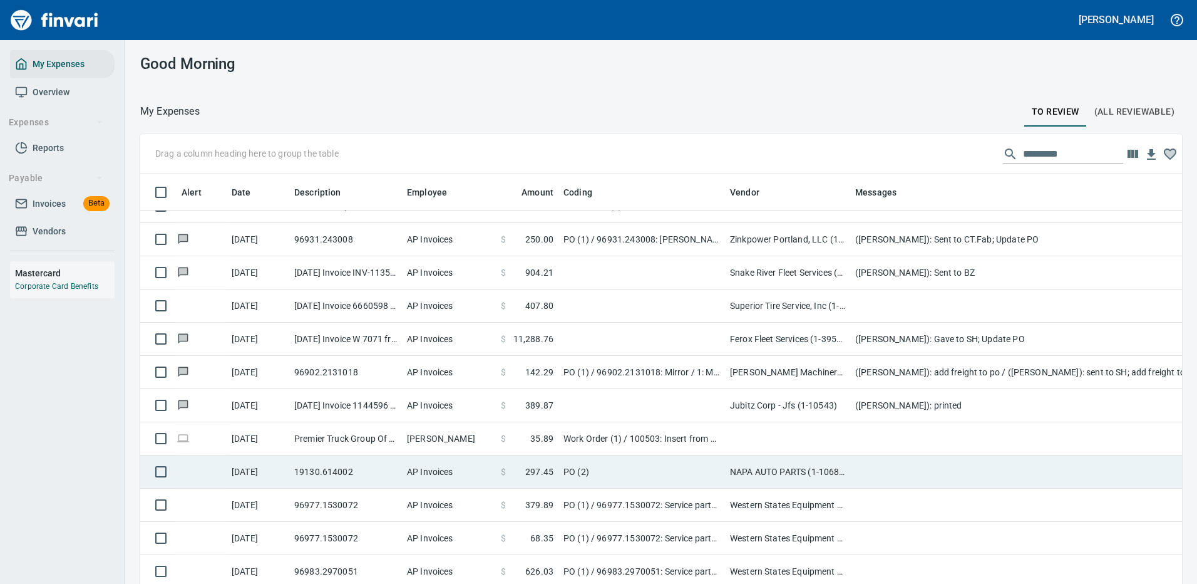
click at [644, 465] on td "PO (2)" at bounding box center [641, 471] width 167 height 33
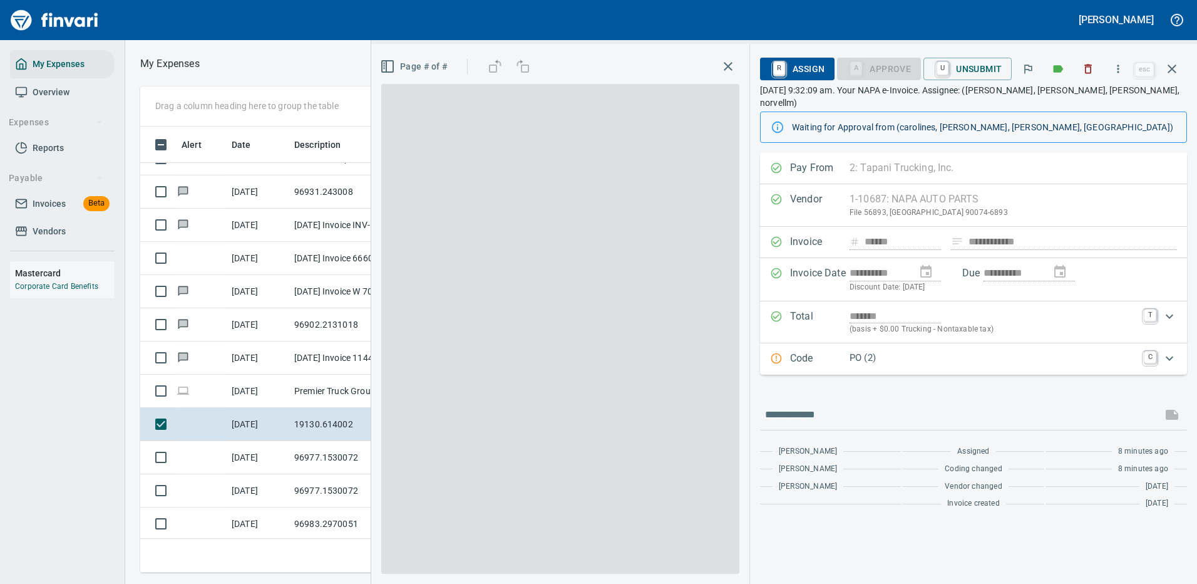
scroll to position [427, 710]
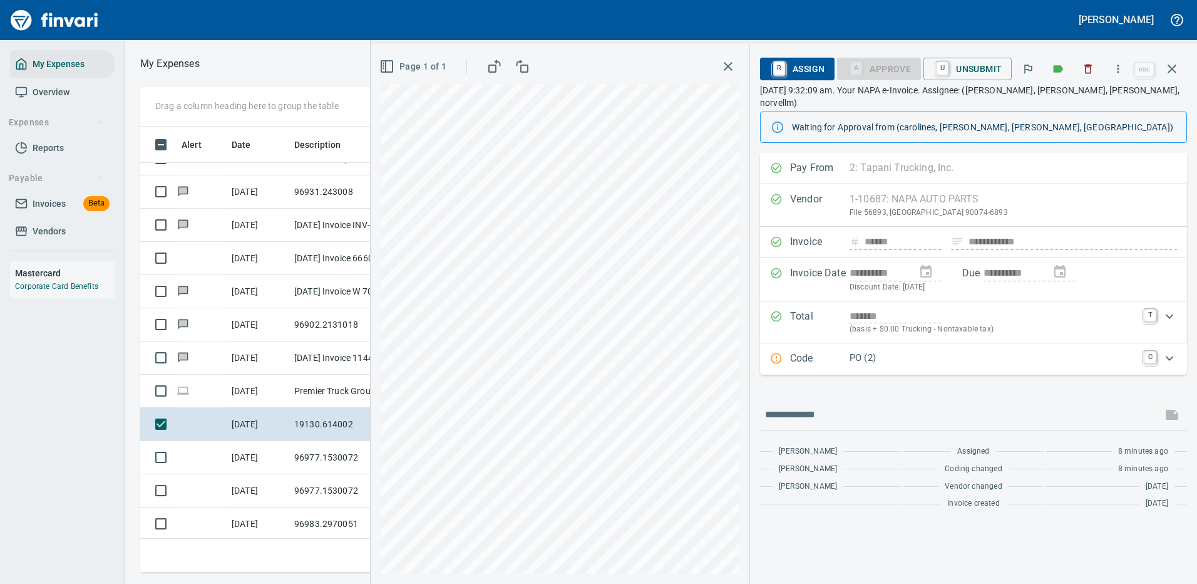
click at [917, 351] on p "PO (2)" at bounding box center [993, 358] width 287 height 14
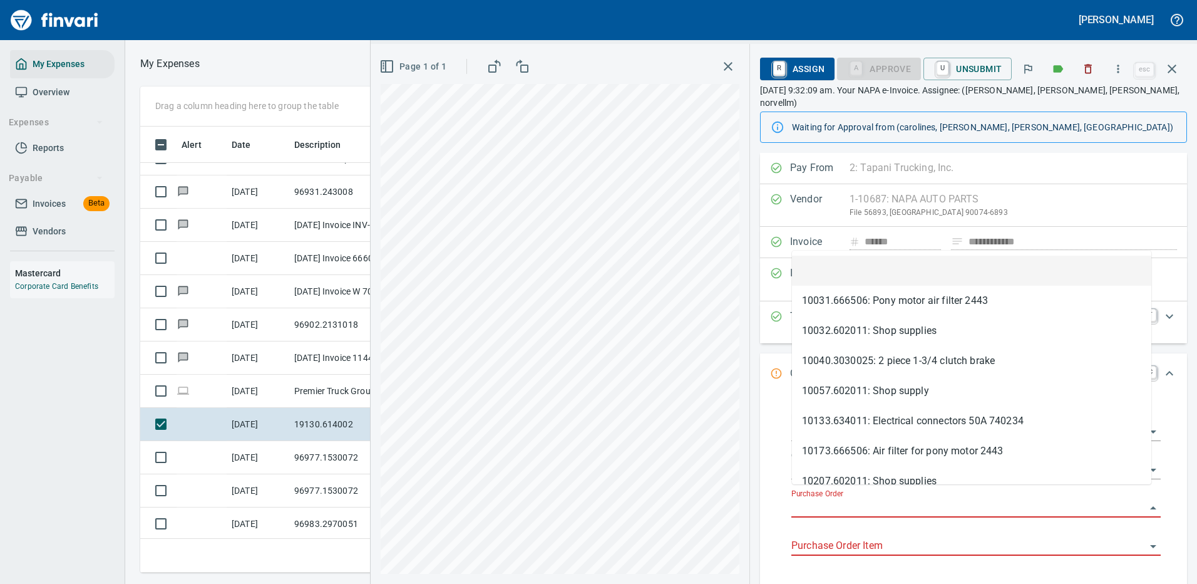
click at [873, 499] on input "Purchase Order" at bounding box center [968, 508] width 354 height 18
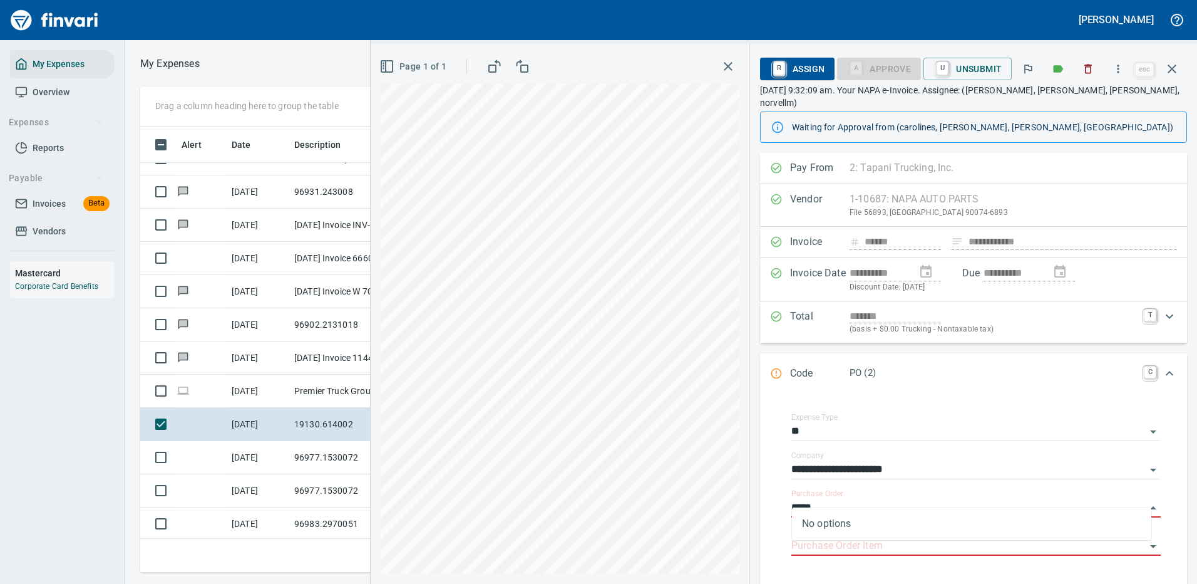
type input "*****"
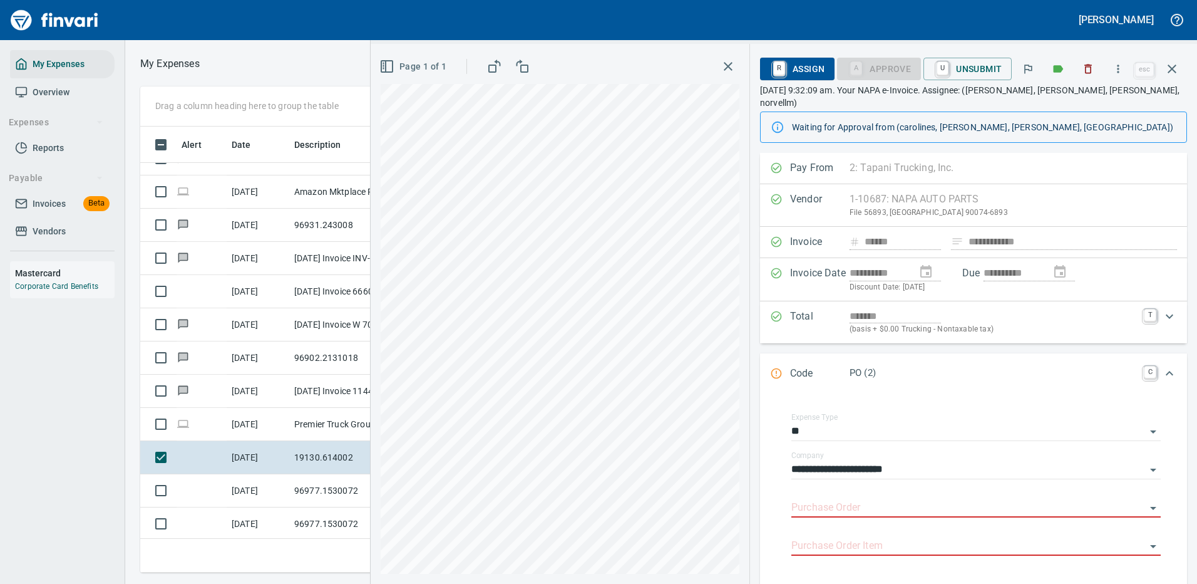
click at [1013, 195] on div "Vendor 1-10687: NAPA AUTO PARTS File 56893, [GEOGRAPHIC_DATA] 90074-6893 Clear" at bounding box center [973, 205] width 427 height 43
click at [918, 184] on div "Vendor 1-10687: NAPA AUTO PARTS File 56893, [GEOGRAPHIC_DATA] 90074-6893 Clear" at bounding box center [973, 205] width 427 height 43
click at [922, 184] on div "Vendor 1-10687: NAPA AUTO PARTS File 56893, [GEOGRAPHIC_DATA] 90074-6893 Clear" at bounding box center [973, 205] width 427 height 43
click at [919, 184] on div "Vendor 1-10687: NAPA AUTO PARTS File 56893, [GEOGRAPHIC_DATA] 90074-6893 Clear" at bounding box center [973, 205] width 427 height 43
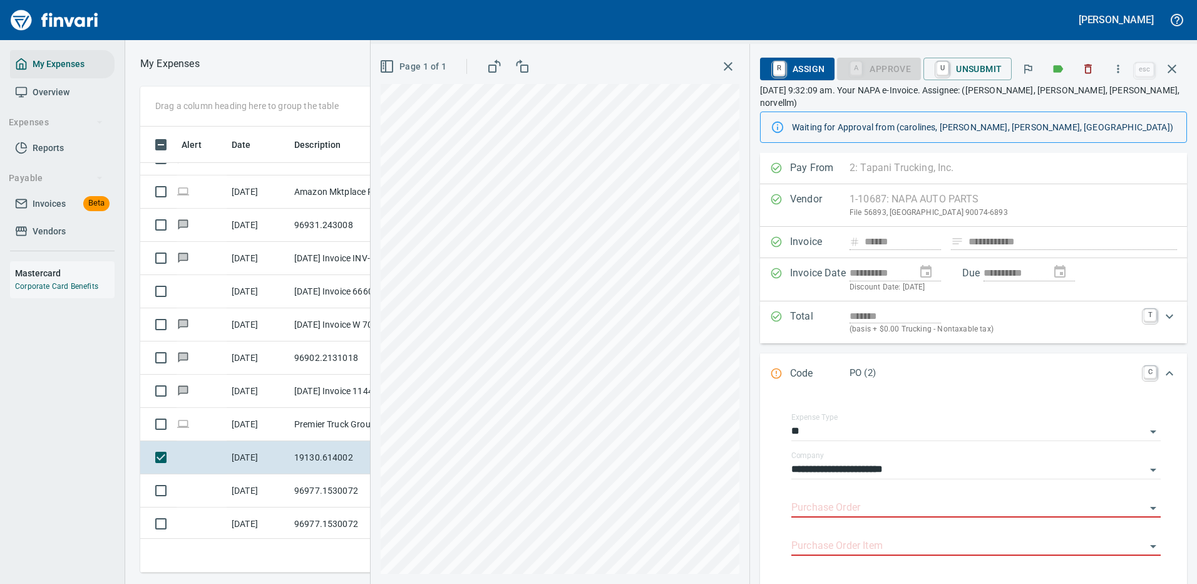
click at [918, 193] on div "Vendor 1-10687: NAPA AUTO PARTS File 56893, [GEOGRAPHIC_DATA] 90074-6893 Clear" at bounding box center [973, 205] width 427 height 43
click at [920, 193] on div "Vendor 1-10687: NAPA AUTO PARTS File 56893, [GEOGRAPHIC_DATA] 90074-6893 Clear" at bounding box center [973, 205] width 427 height 43
click at [971, 197] on div "Vendor 1-10687: NAPA AUTO PARTS File 56893, [GEOGRAPHIC_DATA] 90074-6893 Clear" at bounding box center [973, 205] width 427 height 43
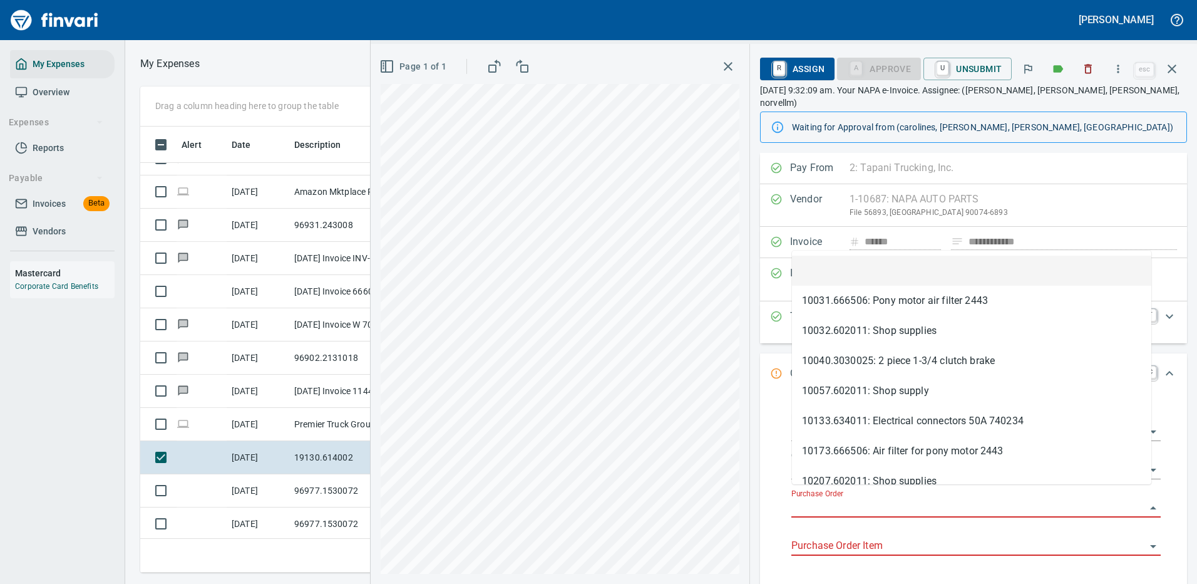
click at [835, 499] on input "Purchase Order" at bounding box center [968, 508] width 354 height 18
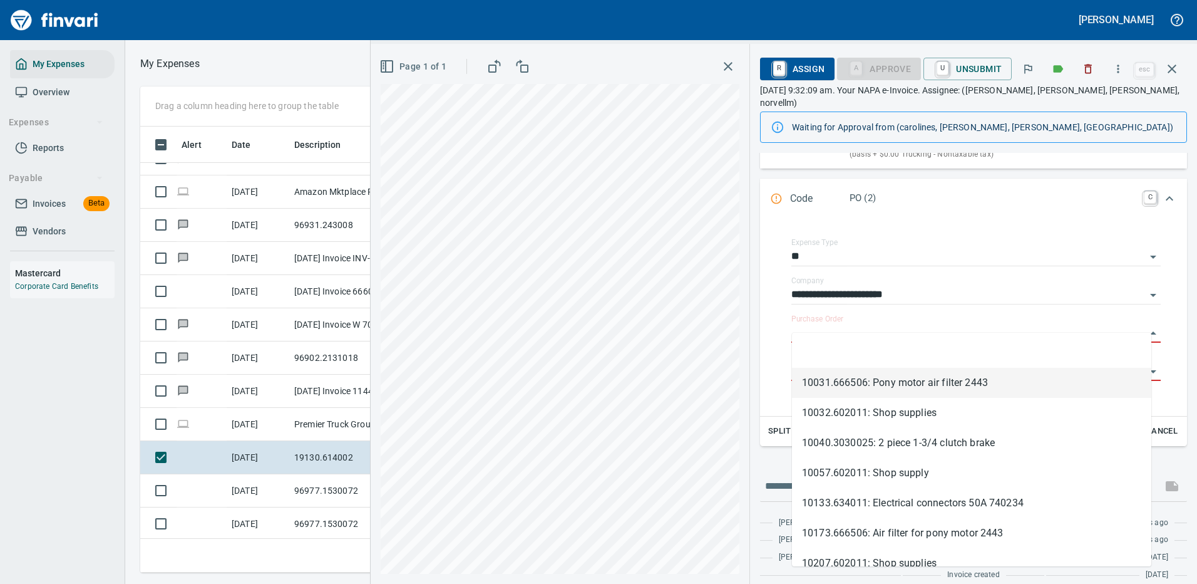
click at [766, 371] on div "**********" at bounding box center [973, 318] width 427 height 196
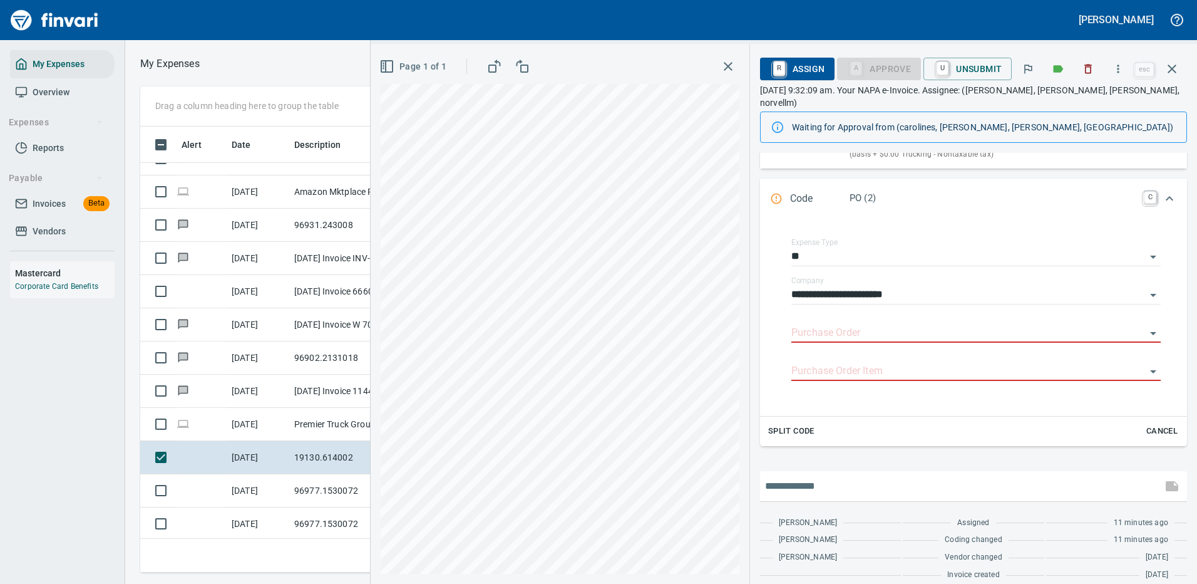
click at [799, 476] on input "text" at bounding box center [961, 486] width 392 height 20
click at [920, 476] on input "**********" at bounding box center [961, 486] width 392 height 20
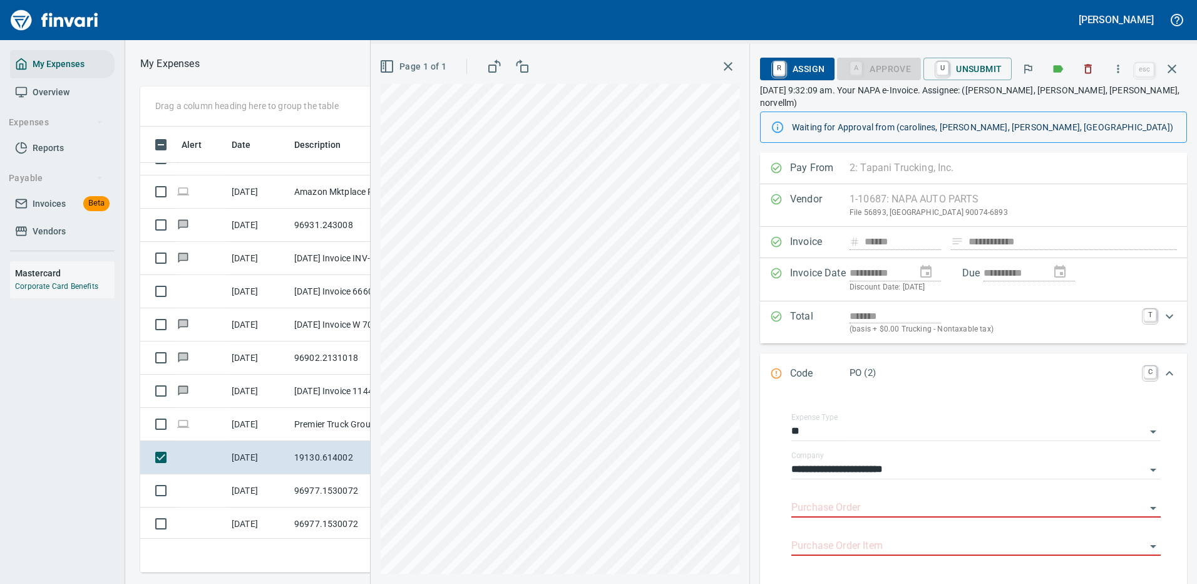
scroll to position [175, 0]
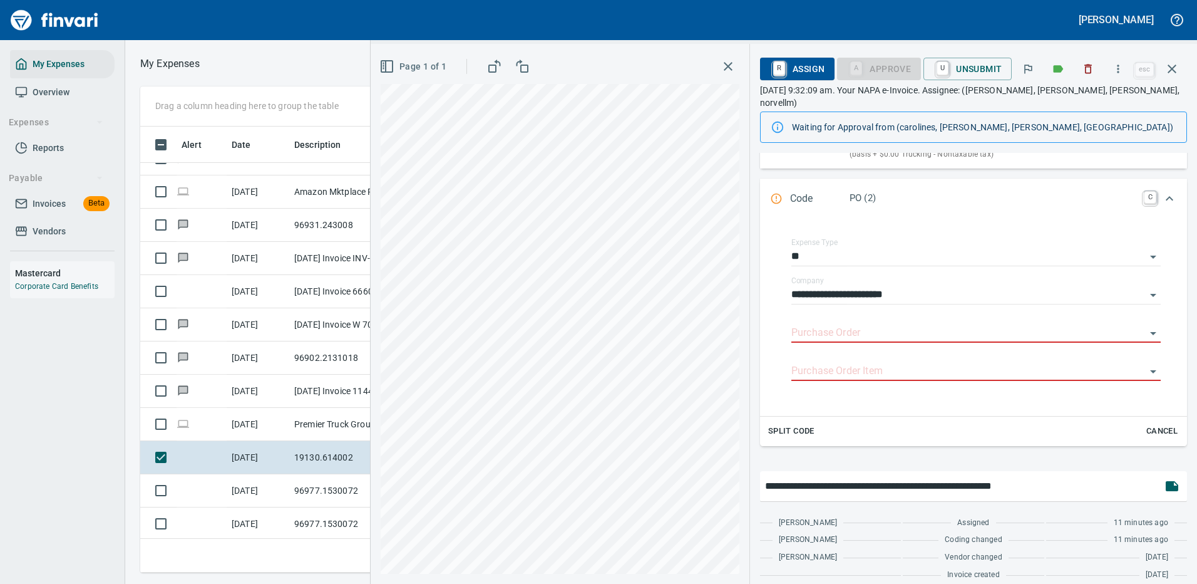
click at [1065, 476] on input "**********" at bounding box center [961, 486] width 392 height 20
click at [1103, 476] on input "**********" at bounding box center [961, 486] width 392 height 20
type input "**********"
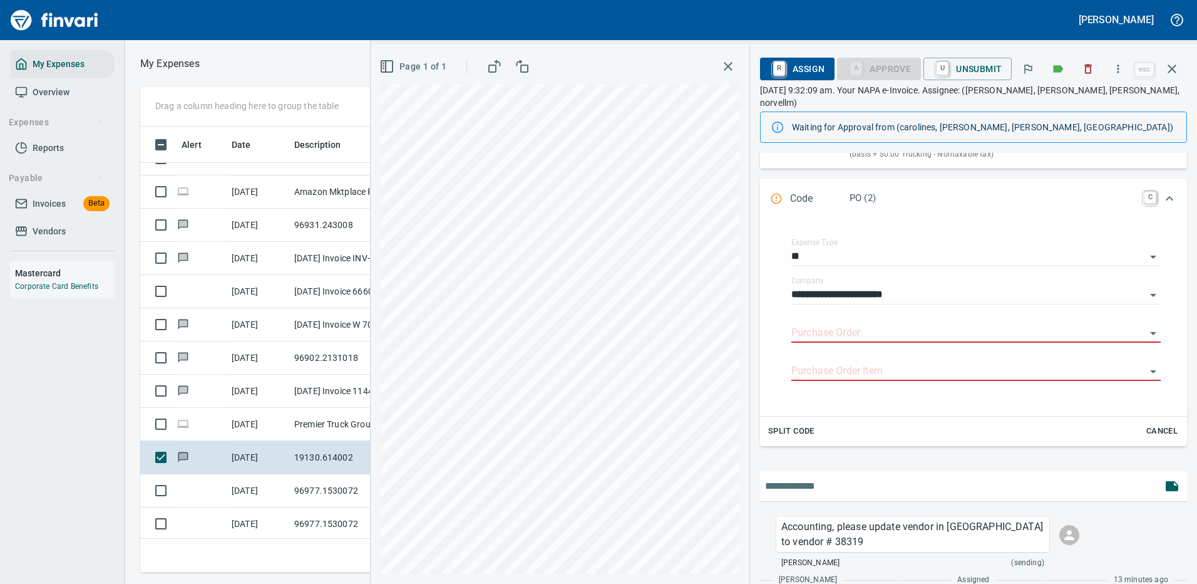
scroll to position [232, 0]
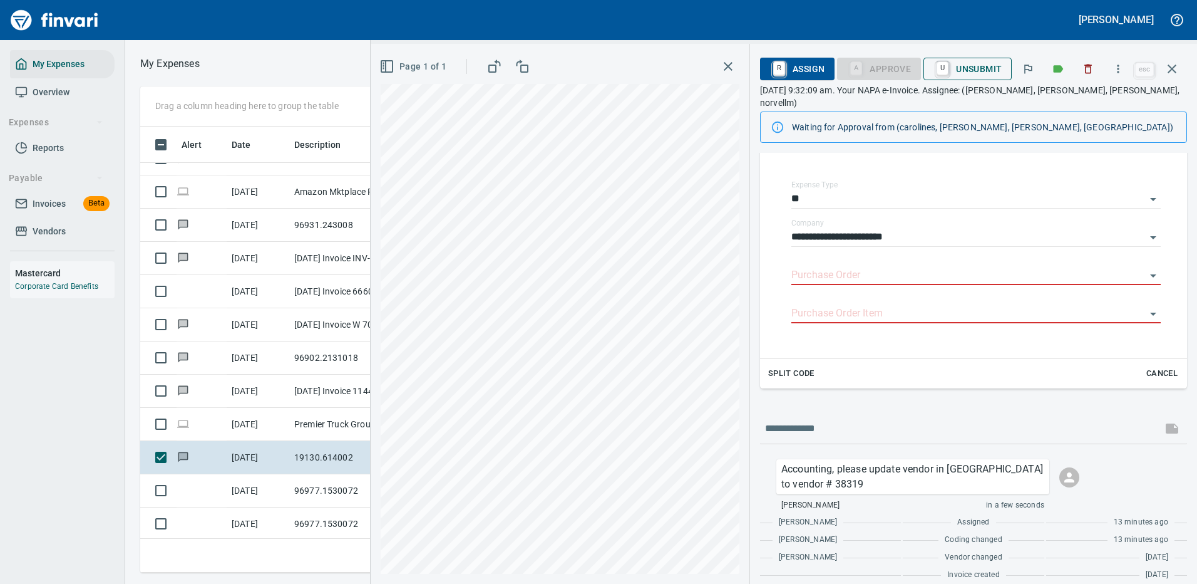
click at [985, 68] on span "U Unsubmit" at bounding box center [968, 68] width 68 height 21
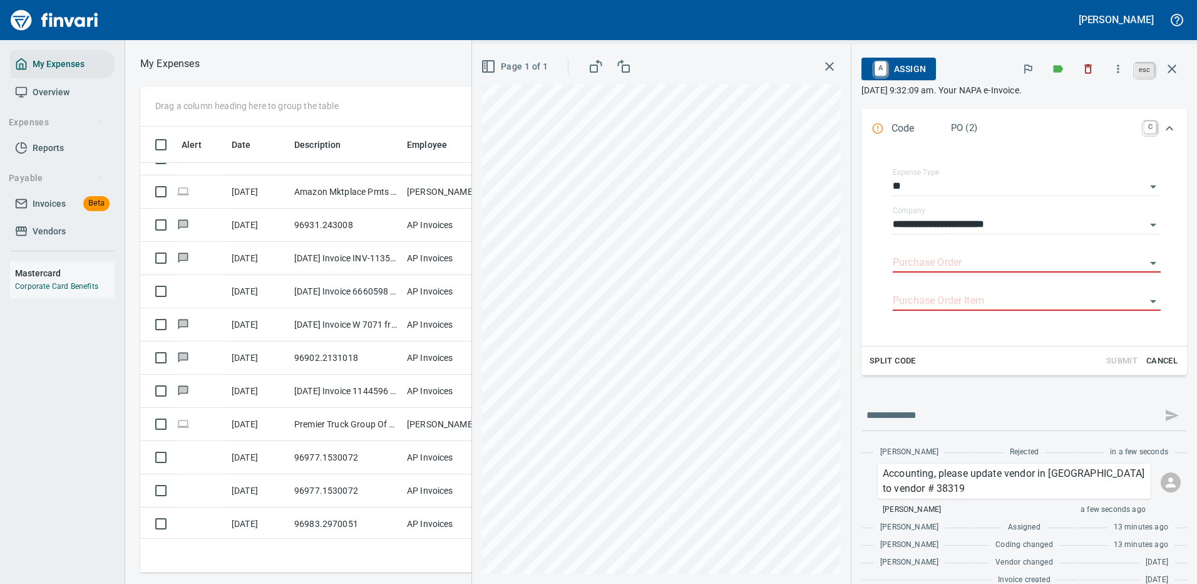
scroll to position [427, 710]
click at [1173, 66] on icon "button" at bounding box center [1172, 68] width 15 height 15
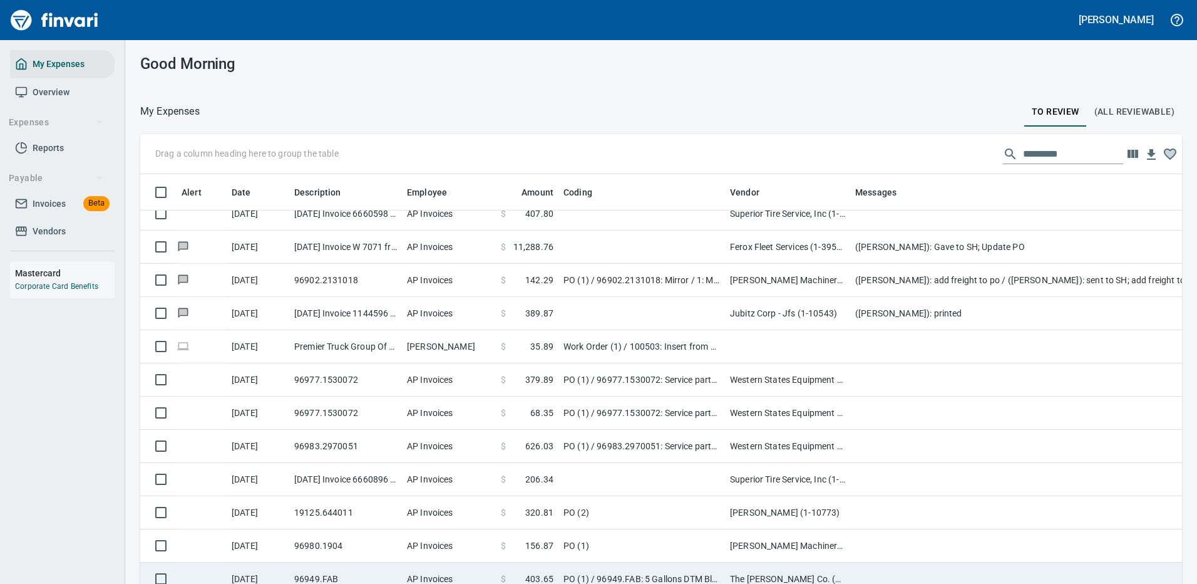
scroll to position [939, 0]
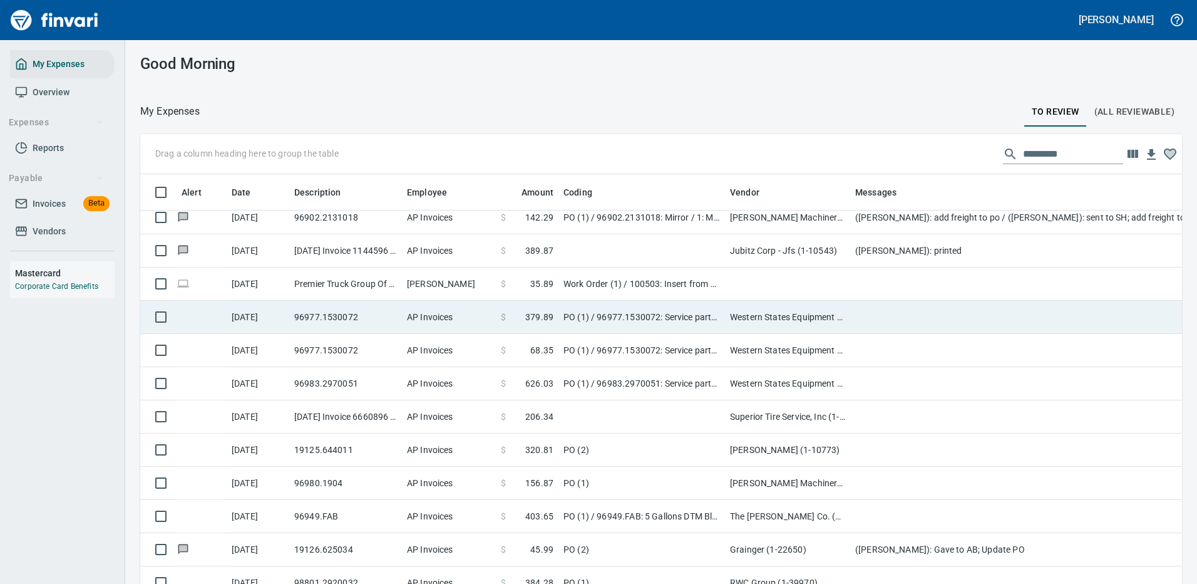
click at [796, 312] on td "Western States Equipment Co. (1-11113)" at bounding box center [787, 317] width 125 height 33
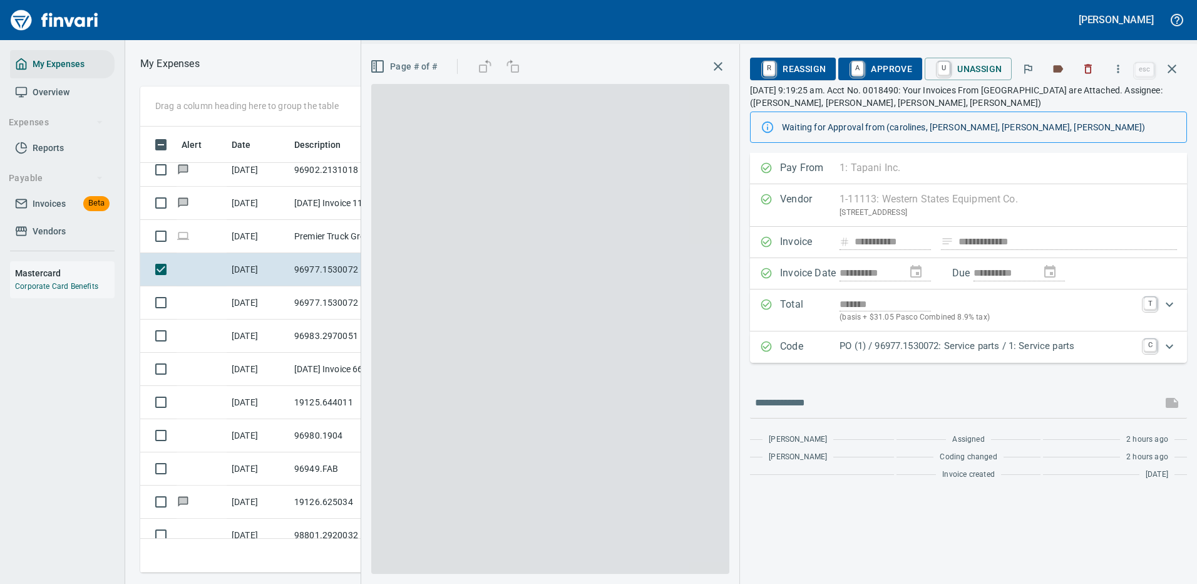
scroll to position [427, 710]
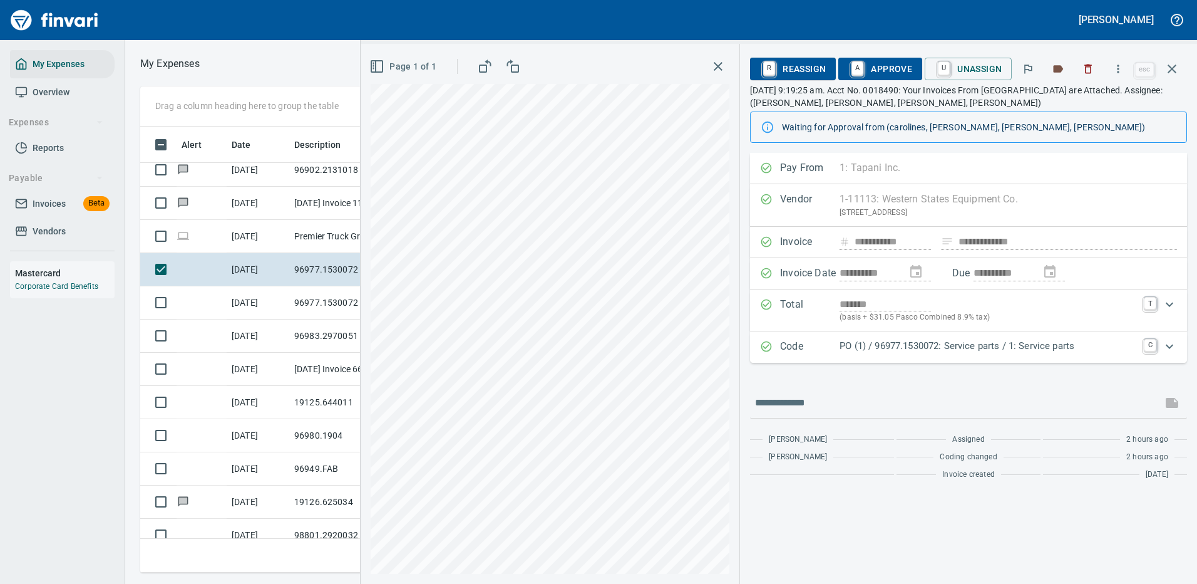
click at [1007, 382] on div "**********" at bounding box center [968, 319] width 437 height 333
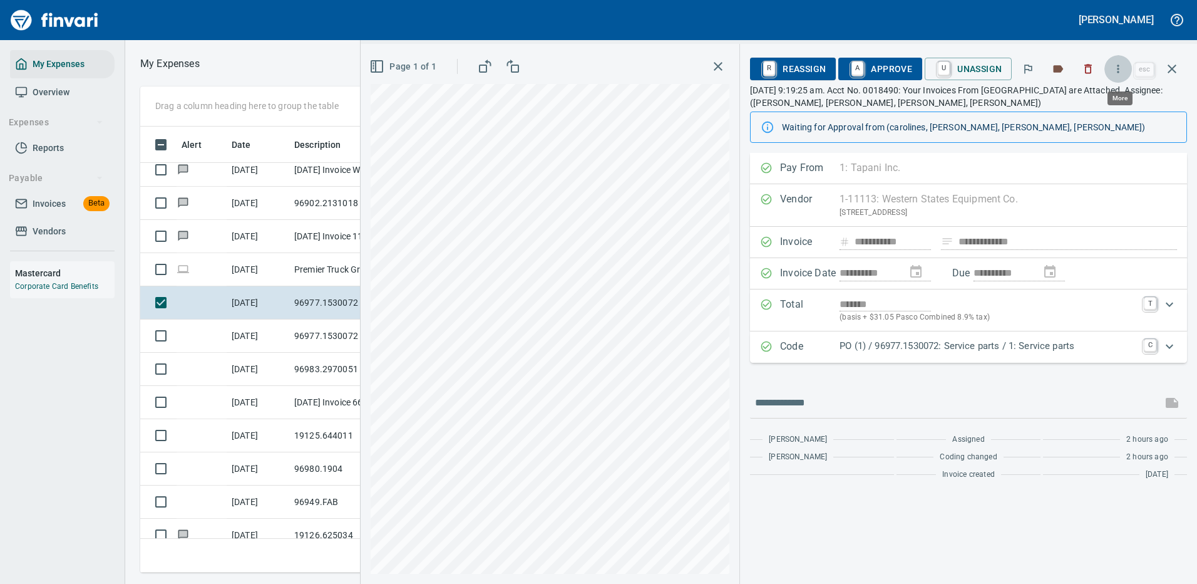
click at [1119, 67] on icon "button" at bounding box center [1118, 69] width 13 height 13
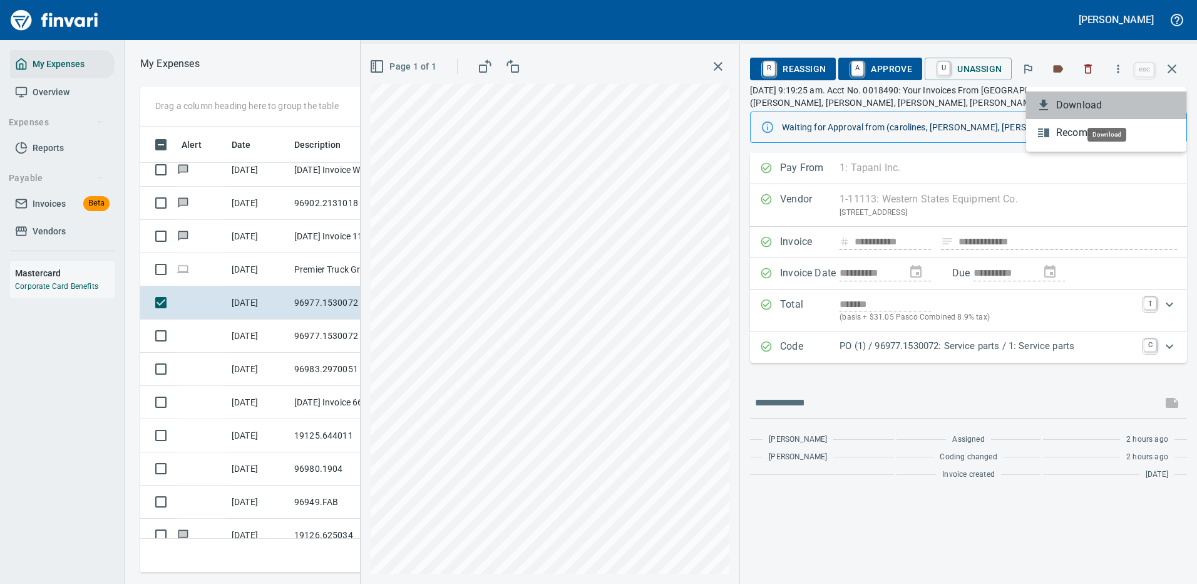
click at [1074, 103] on span "Download" at bounding box center [1116, 105] width 120 height 15
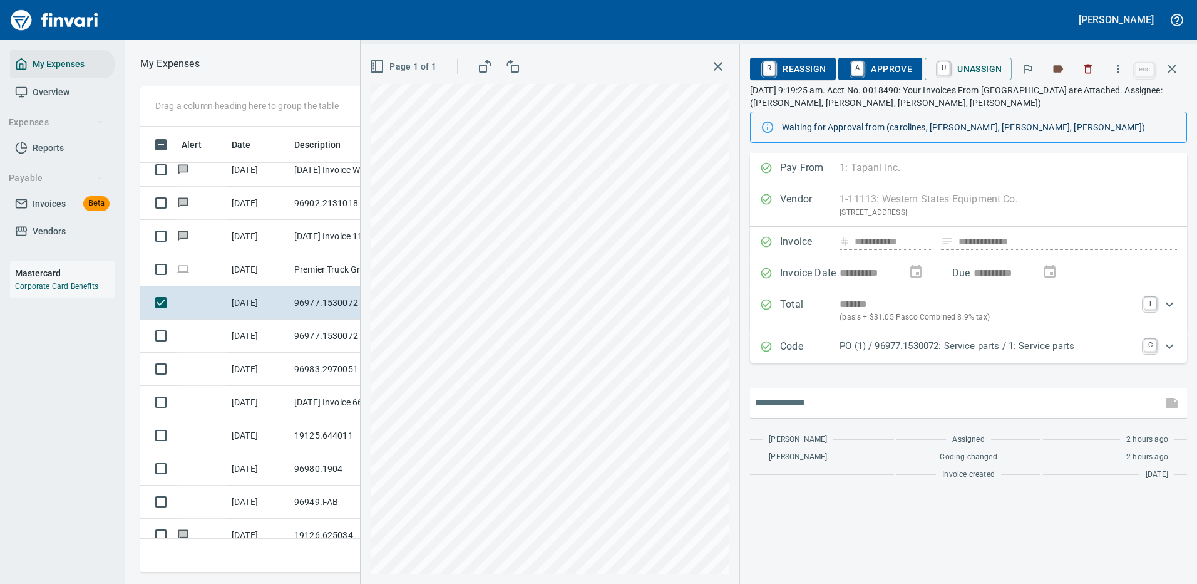
click at [807, 396] on input "text" at bounding box center [956, 403] width 402 height 20
type input "**********"
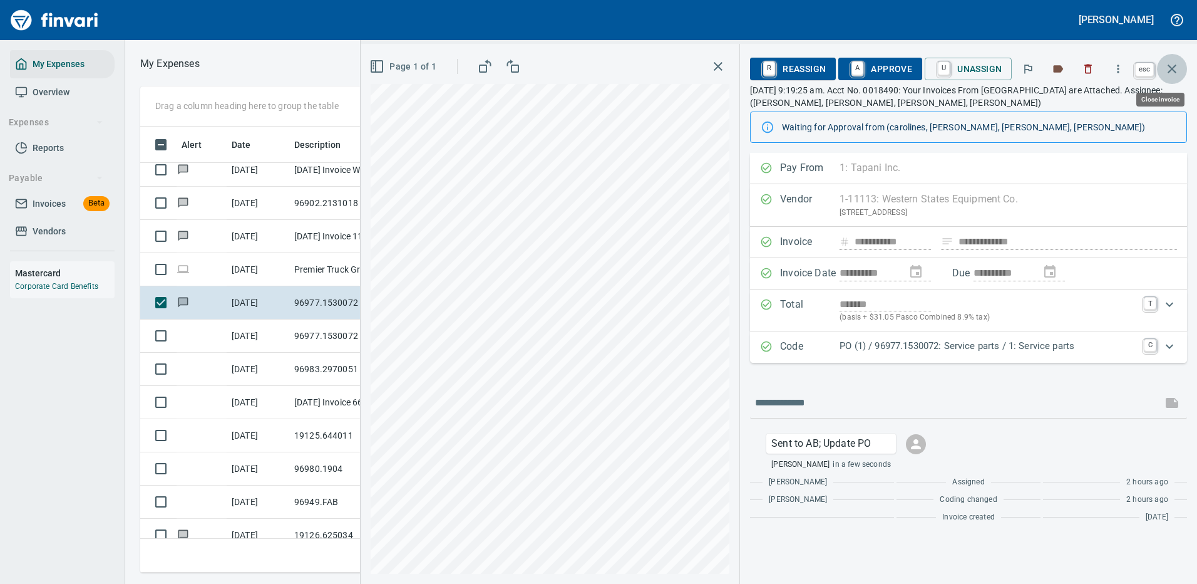
click at [1176, 68] on icon "button" at bounding box center [1172, 68] width 15 height 15
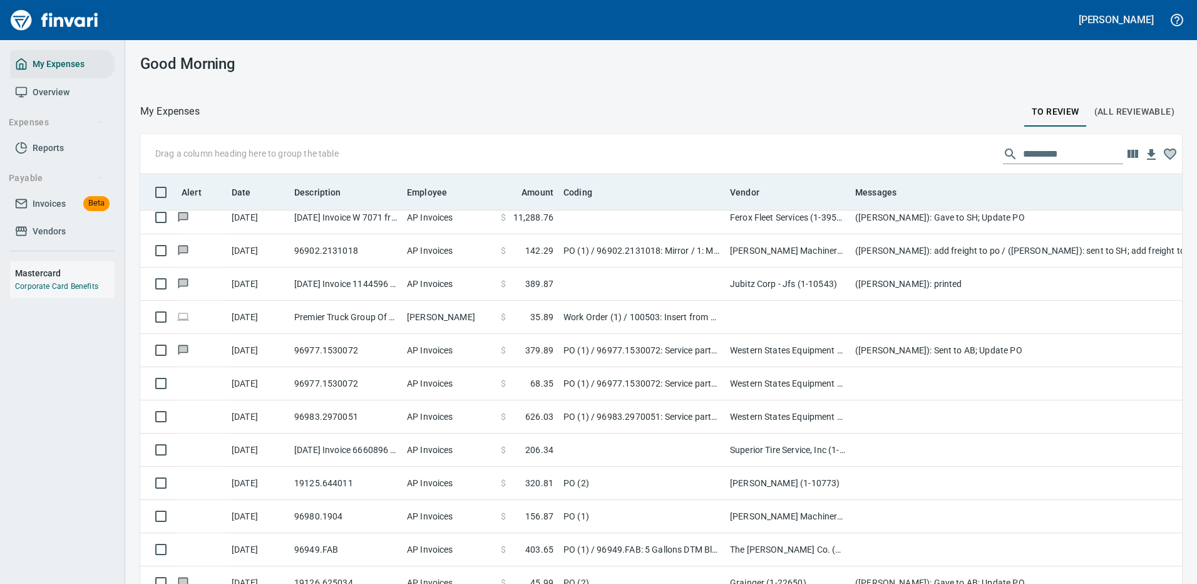
scroll to position [427, 1014]
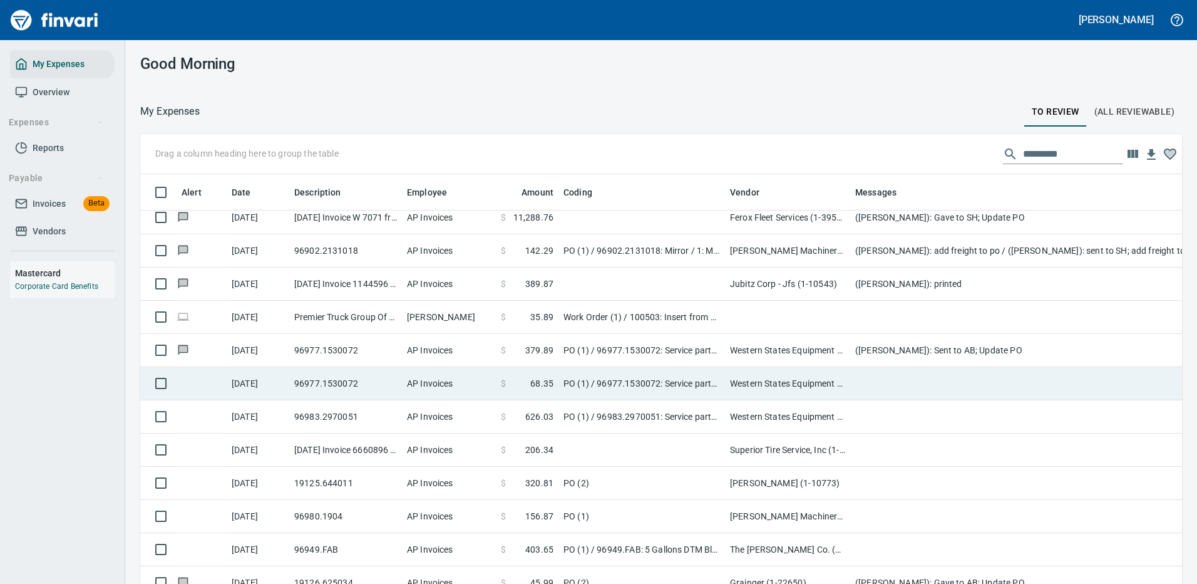
click at [802, 381] on td "Western States Equipment Co. (1-11113)" at bounding box center [787, 383] width 125 height 33
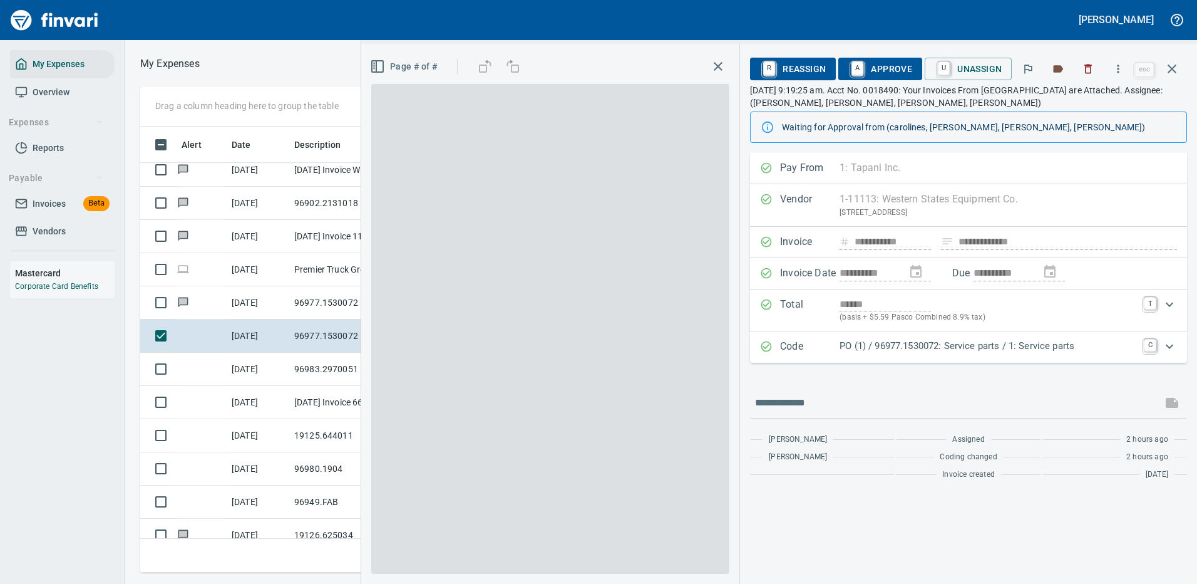
scroll to position [427, 710]
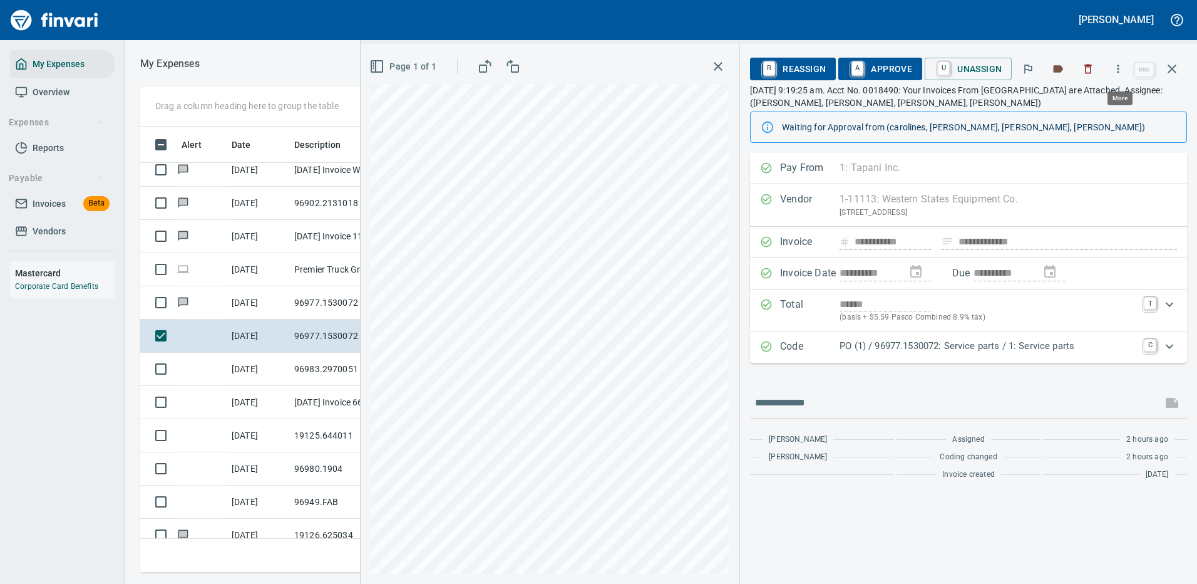
click at [1114, 61] on button "button" at bounding box center [1118, 69] width 28 height 28
click at [1070, 103] on span "Download" at bounding box center [1116, 105] width 120 height 15
click at [828, 396] on input "text" at bounding box center [956, 403] width 402 height 20
click at [885, 399] on input "**********" at bounding box center [956, 403] width 402 height 20
type input "**********"
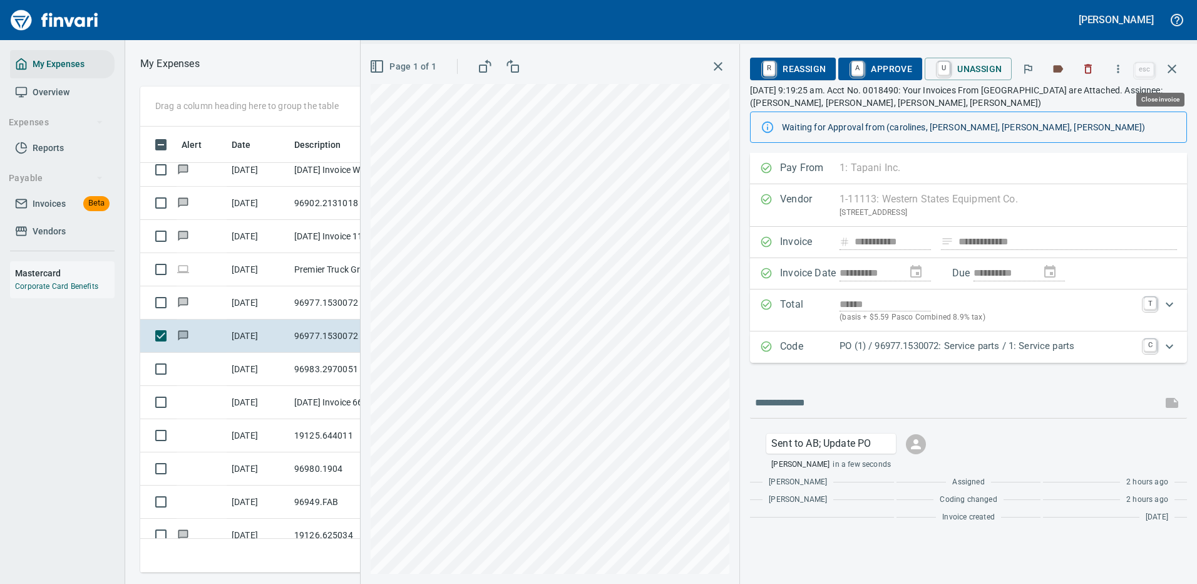
click at [1174, 69] on icon "button" at bounding box center [1172, 68] width 15 height 15
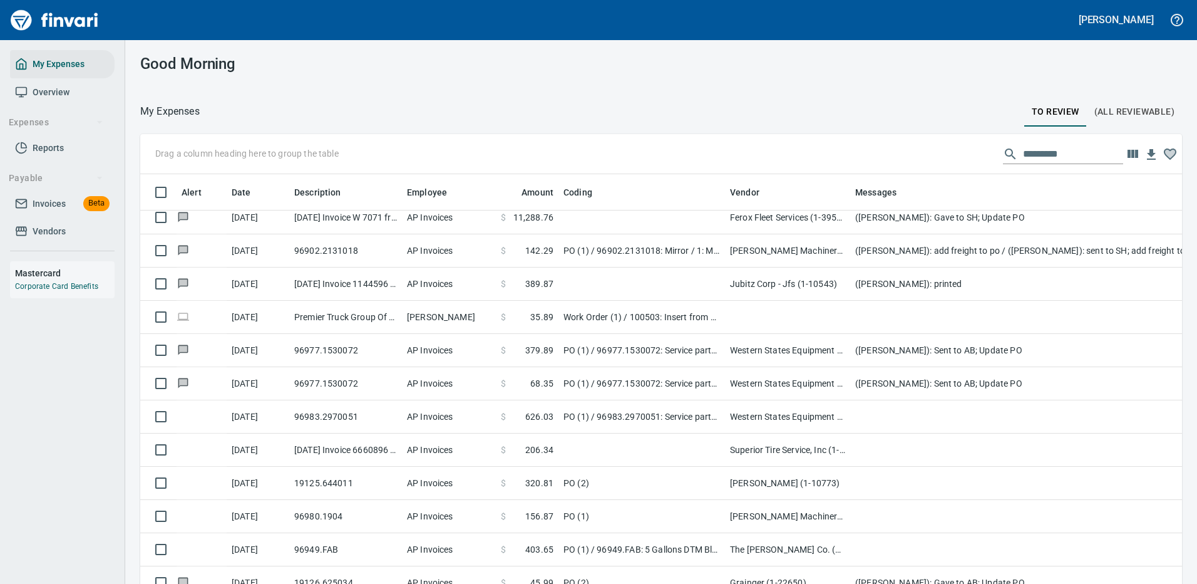
scroll to position [1, 1]
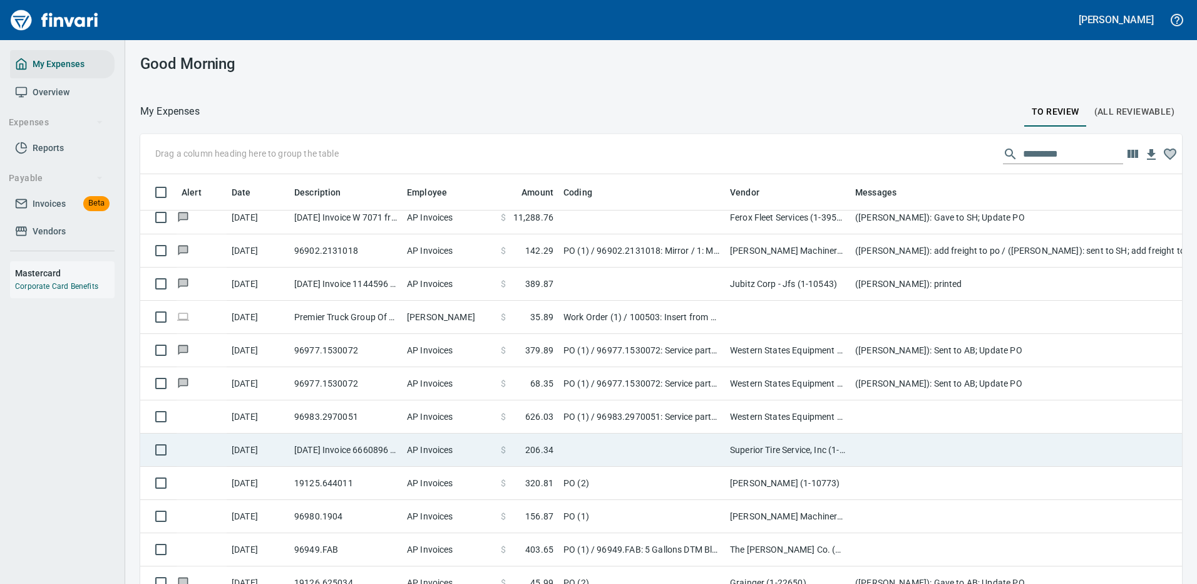
click at [891, 416] on td at bounding box center [1100, 416] width 501 height 33
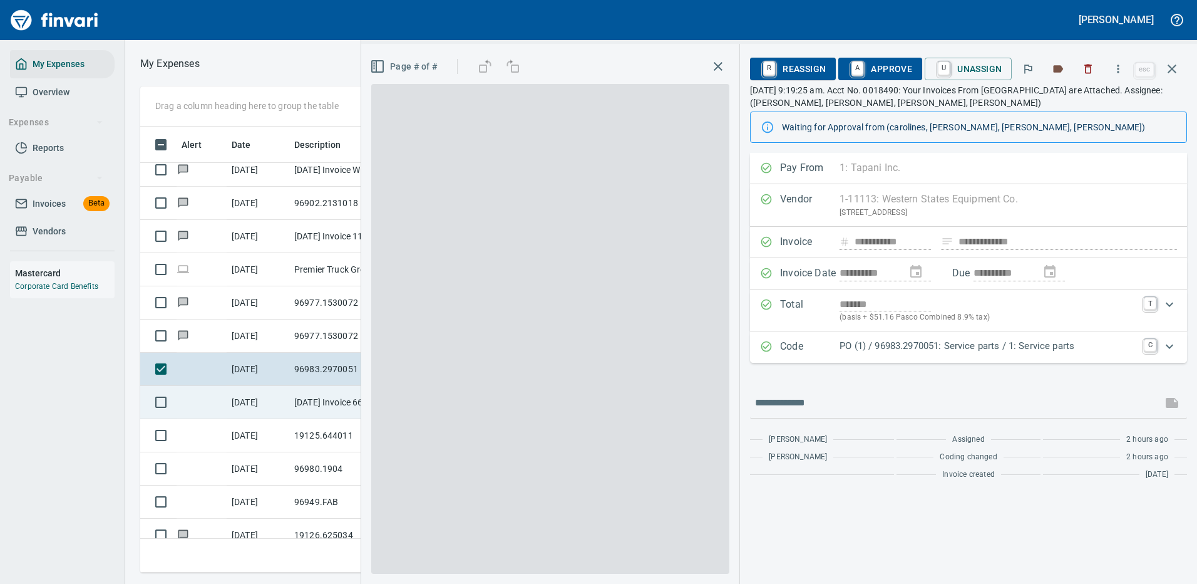
scroll to position [427, 710]
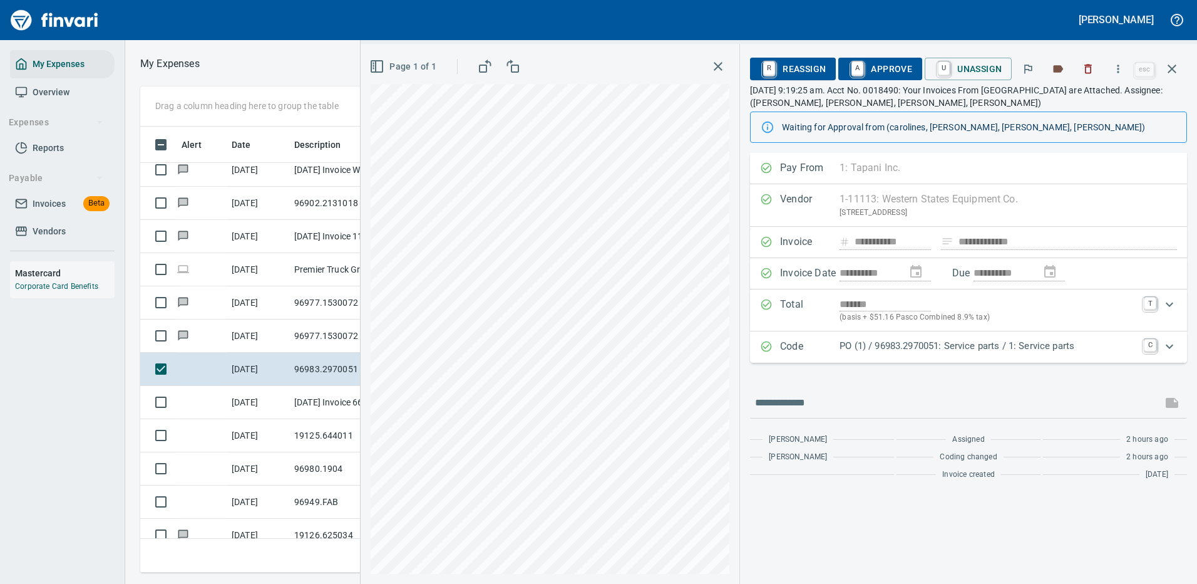
click at [924, 344] on p "PO (1) / 96983.2970051: Service parts / 1: Service parts" at bounding box center [988, 346] width 297 height 14
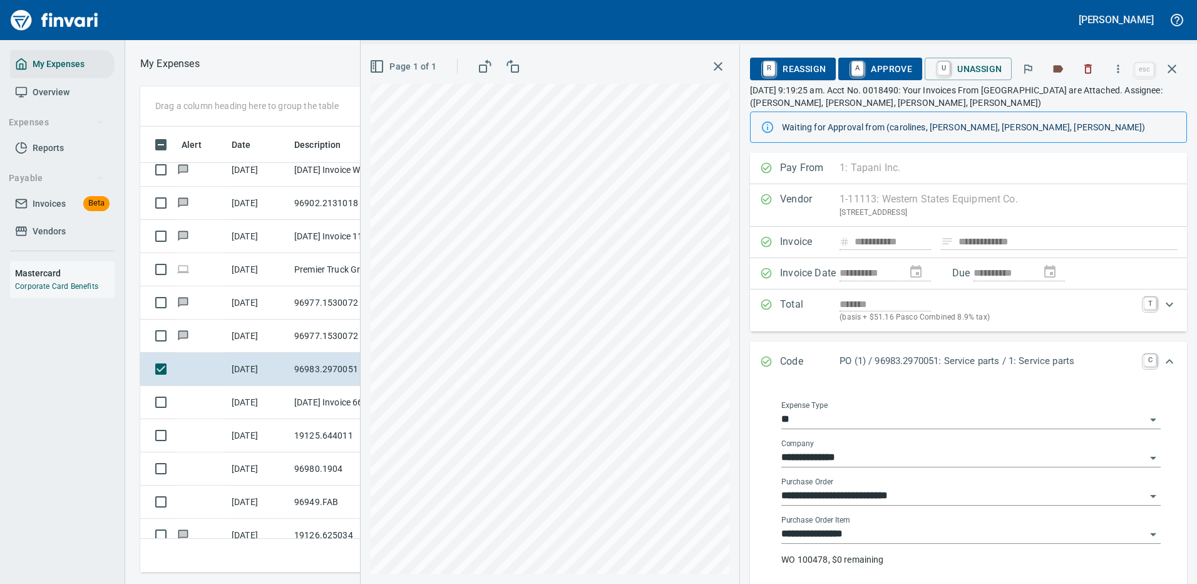
scroll to position [180, 0]
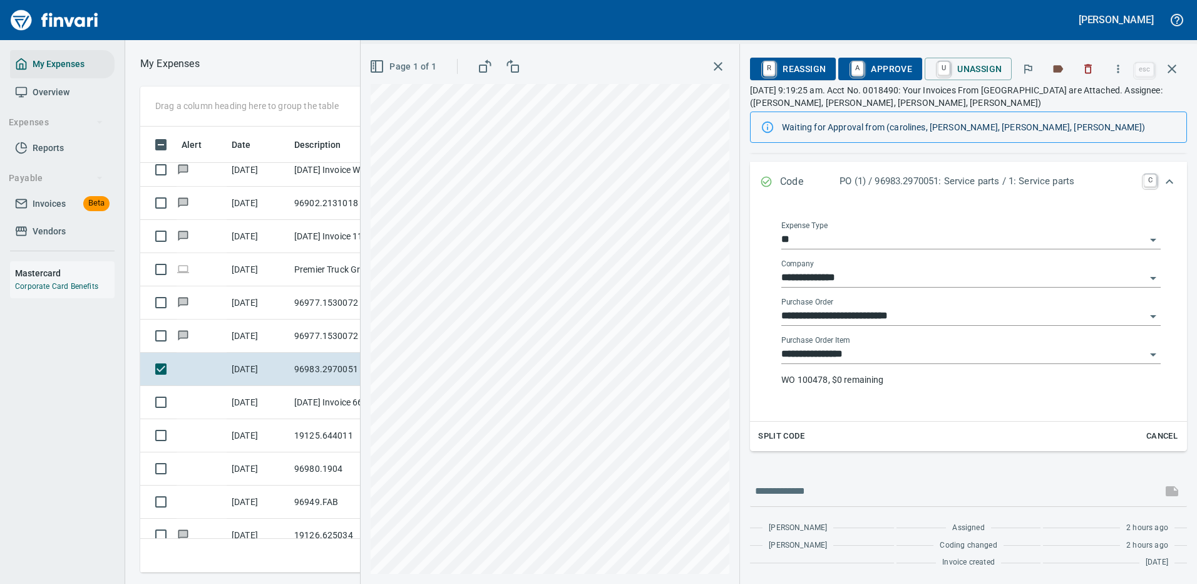
click at [910, 375] on p "WO 100478, $0 remaining" at bounding box center [970, 379] width 379 height 13
click at [851, 369] on div "**********" at bounding box center [970, 366] width 379 height 60
click at [841, 379] on p "WO 100478, $0 remaining" at bounding box center [970, 379] width 379 height 13
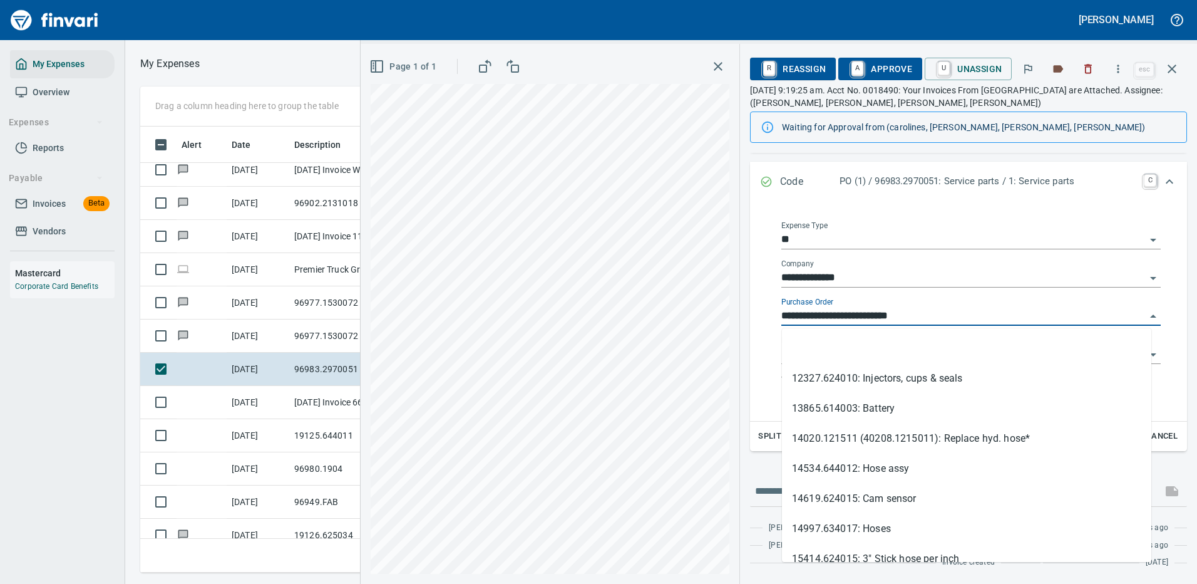
scroll to position [427, 710]
drag, startPoint x: 855, startPoint y: 313, endPoint x: 769, endPoint y: 321, distance: 85.5
click at [769, 321] on div "**********" at bounding box center [971, 309] width 412 height 204
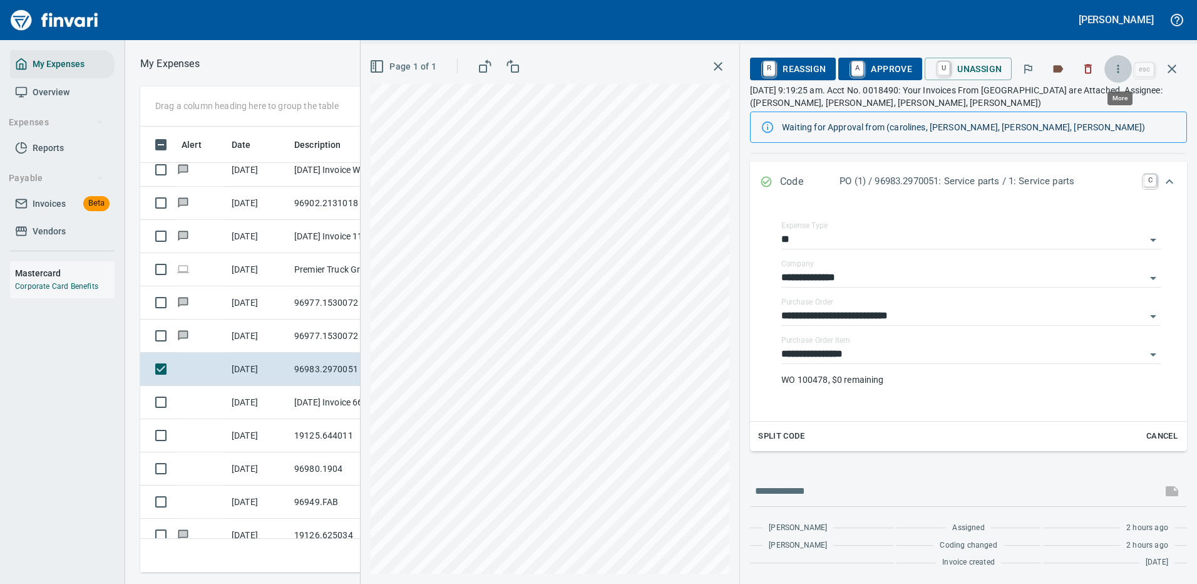
click at [1119, 66] on icon "button" at bounding box center [1119, 68] width 2 height 8
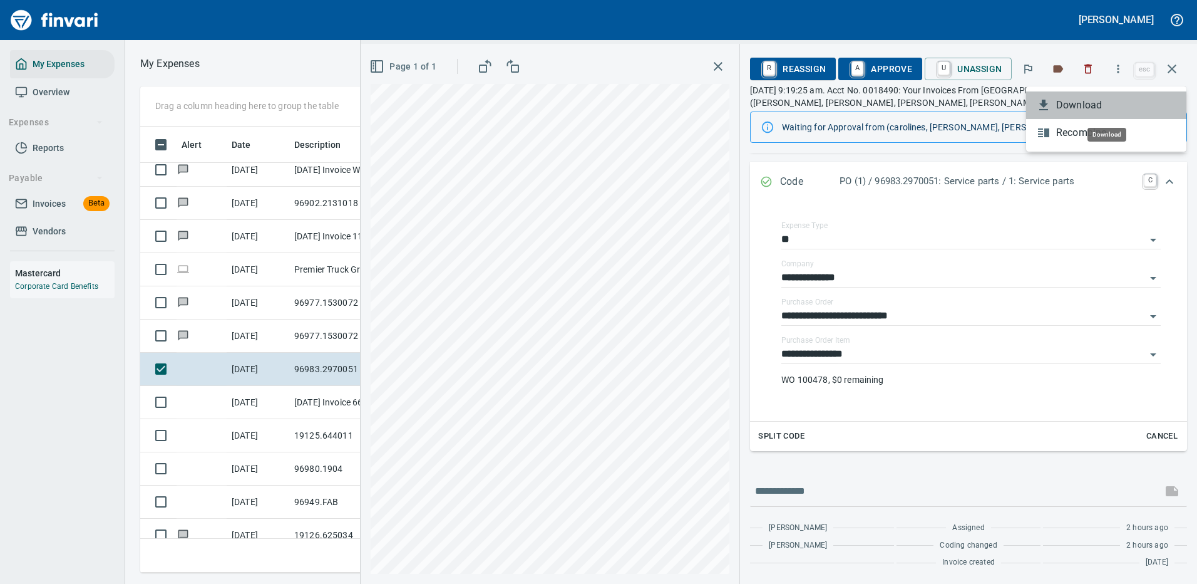
click at [1083, 103] on span "Download" at bounding box center [1116, 105] width 120 height 15
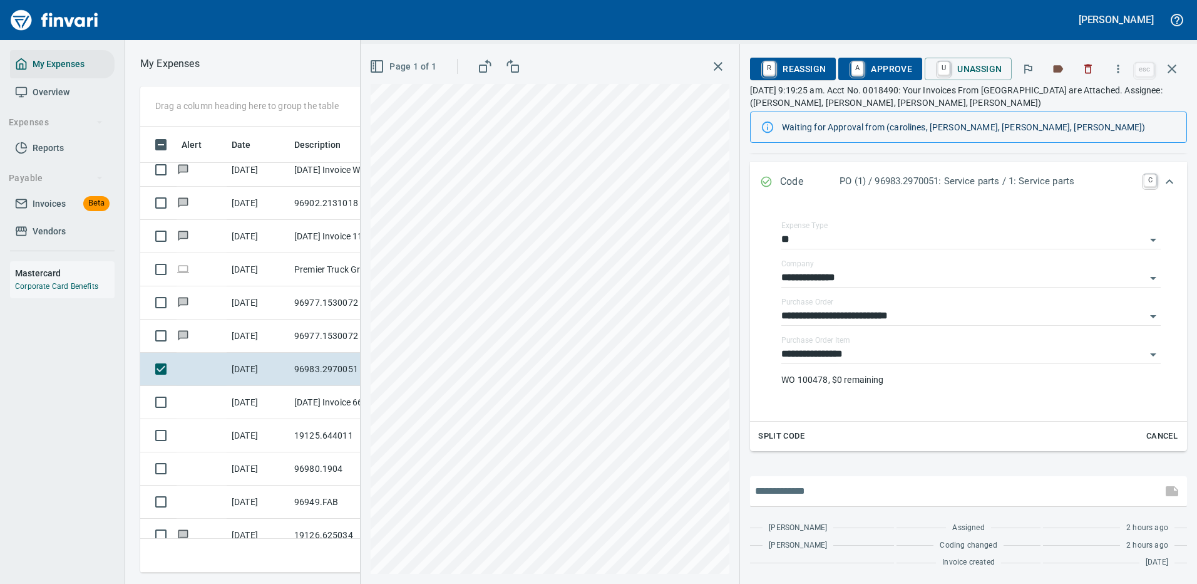
click at [815, 493] on input "text" at bounding box center [956, 491] width 402 height 20
type input "**********"
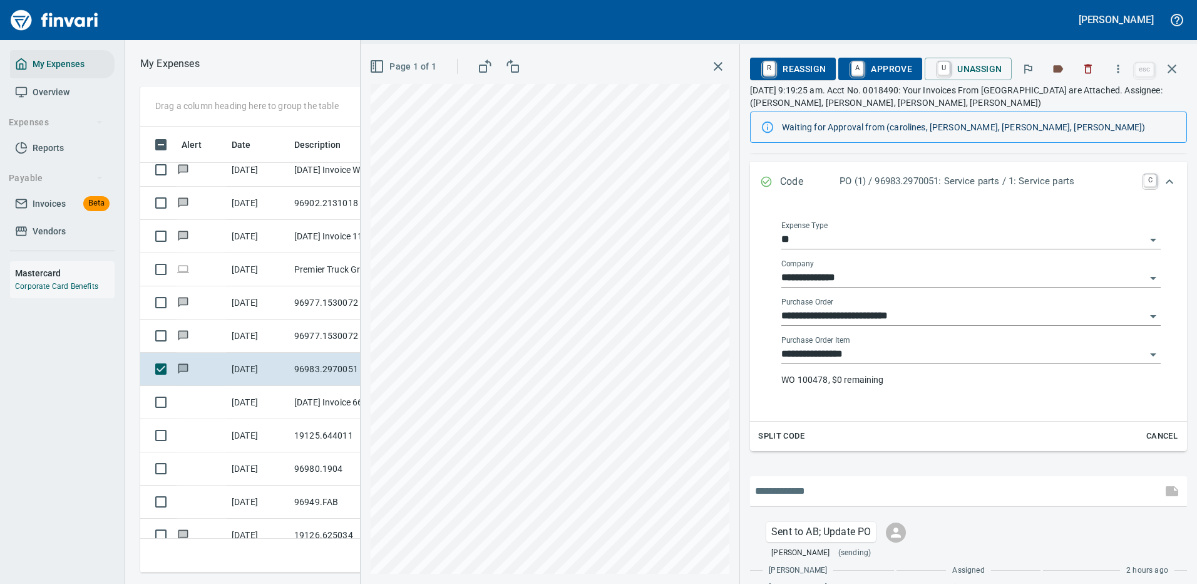
scroll to position [222, 0]
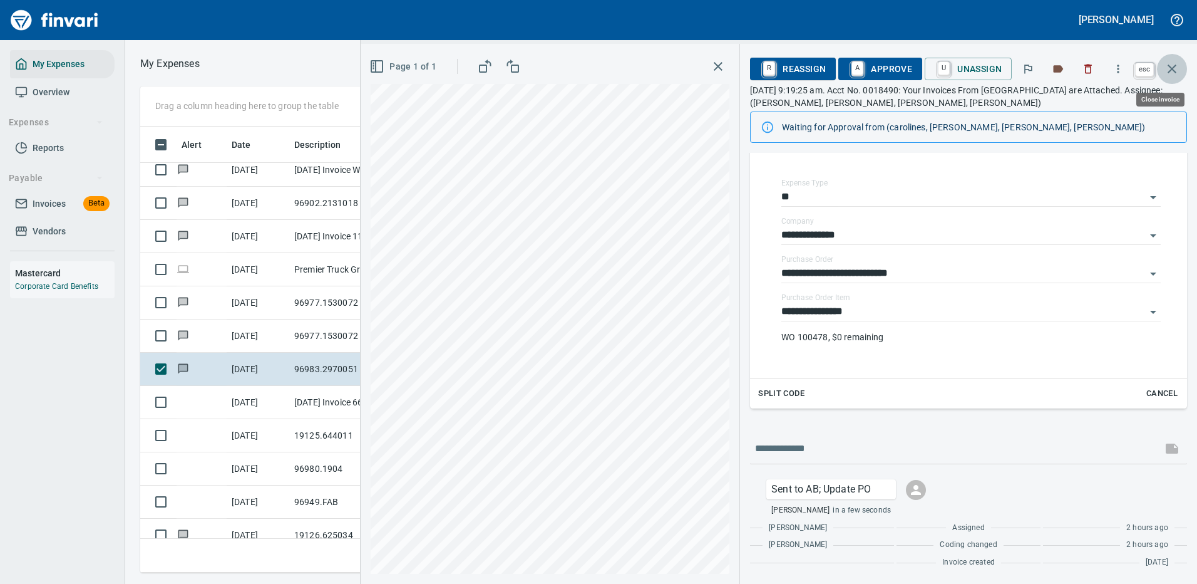
click at [1176, 66] on icon "button" at bounding box center [1172, 68] width 15 height 15
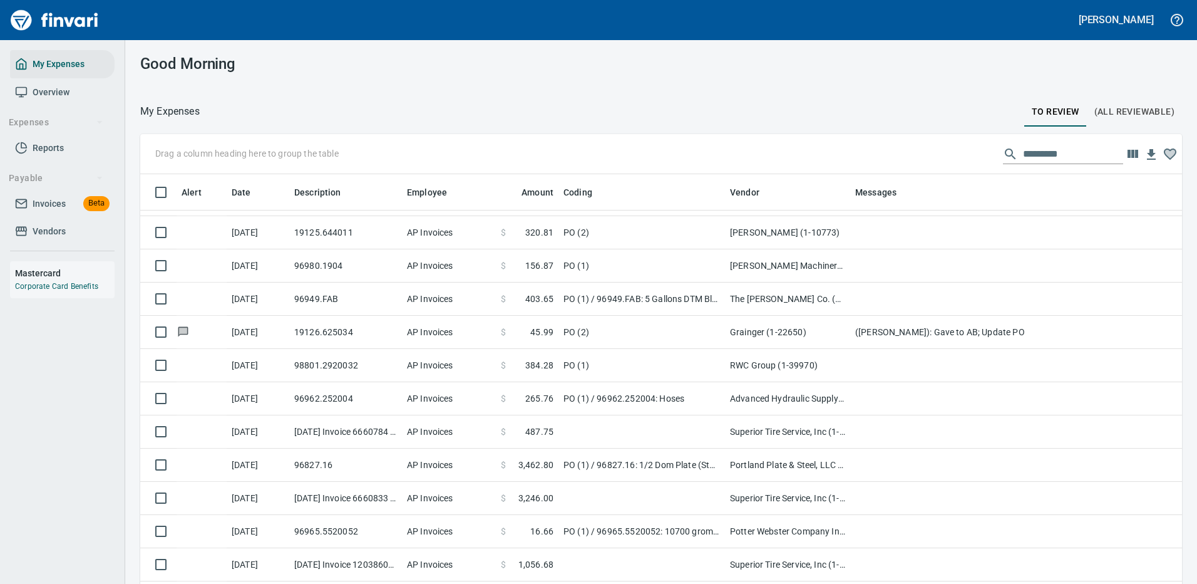
scroll to position [1064, 0]
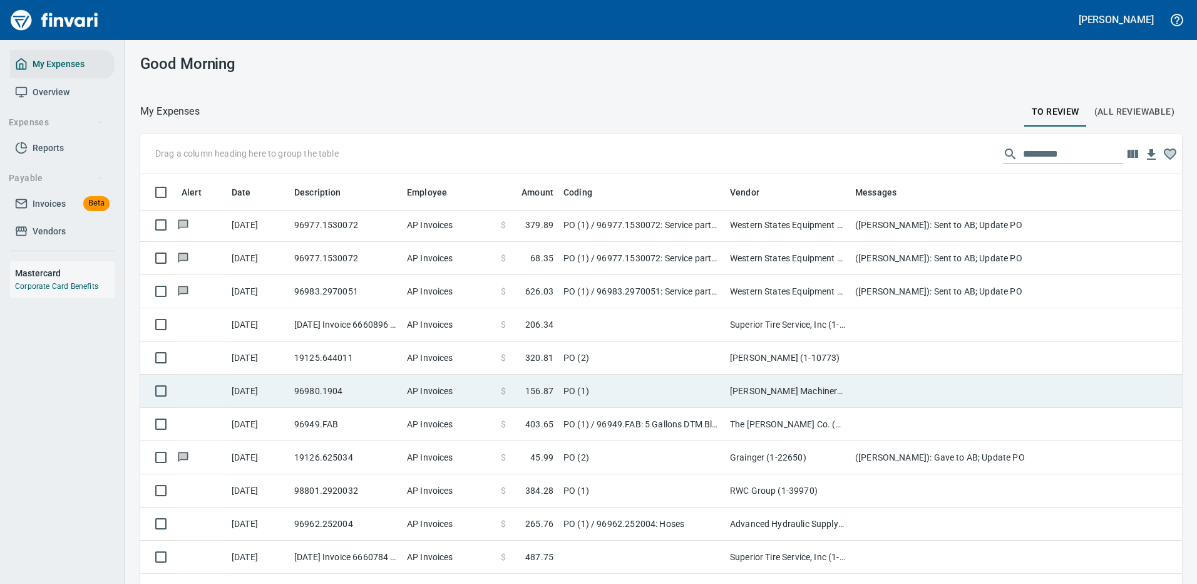
click at [901, 356] on td at bounding box center [1100, 357] width 501 height 33
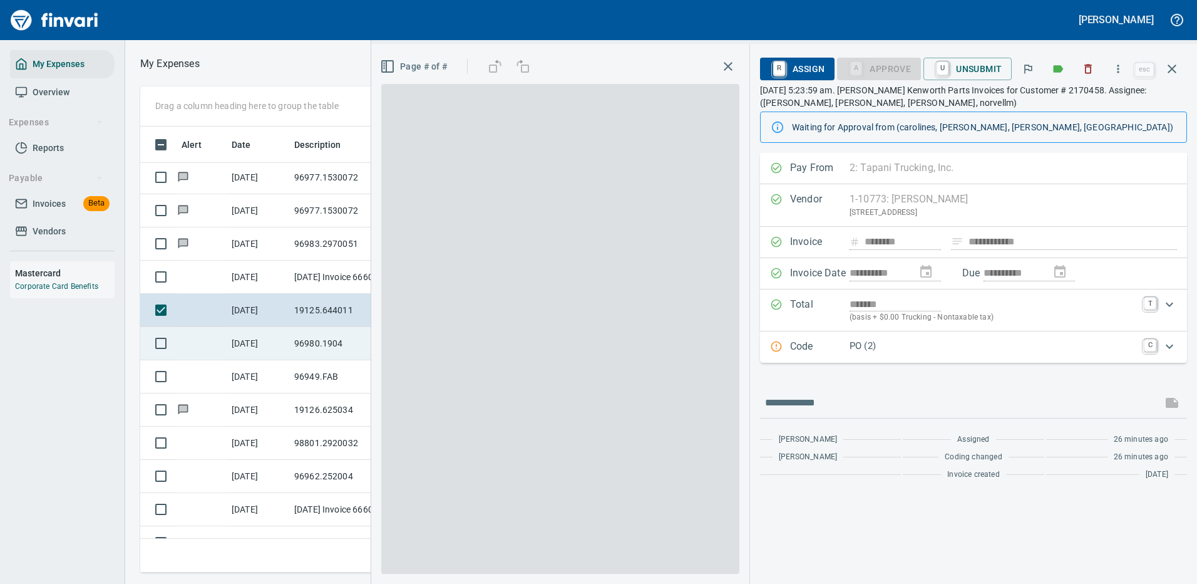
scroll to position [427, 710]
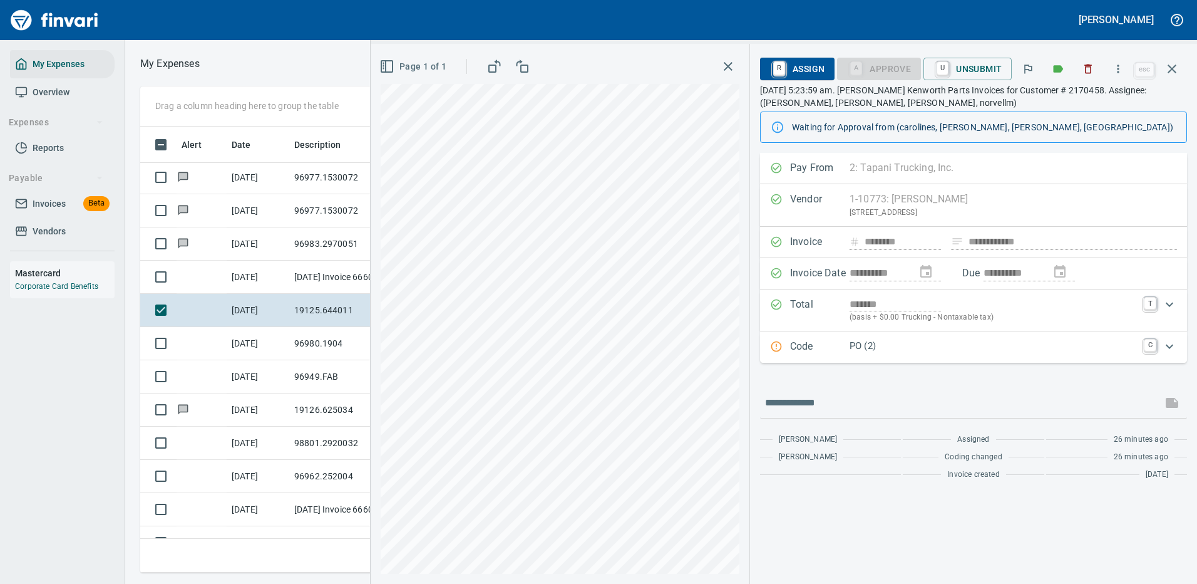
click at [913, 351] on p "PO (2)" at bounding box center [993, 346] width 287 height 14
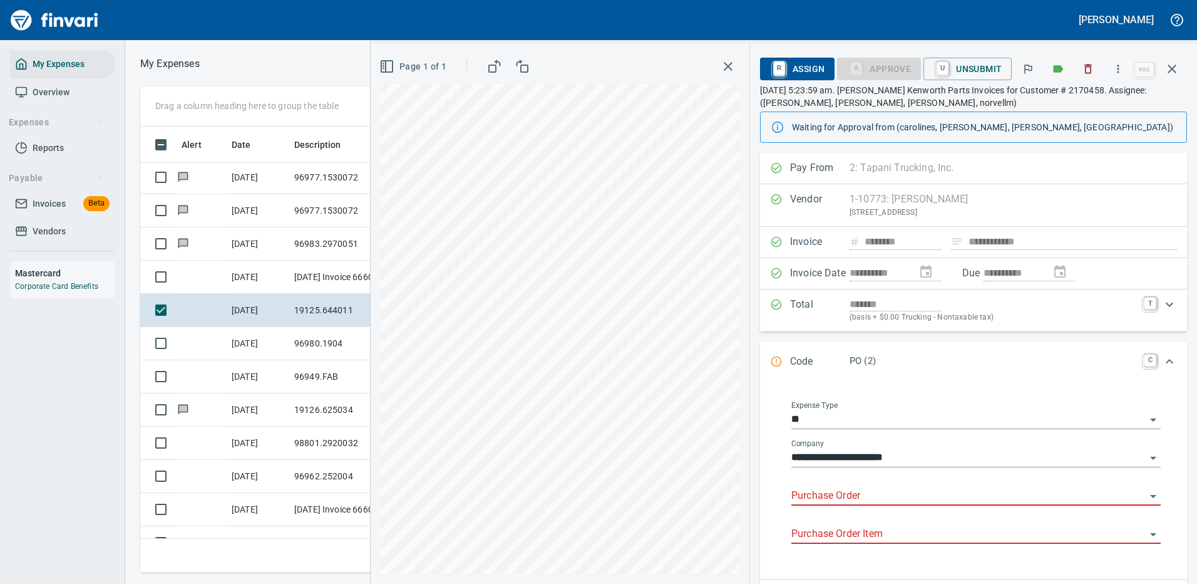
click at [815, 490] on input "Purchase Order" at bounding box center [968, 496] width 354 height 18
type input "*****"
click at [1119, 64] on icon "button" at bounding box center [1118, 69] width 13 height 13
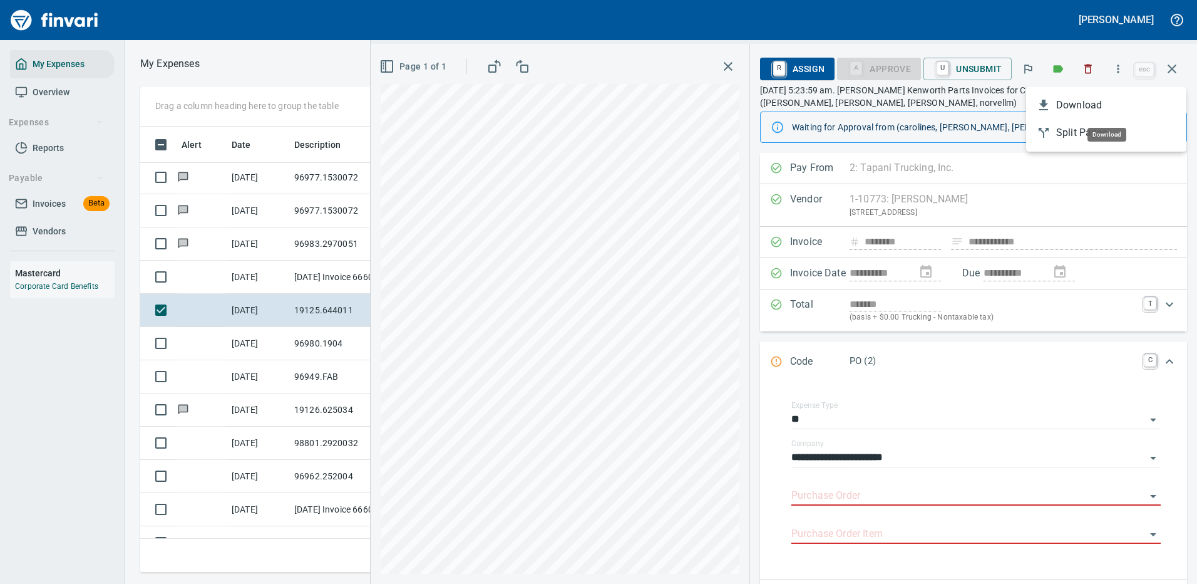
click at [1070, 106] on span "Download" at bounding box center [1116, 105] width 120 height 15
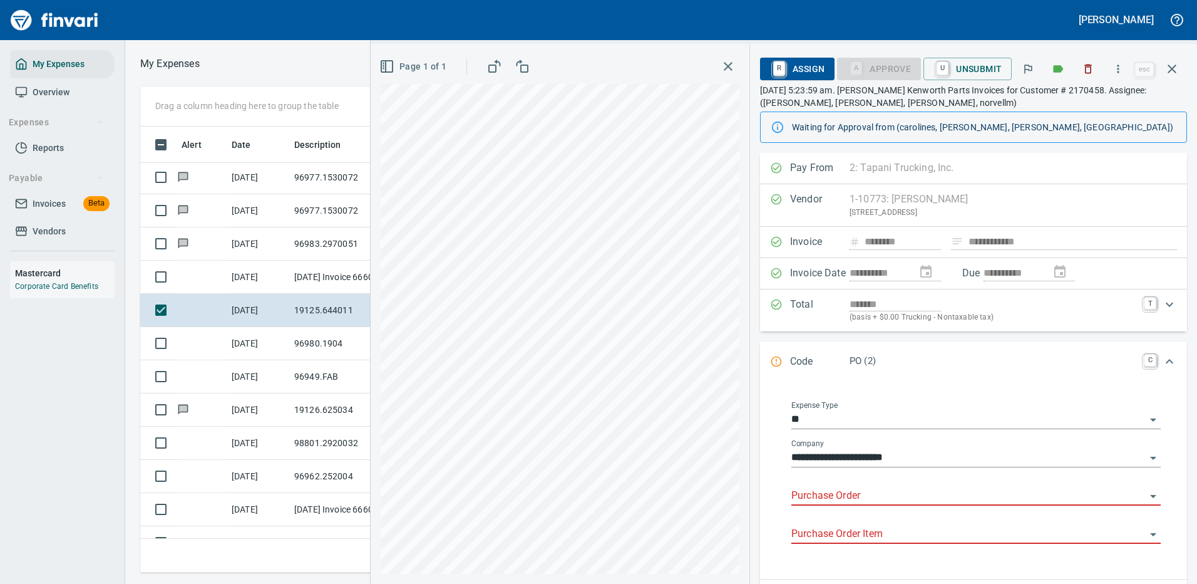
click at [871, 490] on input "Purchase Order" at bounding box center [968, 496] width 354 height 18
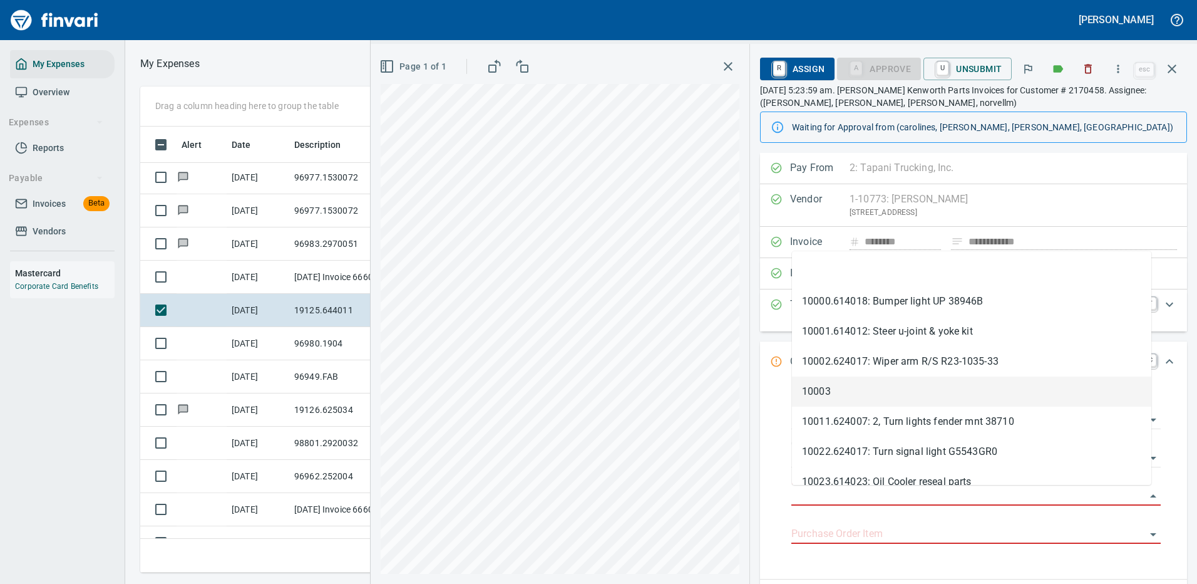
scroll to position [313, 0]
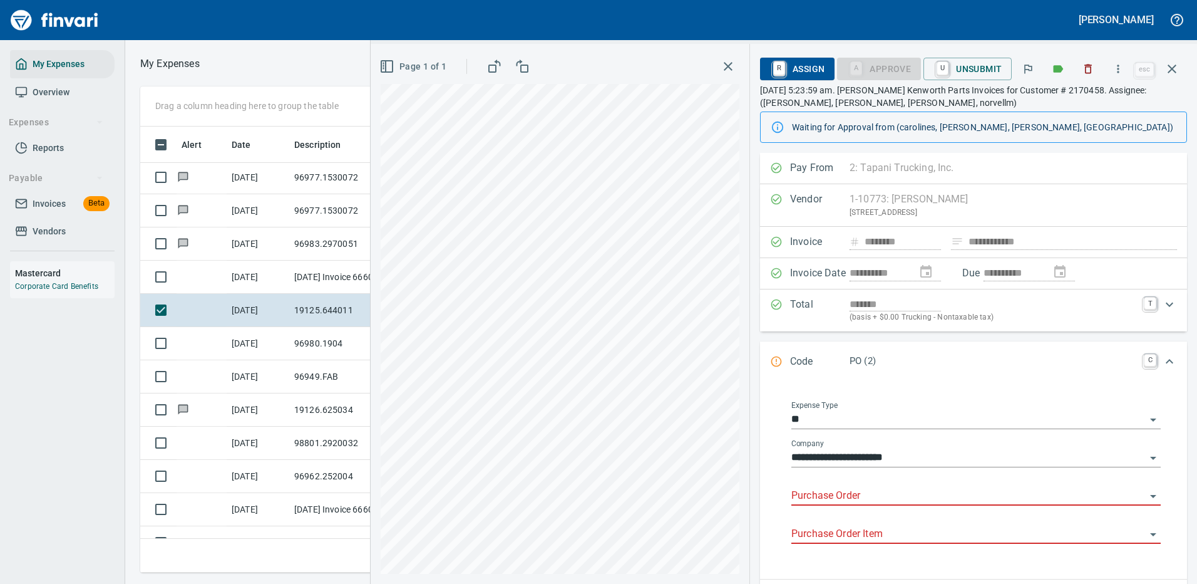
click at [844, 553] on div "Purchase Order Item" at bounding box center [975, 534] width 369 height 38
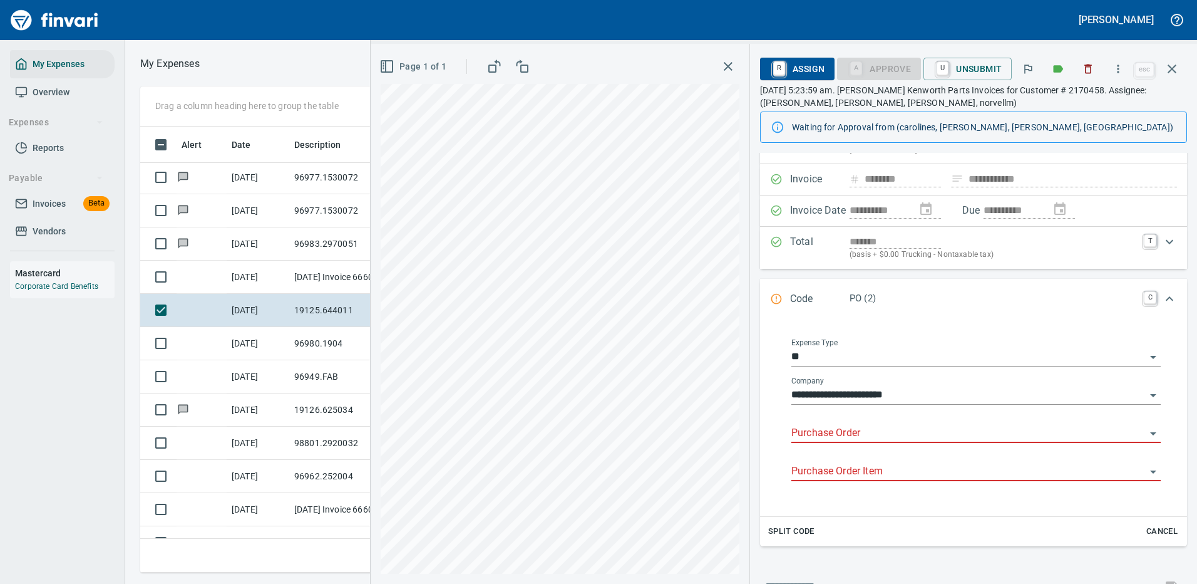
scroll to position [158, 0]
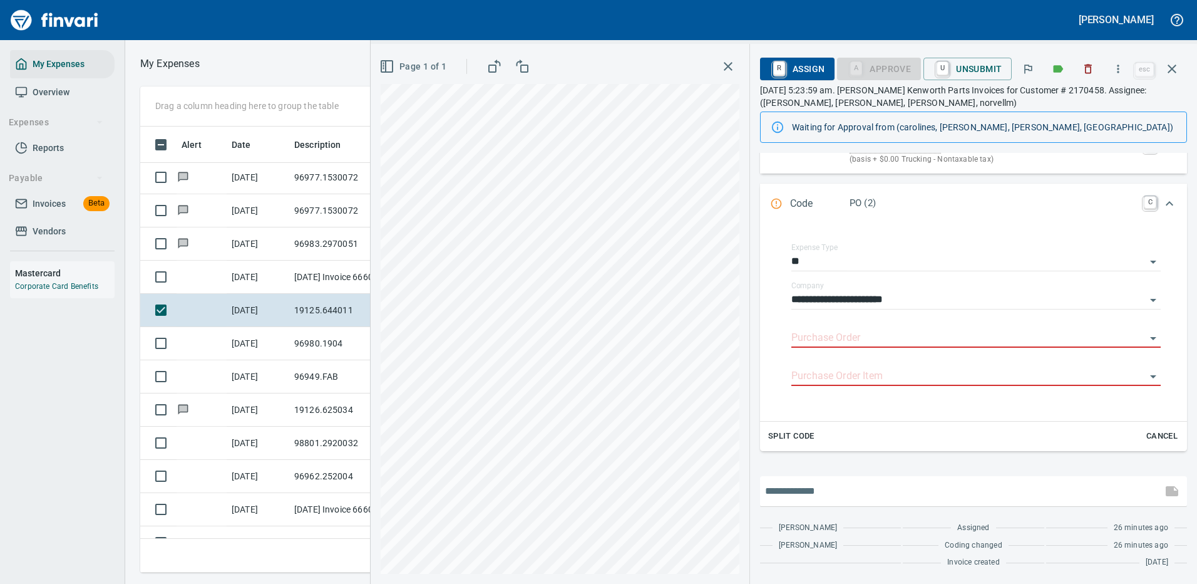
click at [838, 484] on input "text" at bounding box center [961, 491] width 392 height 20
type input "**********"
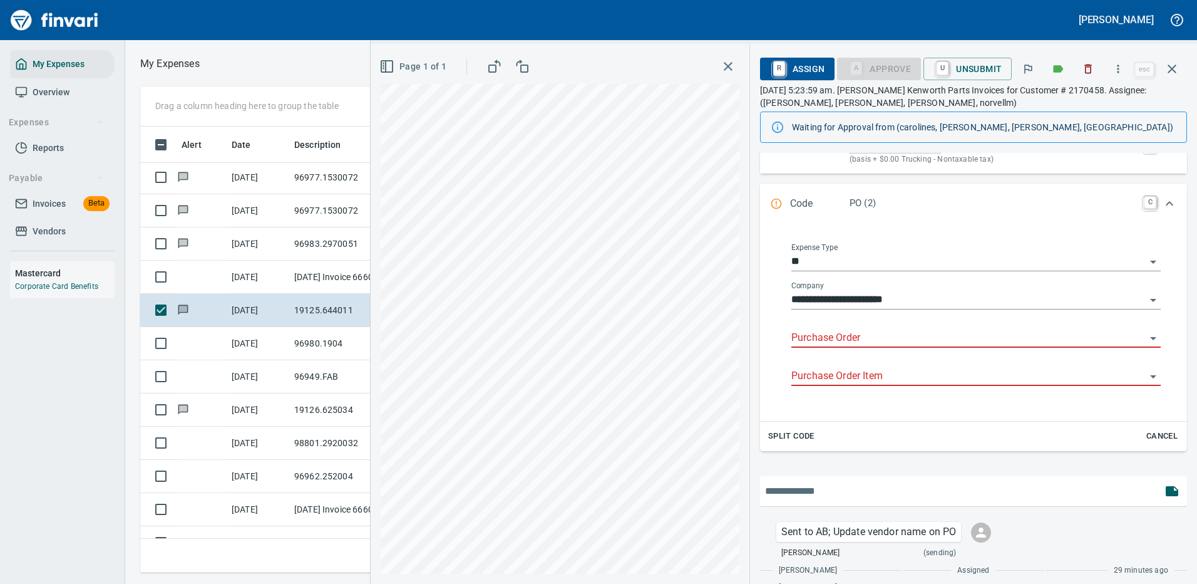
scroll to position [200, 0]
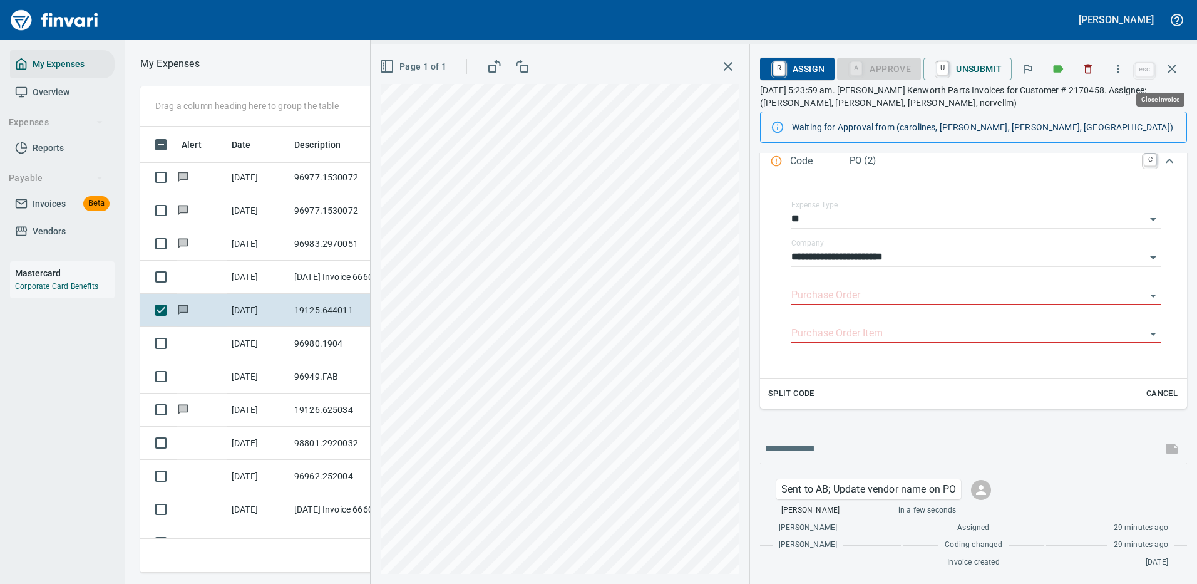
click at [1171, 67] on icon "button" at bounding box center [1172, 68] width 9 height 9
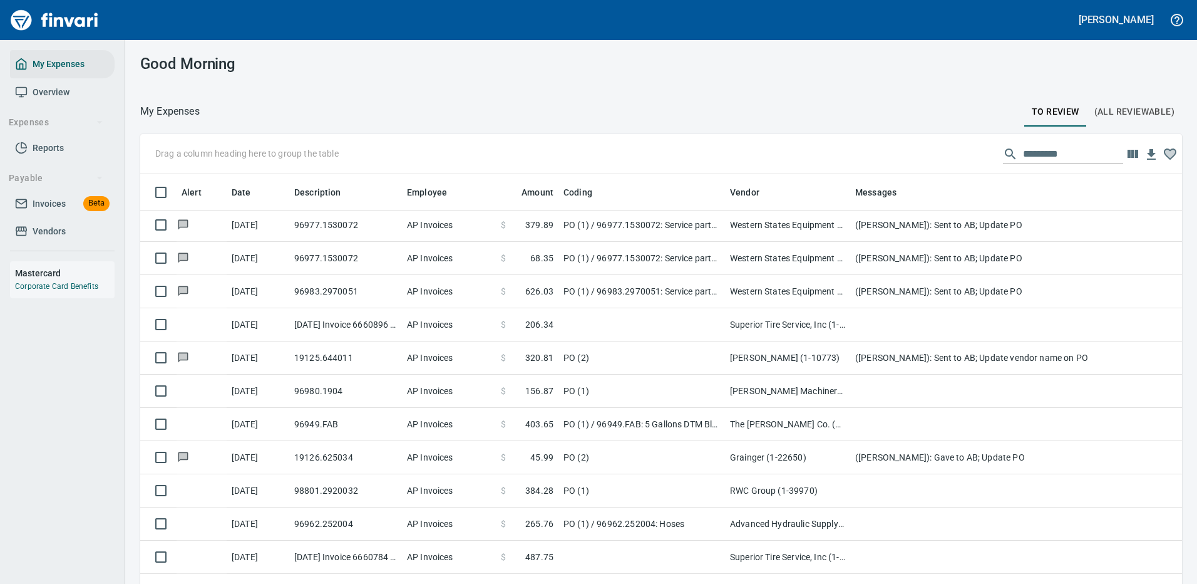
scroll to position [427, 1013]
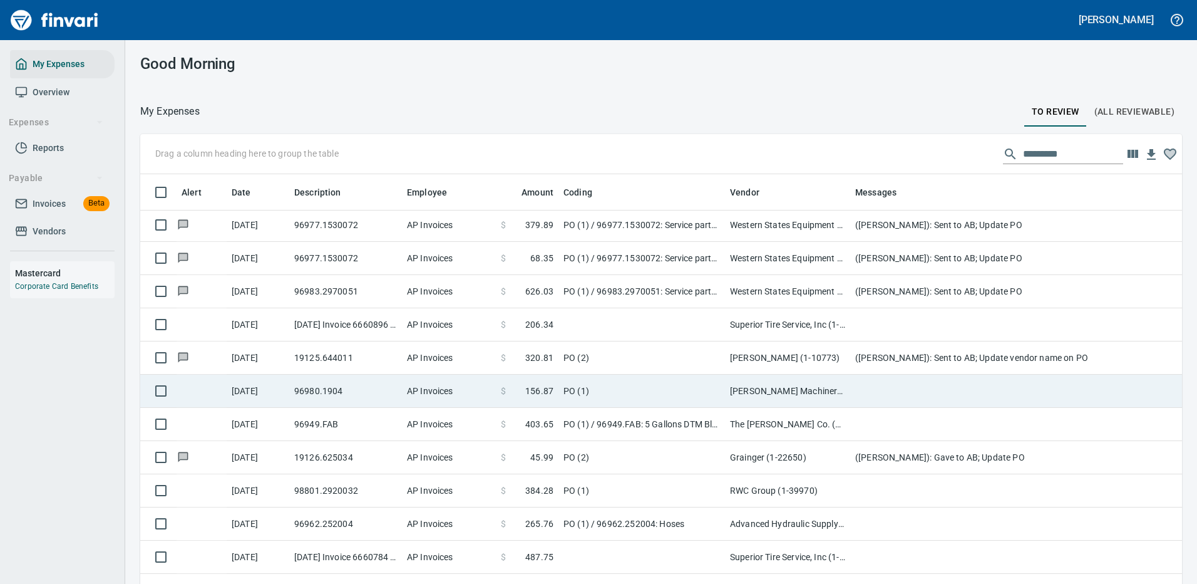
click at [932, 388] on td at bounding box center [1100, 390] width 501 height 33
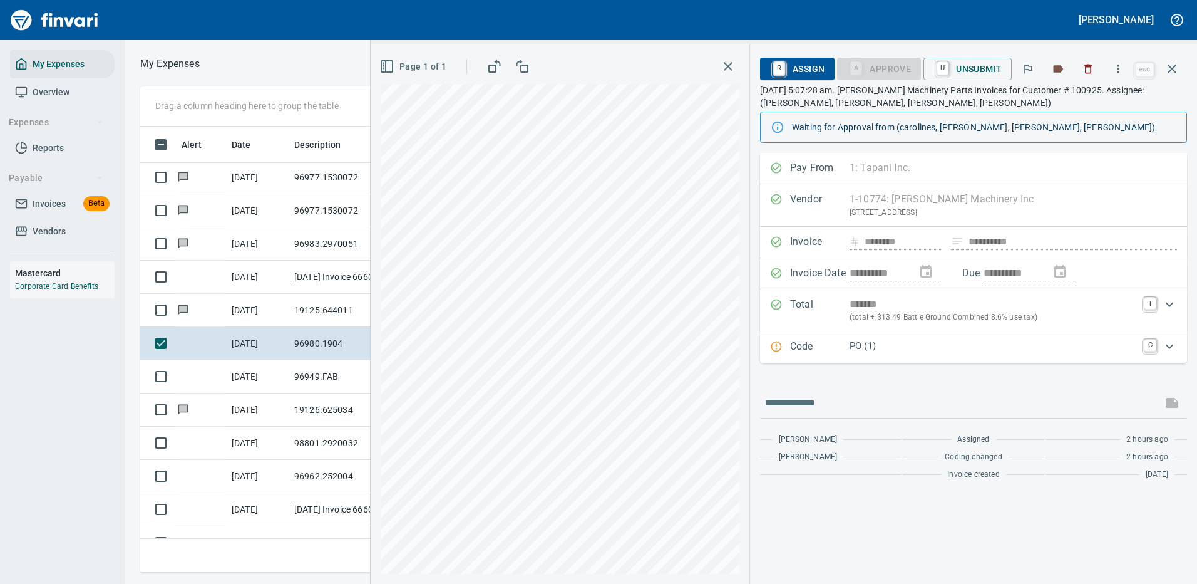
scroll to position [427, 710]
click at [1121, 75] on button "button" at bounding box center [1118, 69] width 28 height 28
click at [1076, 106] on span "Download" at bounding box center [1116, 105] width 120 height 15
click at [825, 397] on input "text" at bounding box center [961, 403] width 392 height 20
type input "**********"
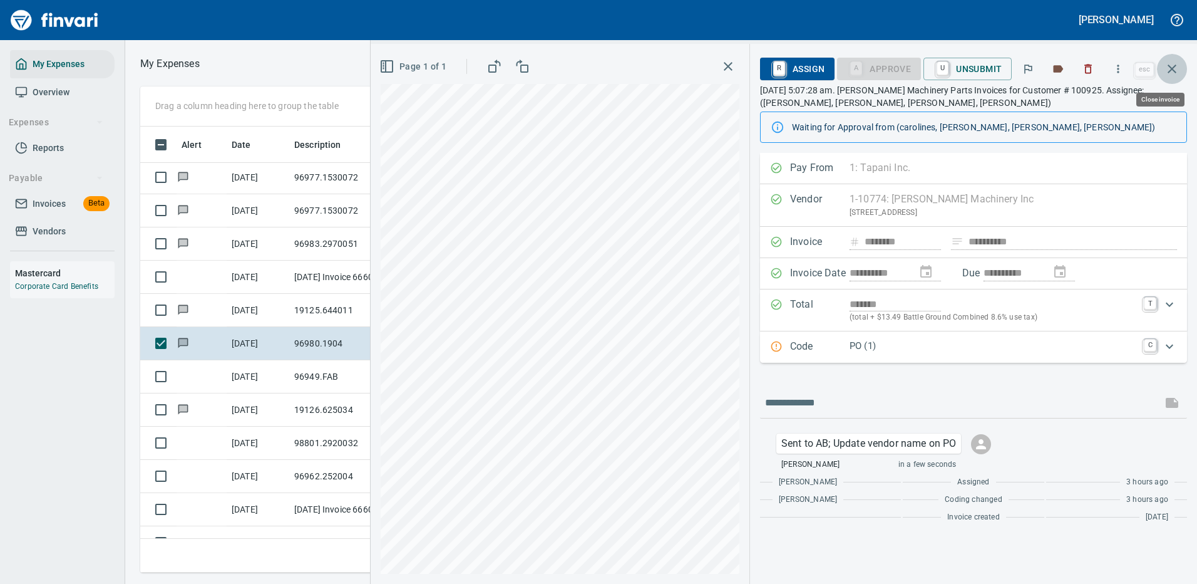
click at [1171, 66] on icon "button" at bounding box center [1172, 68] width 15 height 15
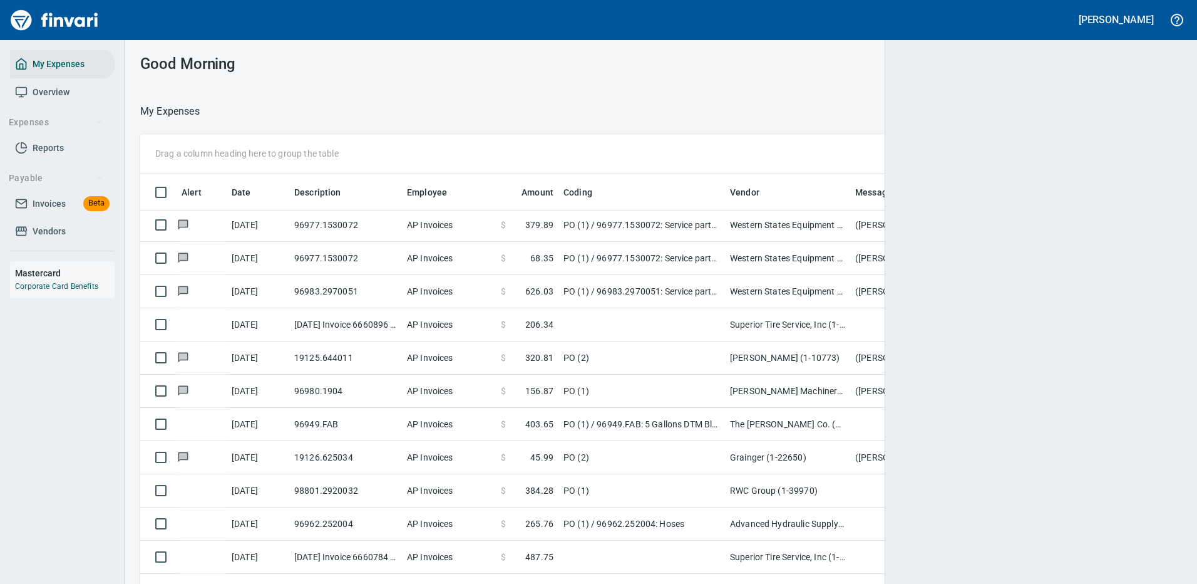
scroll to position [1, 1]
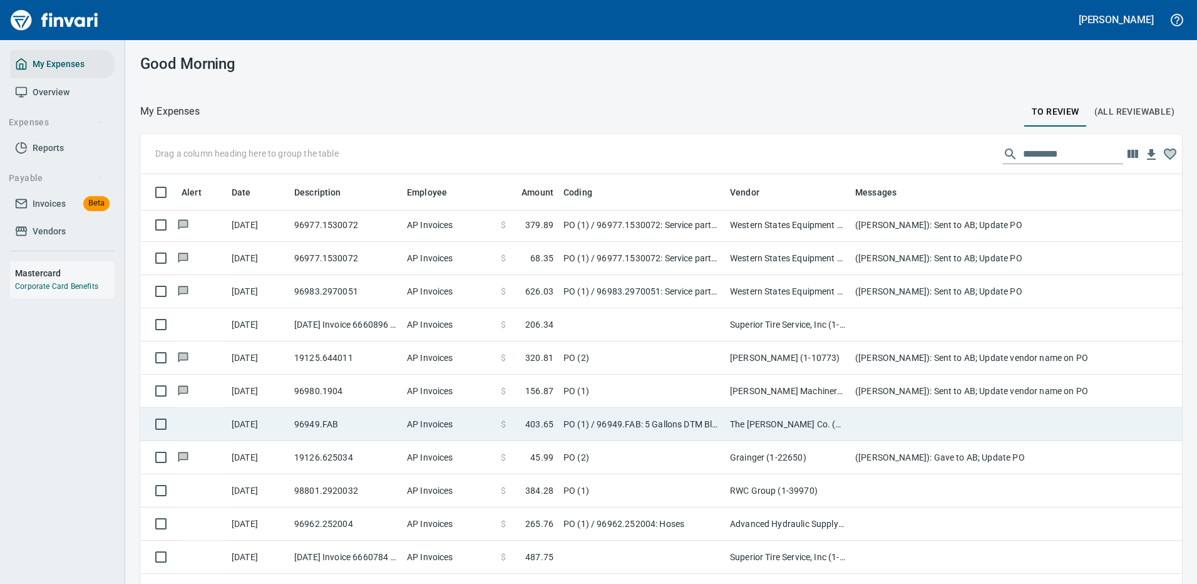
click at [911, 413] on td at bounding box center [1100, 424] width 501 height 33
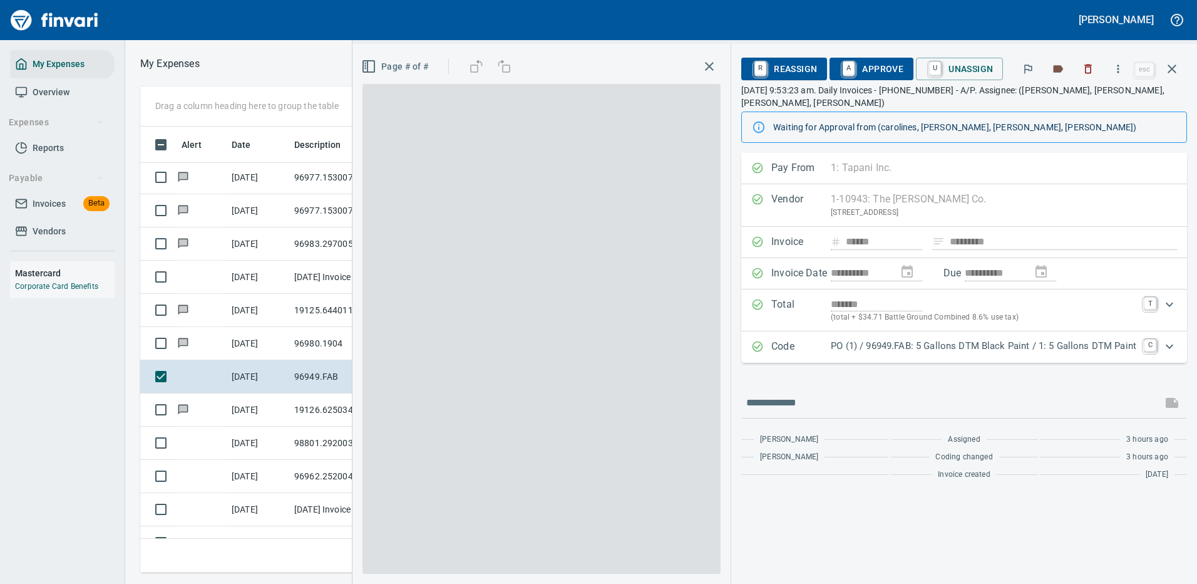
scroll to position [427, 710]
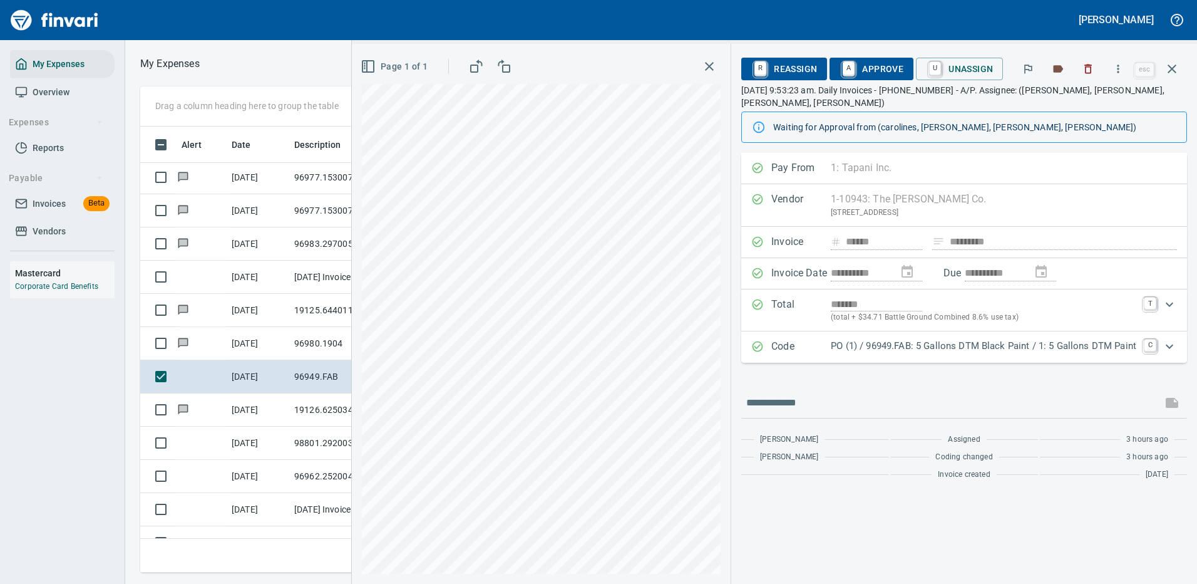
click at [950, 347] on p "PO (1) / 96949.FAB: 5 Gallons DTM Black Paint / 1: 5 Gallons DTM Paint" at bounding box center [984, 346] width 306 height 14
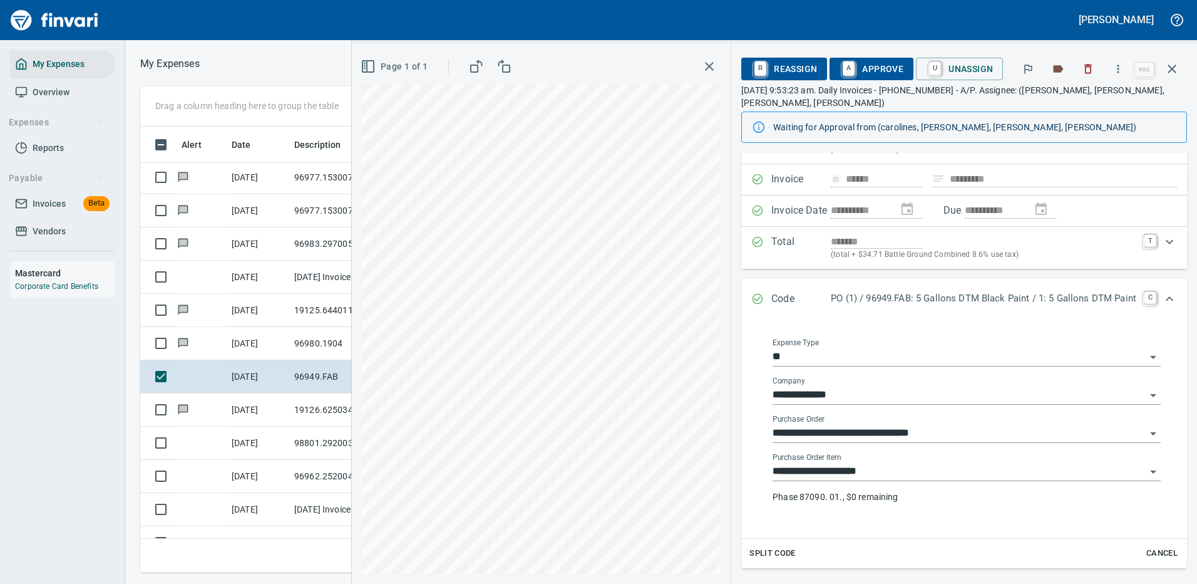
scroll to position [125, 0]
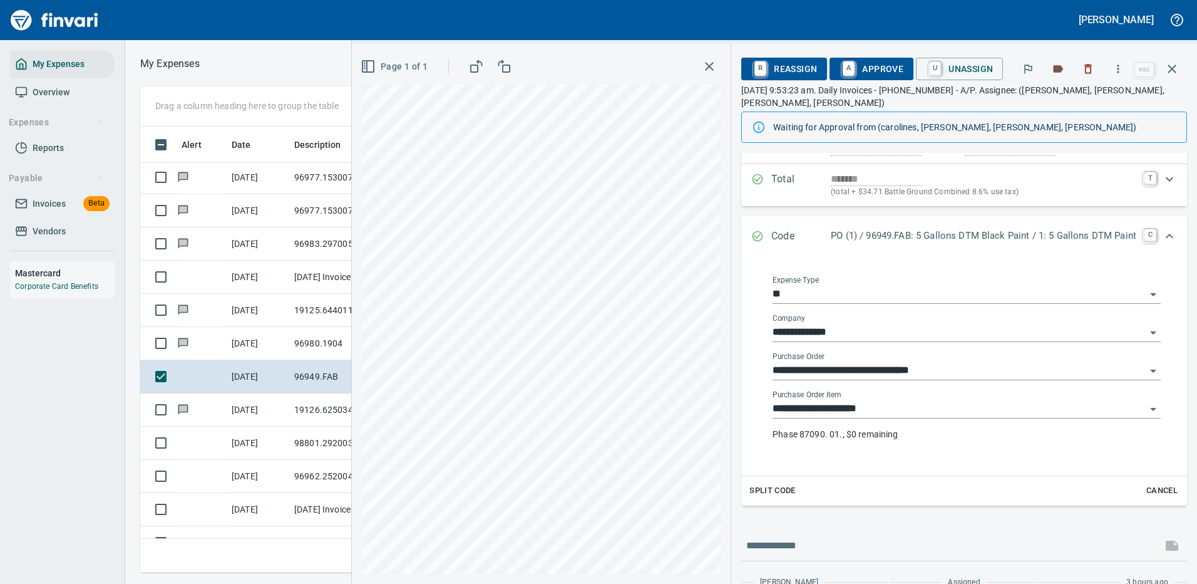
click at [848, 400] on input "**********" at bounding box center [959, 409] width 373 height 18
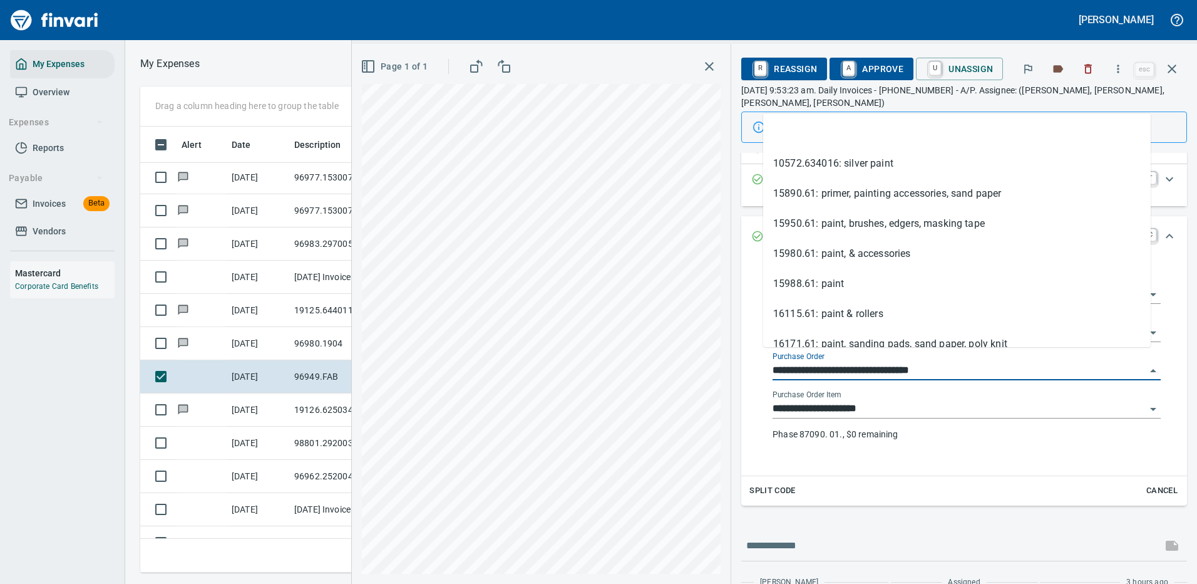
scroll to position [427, 710]
drag, startPoint x: 814, startPoint y: 356, endPoint x: 755, endPoint y: 356, distance: 58.9
click at [763, 357] on div "**********" at bounding box center [967, 365] width 408 height 200
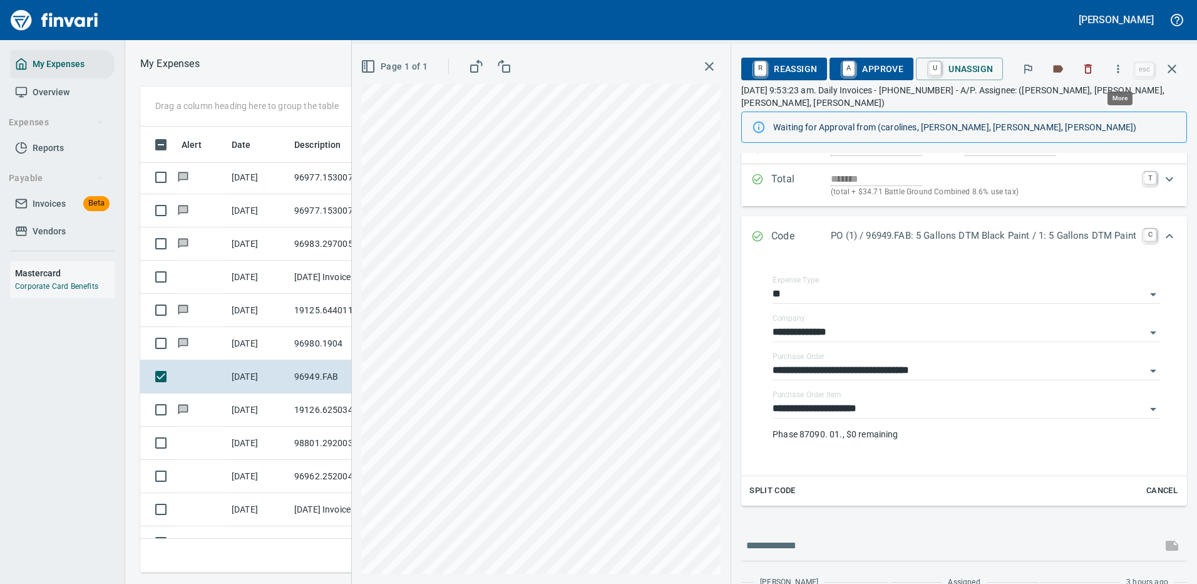
click at [1118, 64] on icon "button" at bounding box center [1118, 69] width 13 height 13
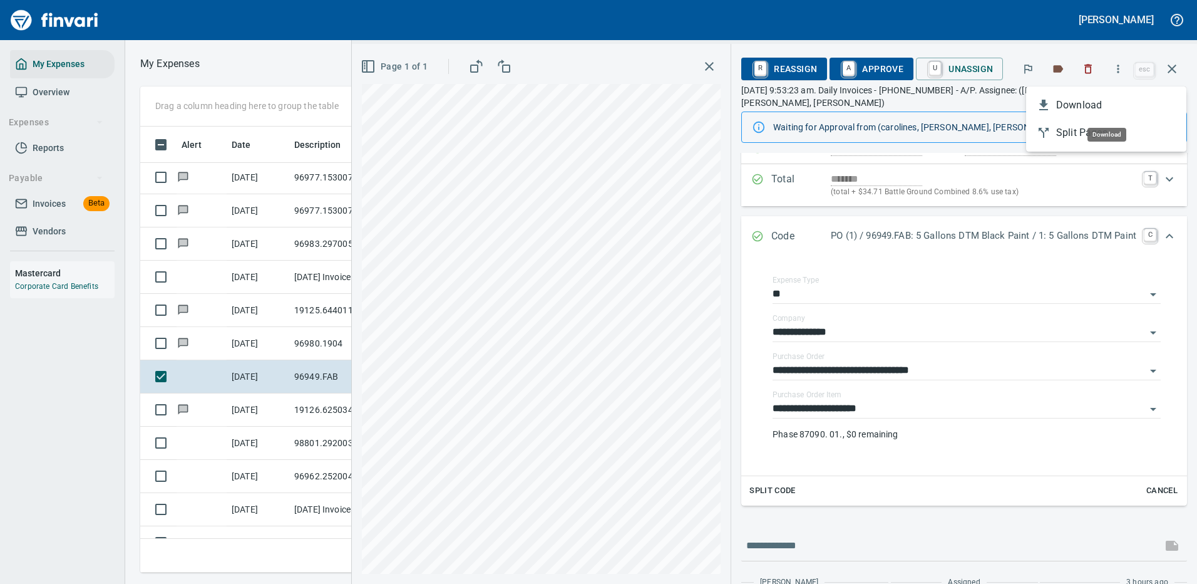
click at [1079, 109] on span "Download" at bounding box center [1116, 105] width 120 height 15
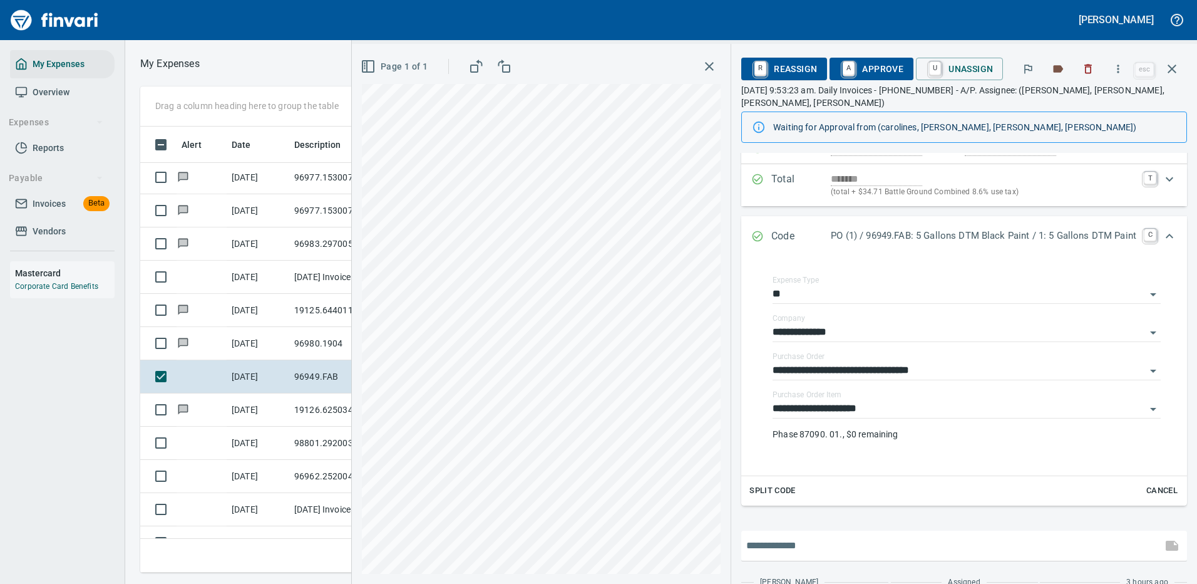
click at [805, 535] on input "text" at bounding box center [951, 545] width 411 height 20
type input "**********"
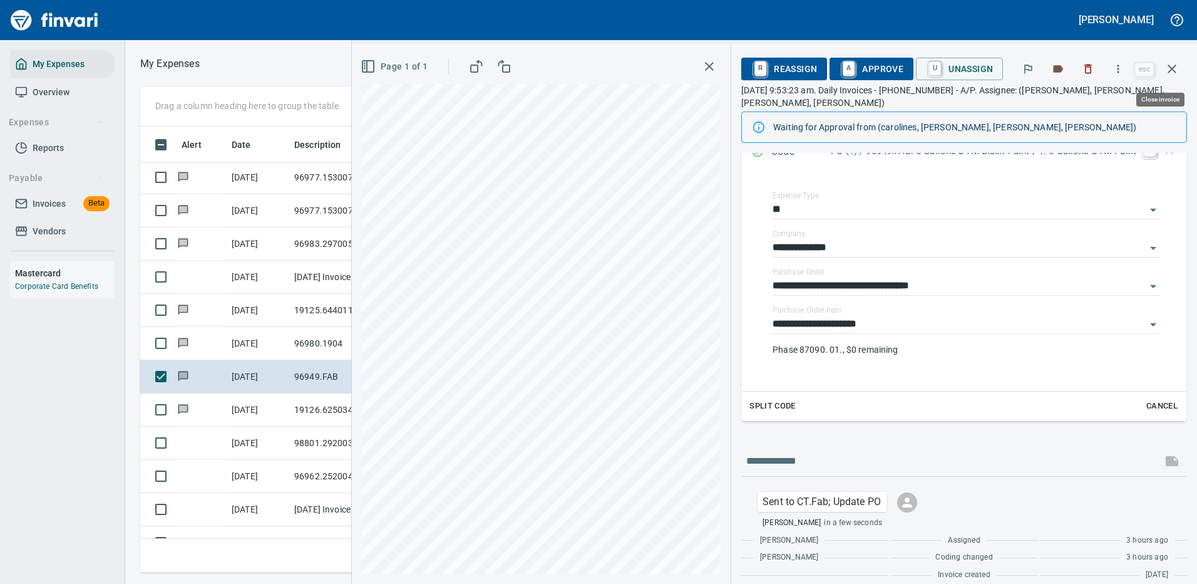
click at [1175, 66] on icon "button" at bounding box center [1172, 68] width 9 height 9
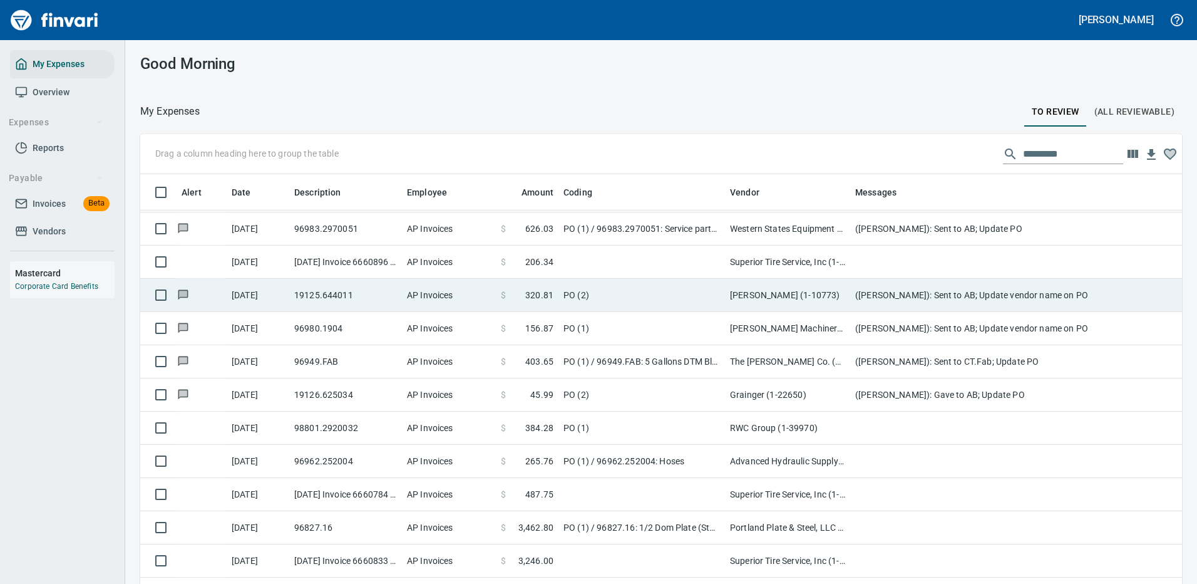
scroll to position [1190, 0]
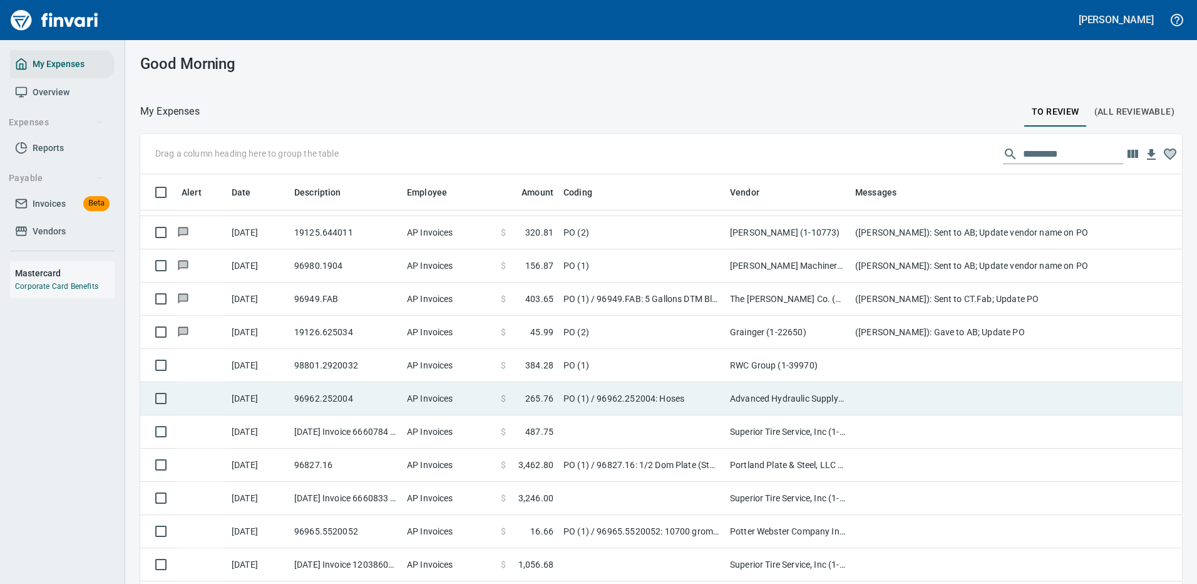
click at [795, 367] on td "RWC Group (1-39970)" at bounding box center [787, 365] width 125 height 33
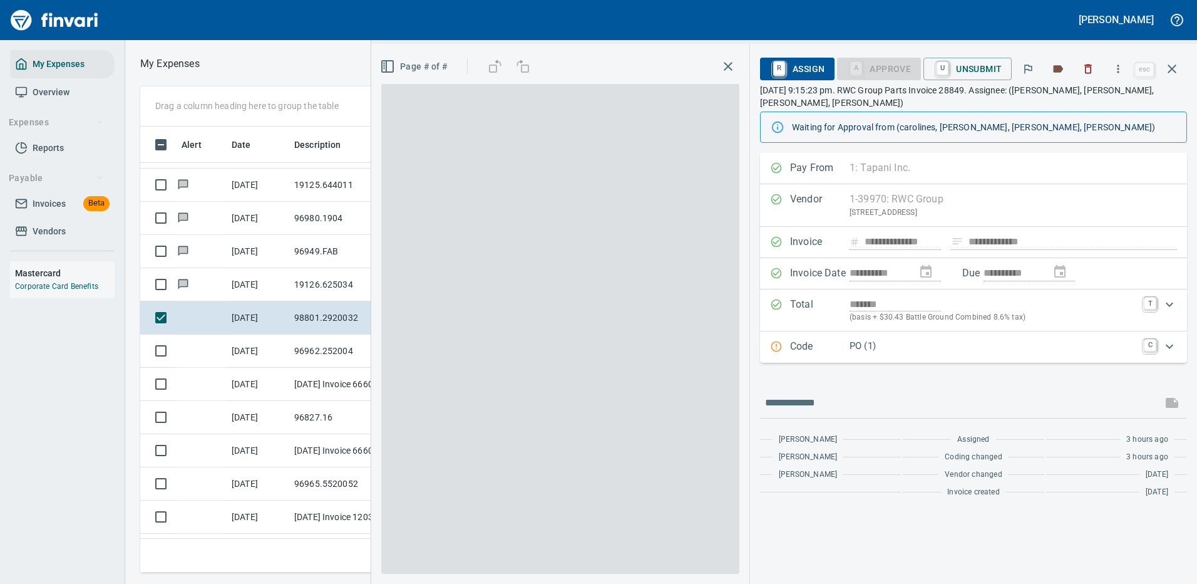
scroll to position [427, 710]
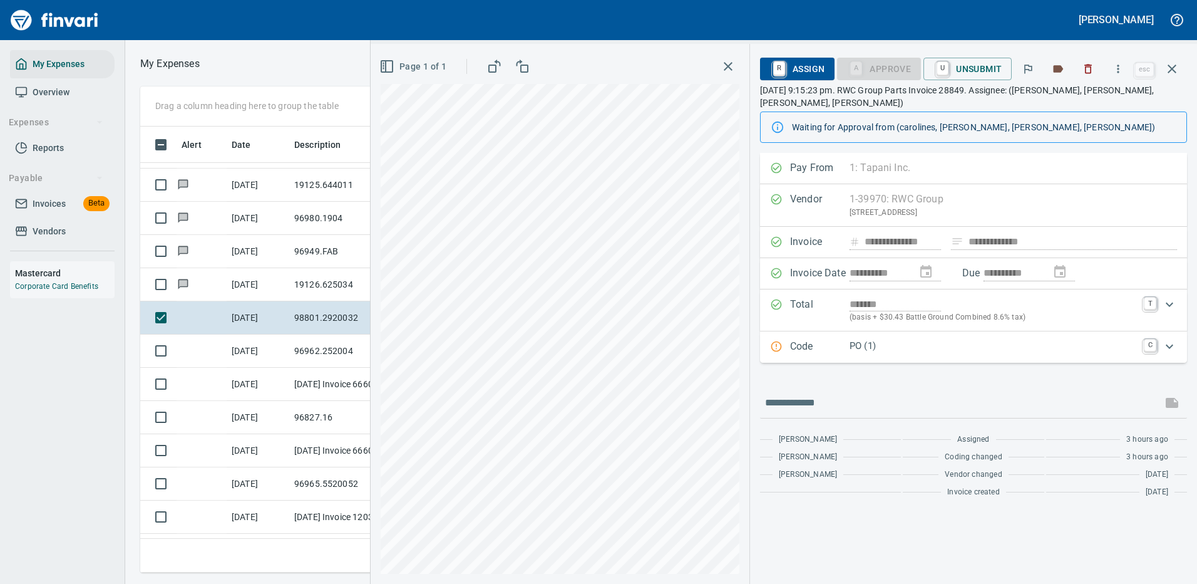
click at [908, 346] on p "PO (1)" at bounding box center [993, 346] width 287 height 14
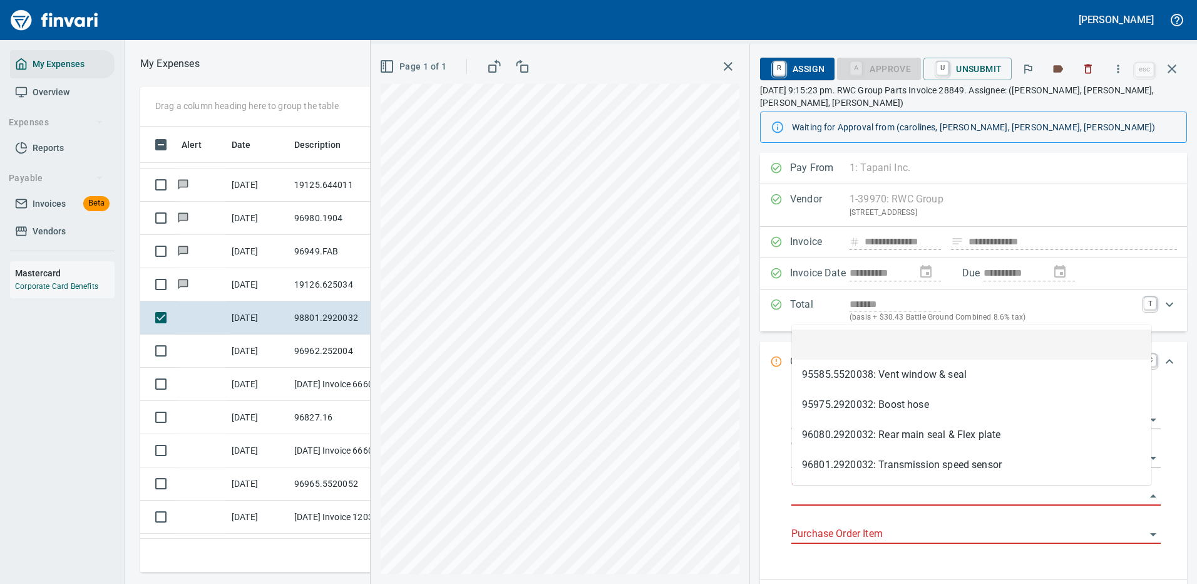
click at [844, 493] on input "Purchase Order" at bounding box center [968, 496] width 354 height 18
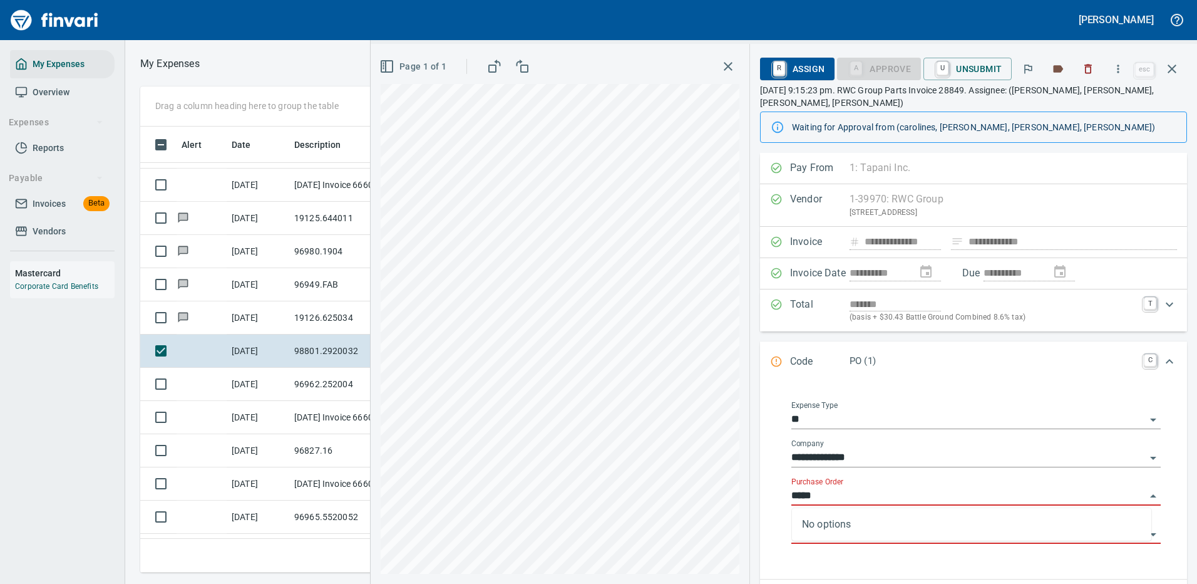
click at [831, 496] on input "*****" at bounding box center [968, 496] width 354 height 18
type input "******"
type input "*****"
click at [1171, 64] on icon "button" at bounding box center [1172, 68] width 15 height 15
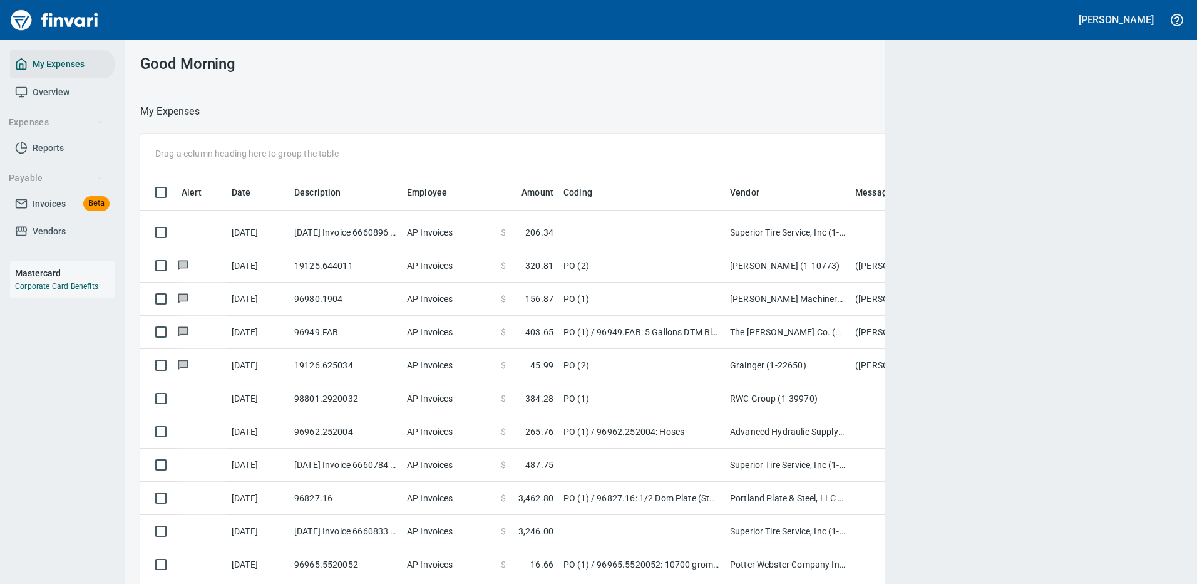
scroll to position [1, 1]
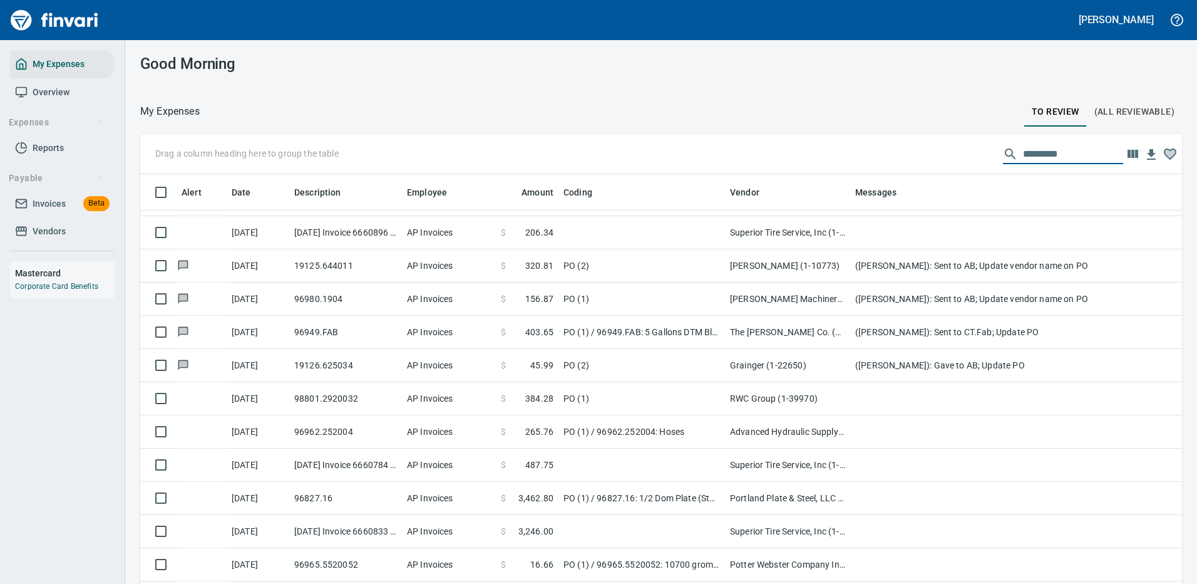
click at [1039, 153] on input "text" at bounding box center [1073, 154] width 100 height 20
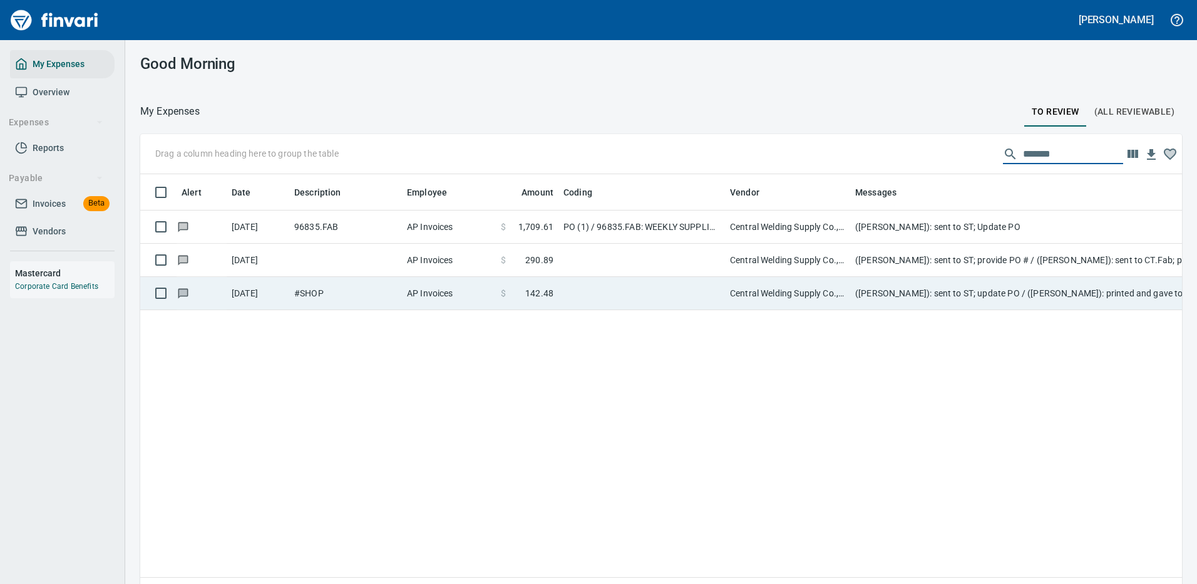
type input "*******"
click at [597, 293] on td at bounding box center [641, 293] width 167 height 33
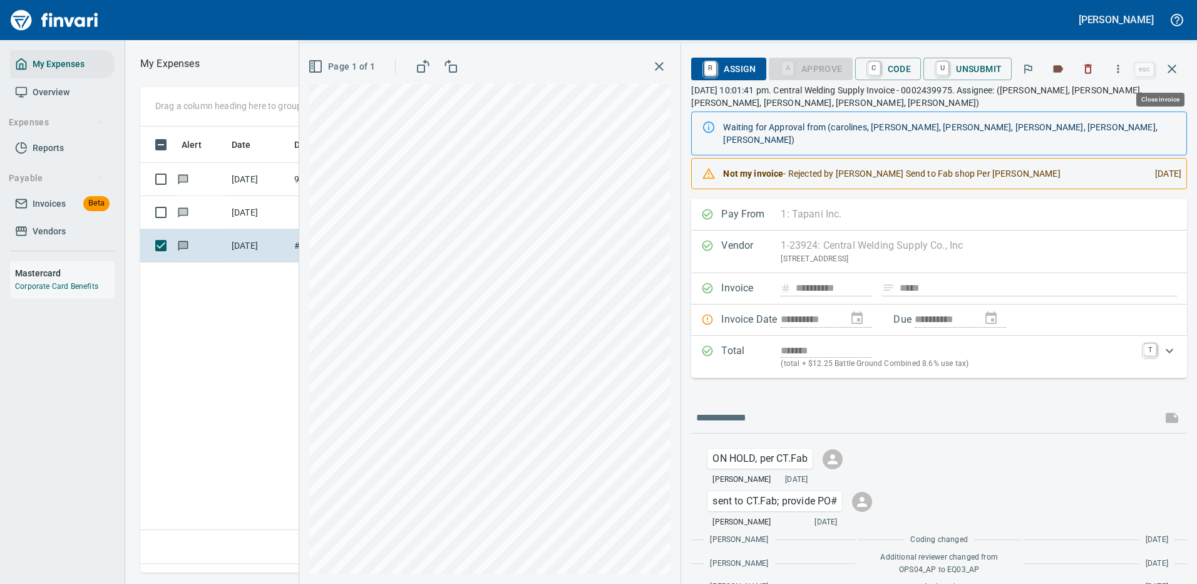
scroll to position [427, 719]
click at [1119, 69] on icon "button" at bounding box center [1119, 68] width 2 height 8
click at [1075, 103] on span "Download" at bounding box center [1116, 105] width 120 height 15
click at [1172, 71] on icon "button" at bounding box center [1172, 68] width 15 height 15
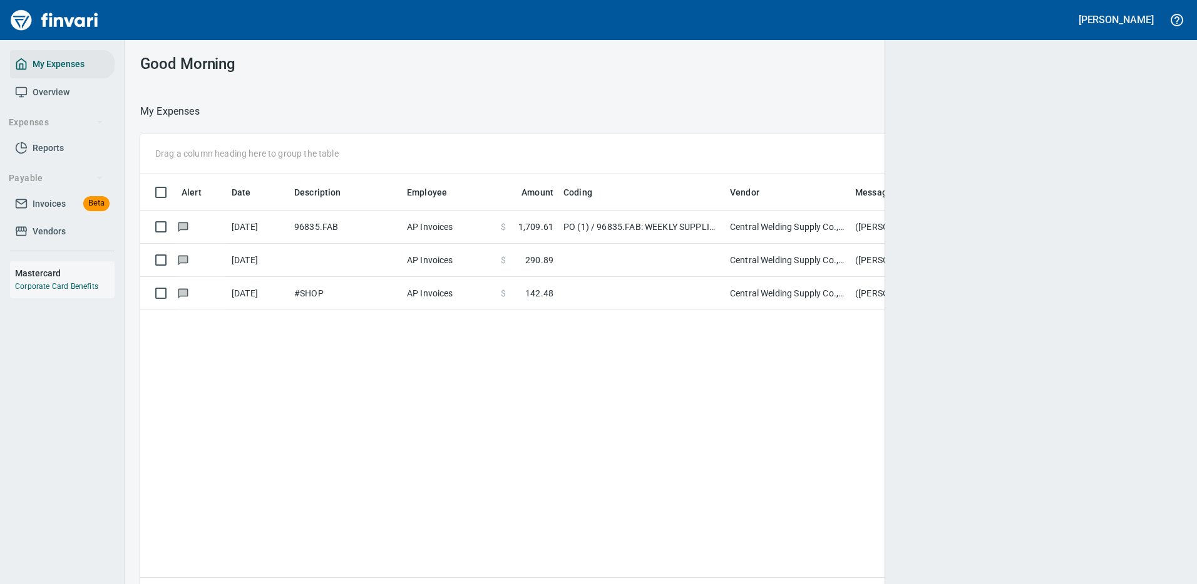
scroll to position [1, 1]
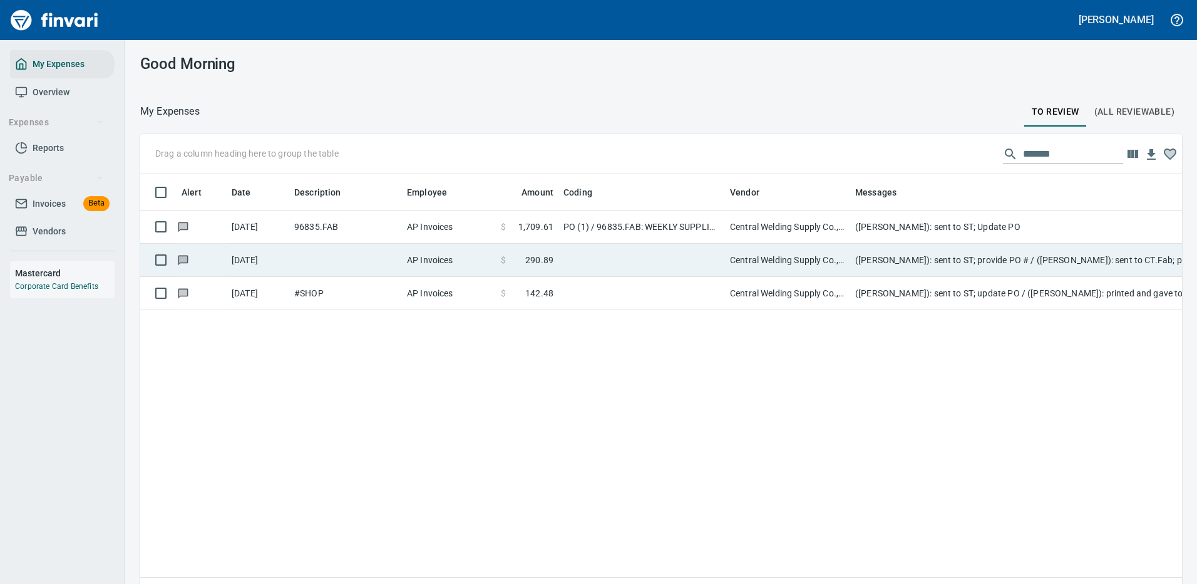
click at [679, 257] on td at bounding box center [641, 260] width 167 height 33
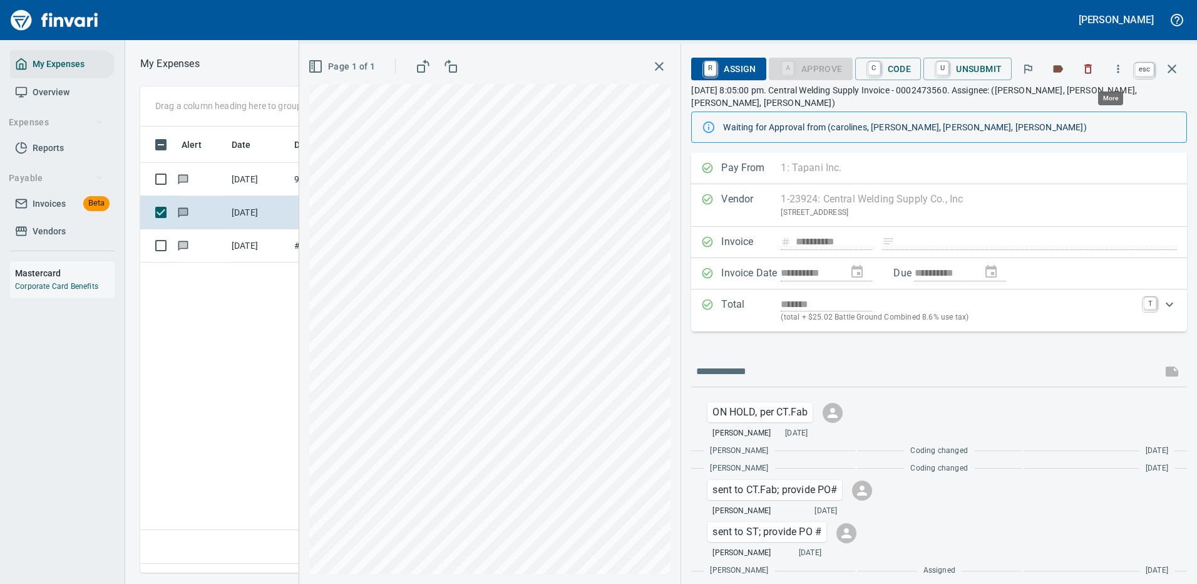
scroll to position [427, 719]
click at [903, 73] on span "C Code" at bounding box center [888, 68] width 46 height 21
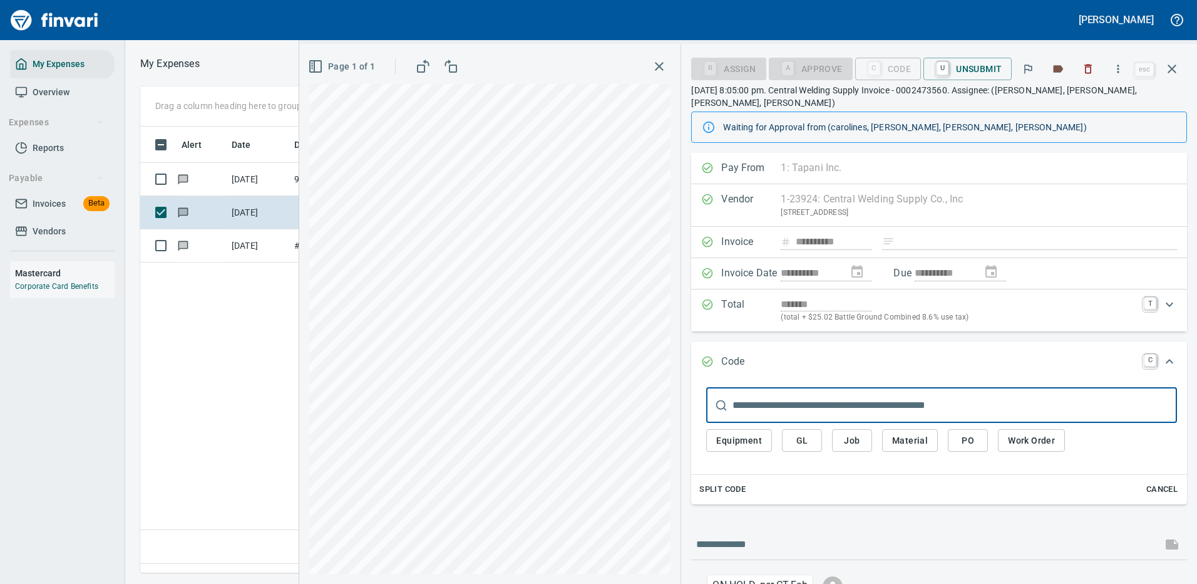
click at [967, 433] on span "PO" at bounding box center [968, 441] width 20 height 16
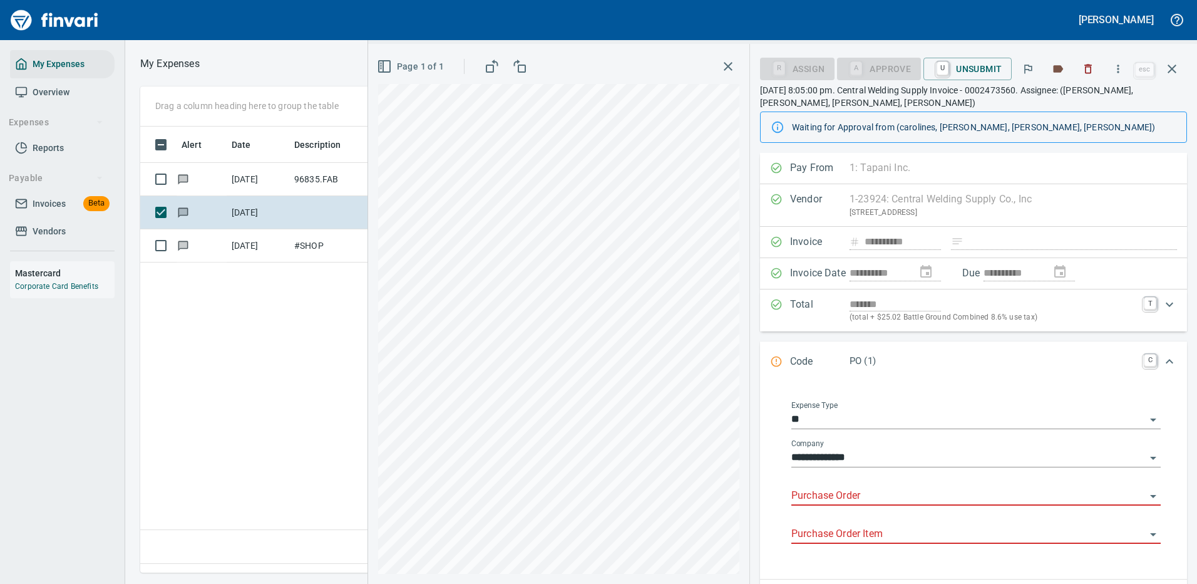
click at [849, 493] on input "Purchase Order" at bounding box center [968, 496] width 354 height 18
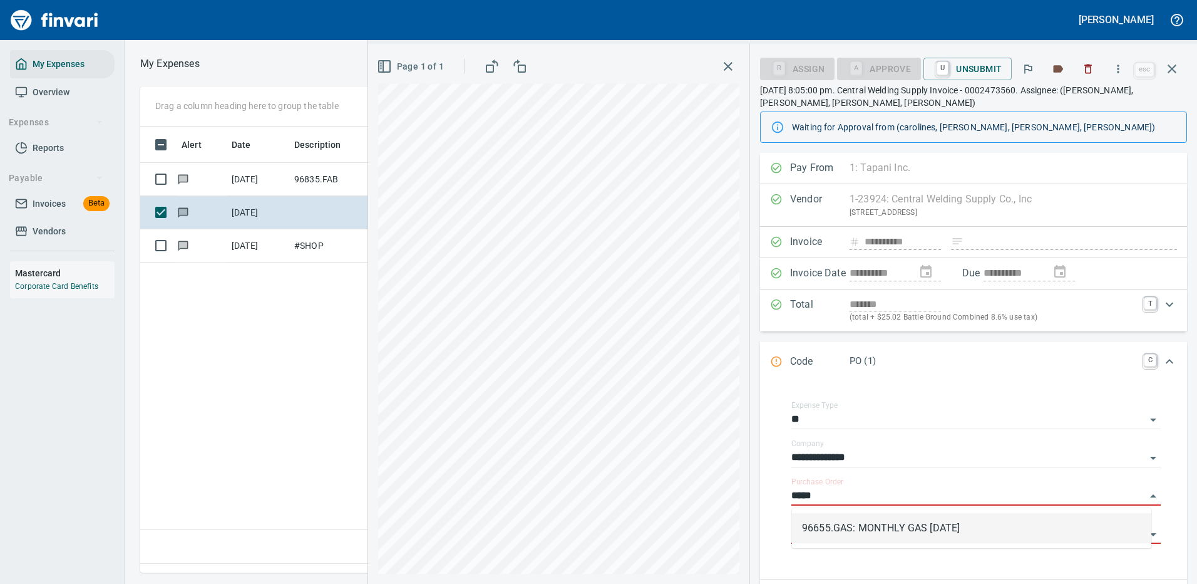
drag, startPoint x: 892, startPoint y: 517, endPoint x: 903, endPoint y: 509, distance: 13.9
click at [891, 517] on li "96655.GAS: MONTHLY GAS [DATE]" at bounding box center [971, 528] width 359 height 30
type input "**********"
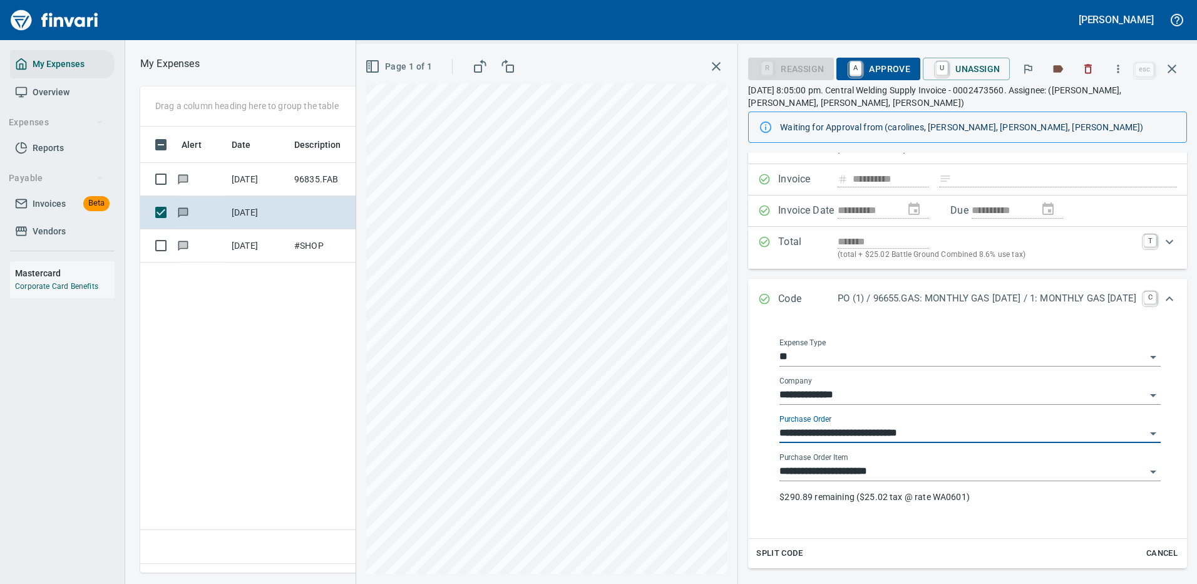
scroll to position [125, 0]
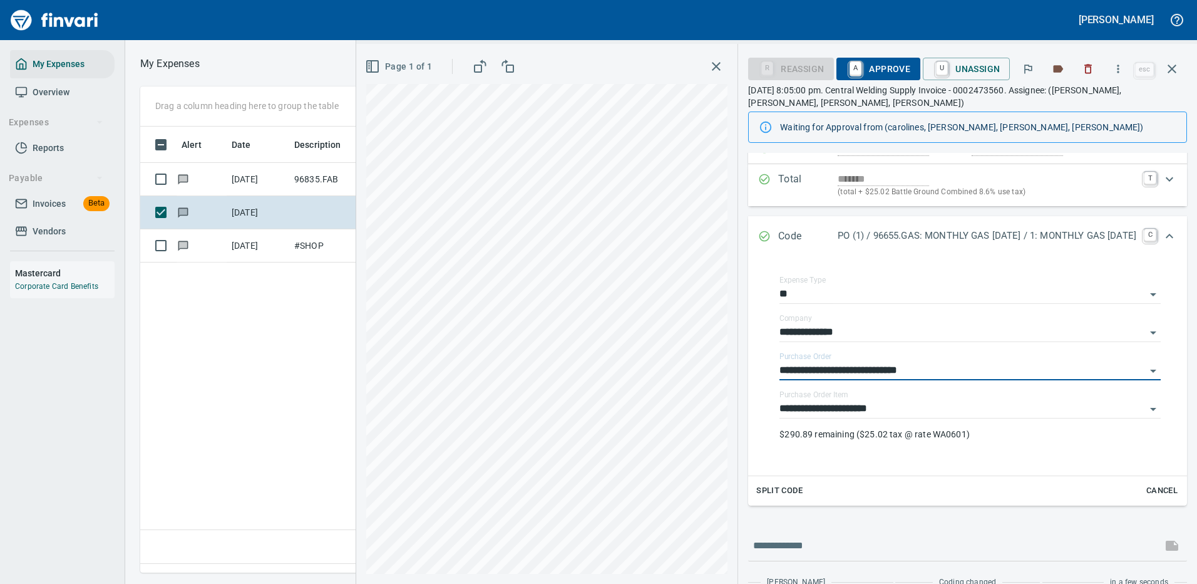
type input "**********"
click at [846, 68] on span "A Approve" at bounding box center [878, 68] width 64 height 21
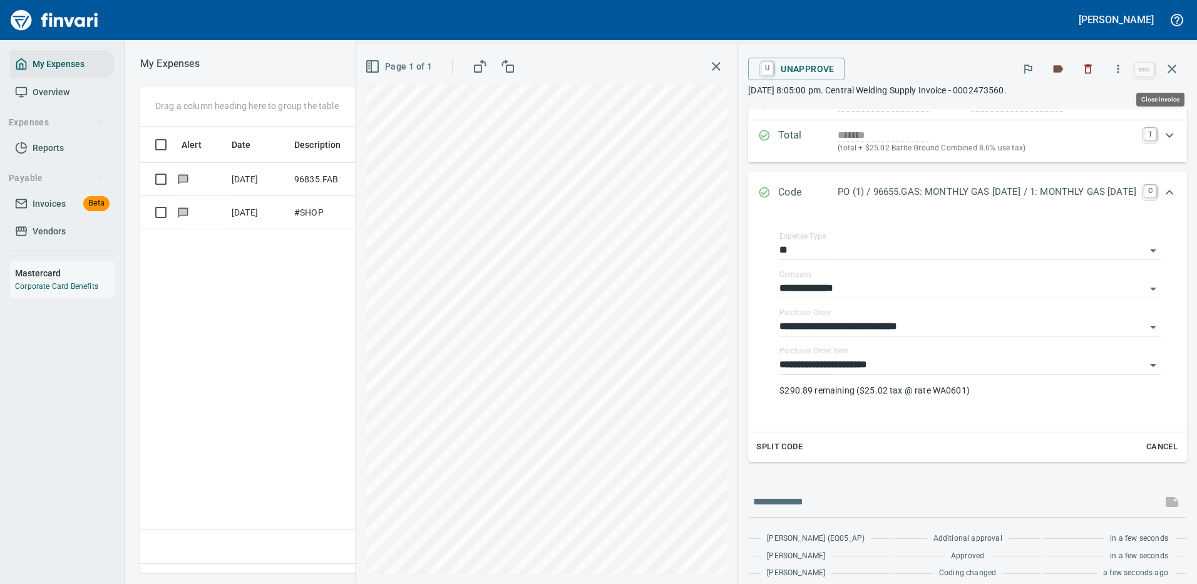
click at [1172, 66] on icon "button" at bounding box center [1172, 68] width 15 height 15
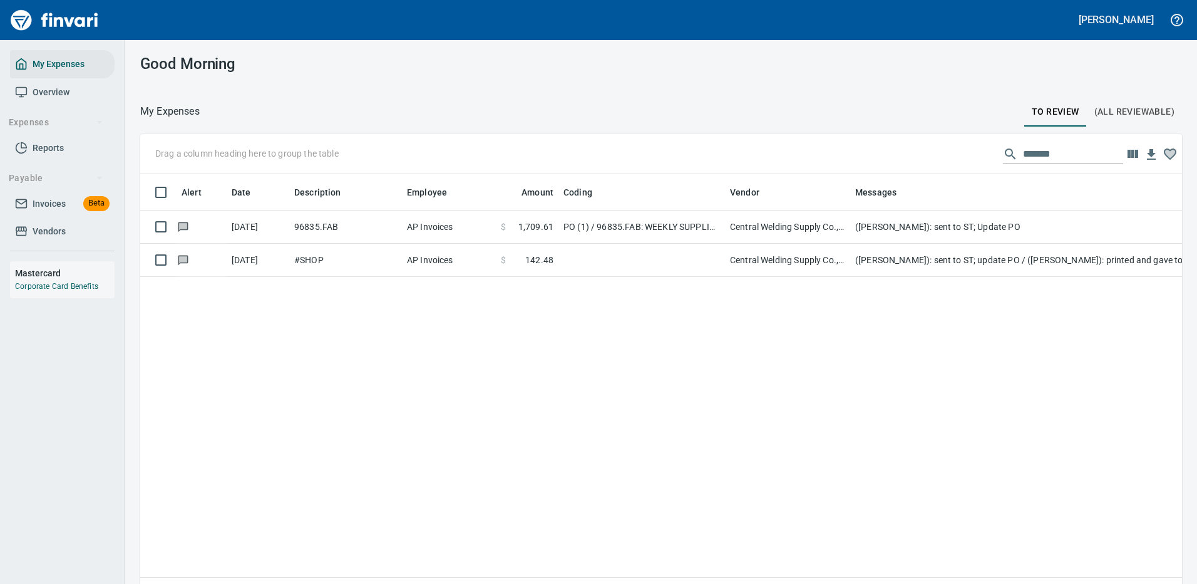
scroll to position [427, 1014]
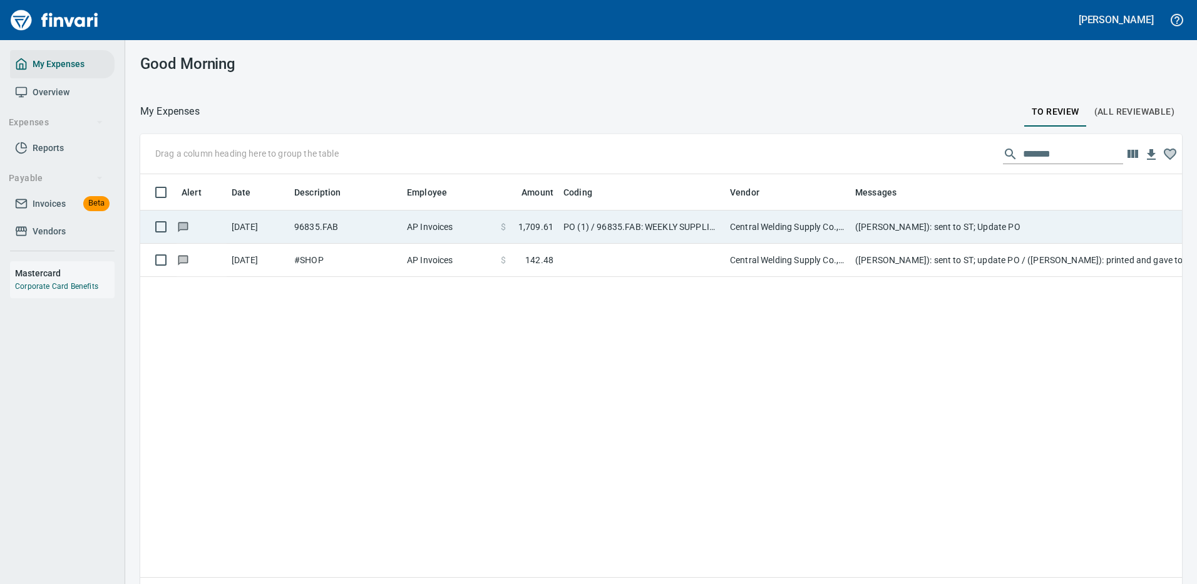
click at [978, 224] on td "([PERSON_NAME]): sent to ST; Update PO" at bounding box center [1100, 226] width 501 height 33
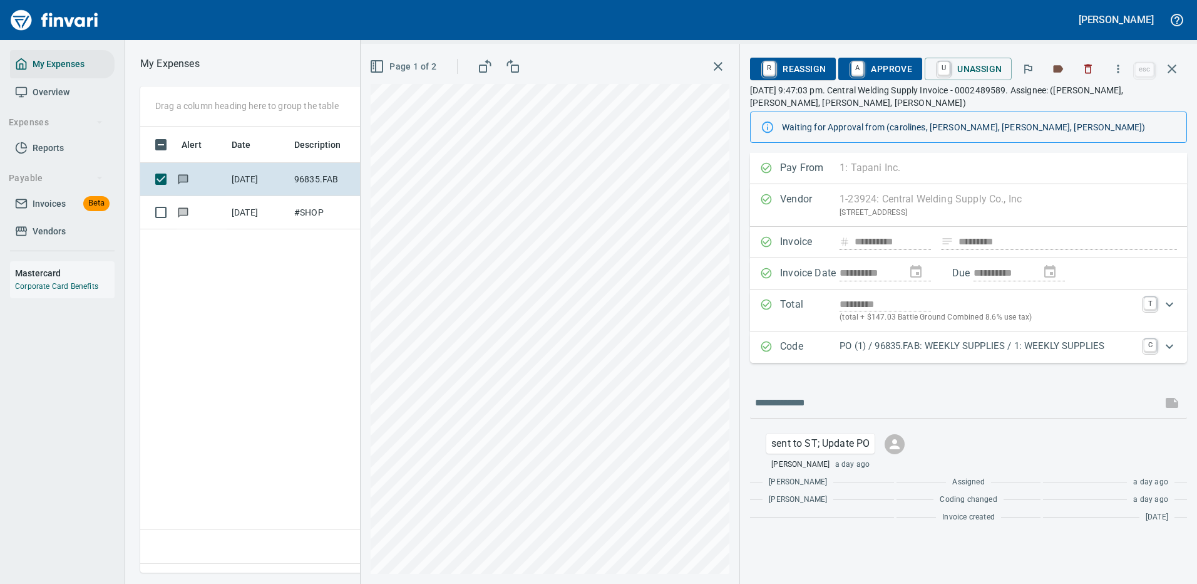
scroll to position [427, 719]
click at [1120, 69] on icon "button" at bounding box center [1118, 69] width 13 height 13
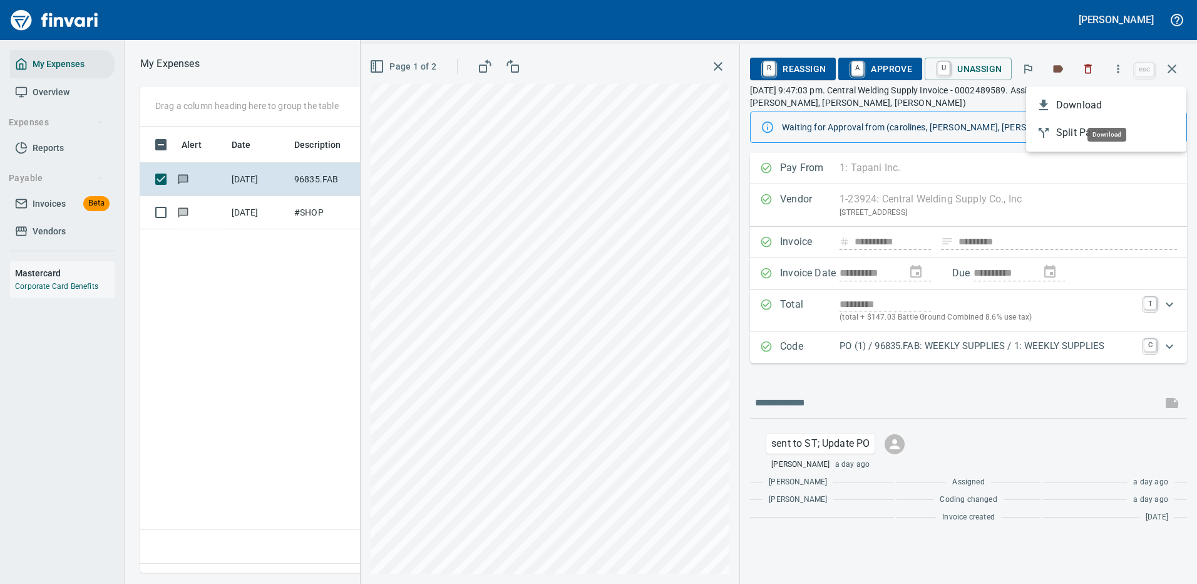
click at [1086, 103] on span "Download" at bounding box center [1116, 105] width 120 height 15
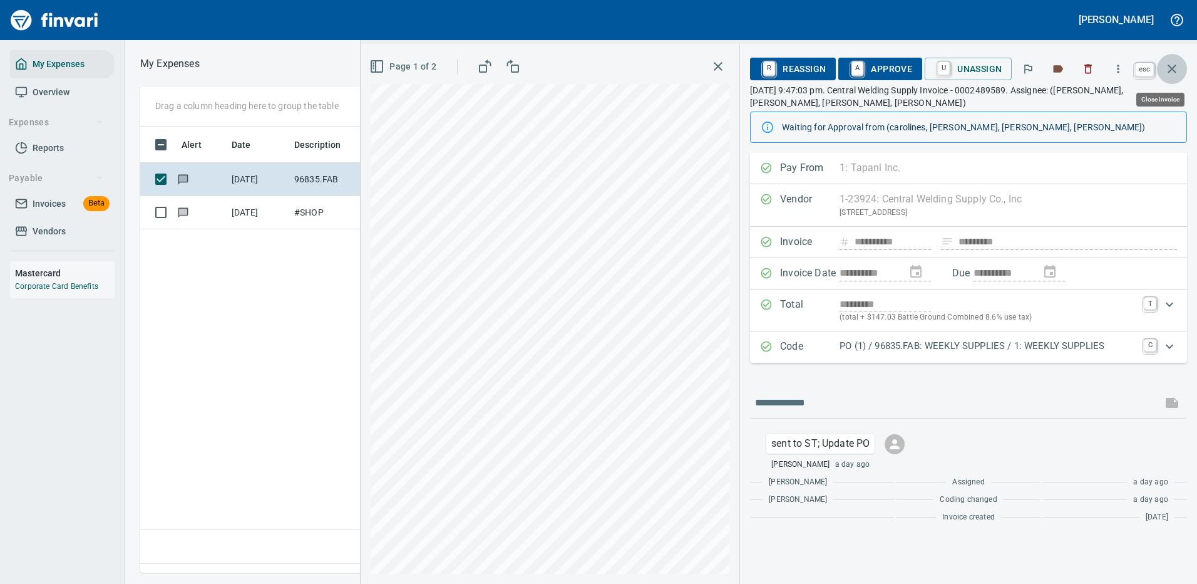
click at [1175, 65] on icon "button" at bounding box center [1172, 68] width 9 height 9
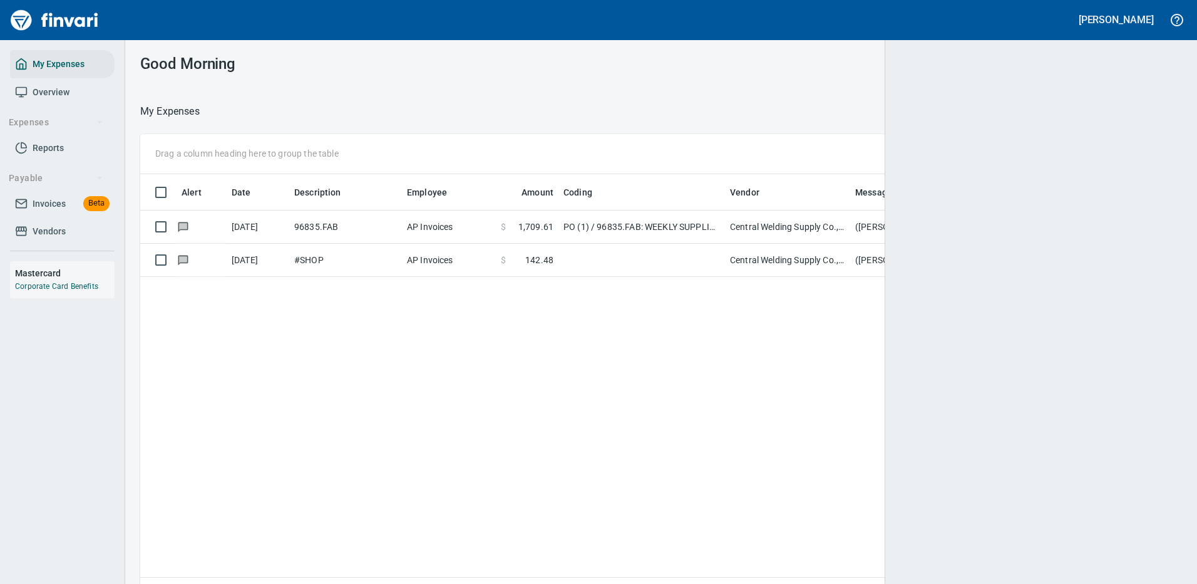
scroll to position [427, 1022]
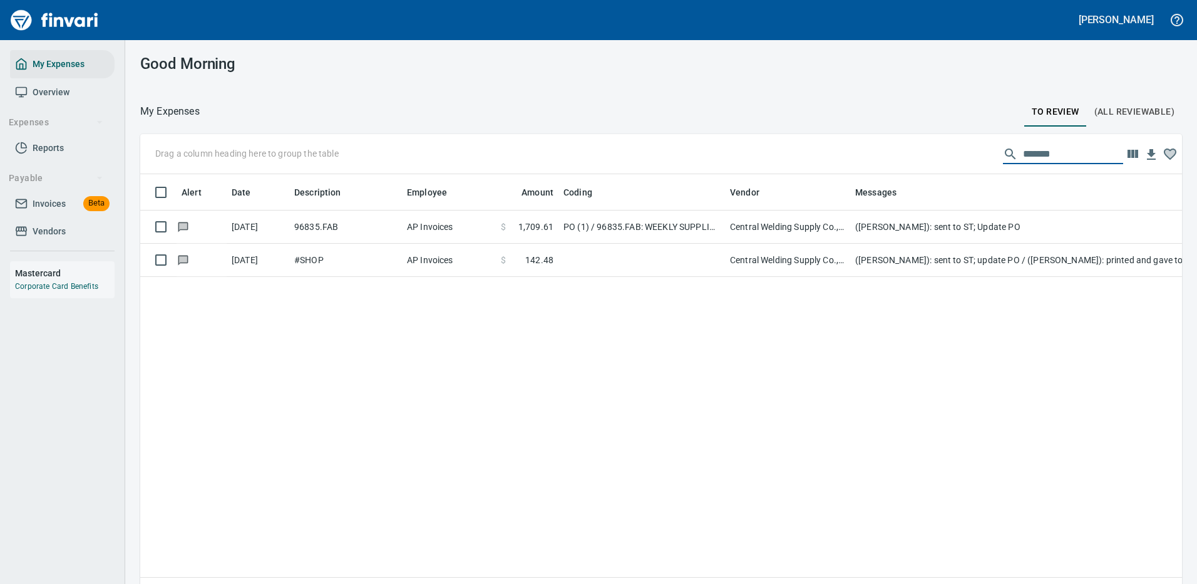
drag, startPoint x: 1047, startPoint y: 152, endPoint x: 990, endPoint y: 151, distance: 56.4
click at [1003, 151] on div "*******" at bounding box center [1063, 154] width 120 height 20
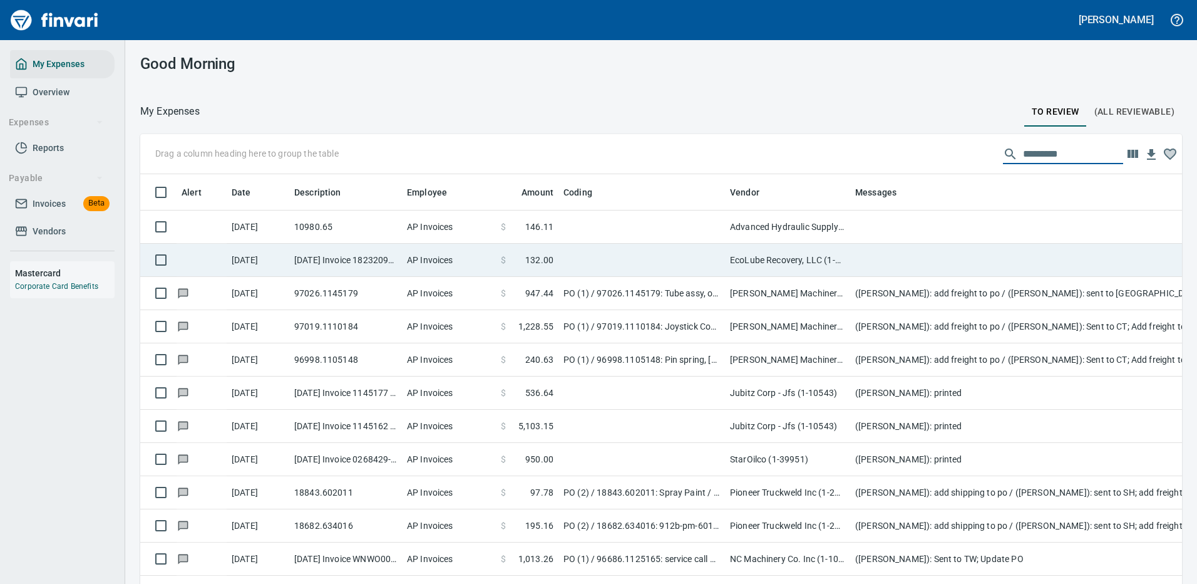
click at [788, 224] on td "Advanced Hydraulic Supply Co. LLC (1-10020)" at bounding box center [787, 226] width 125 height 33
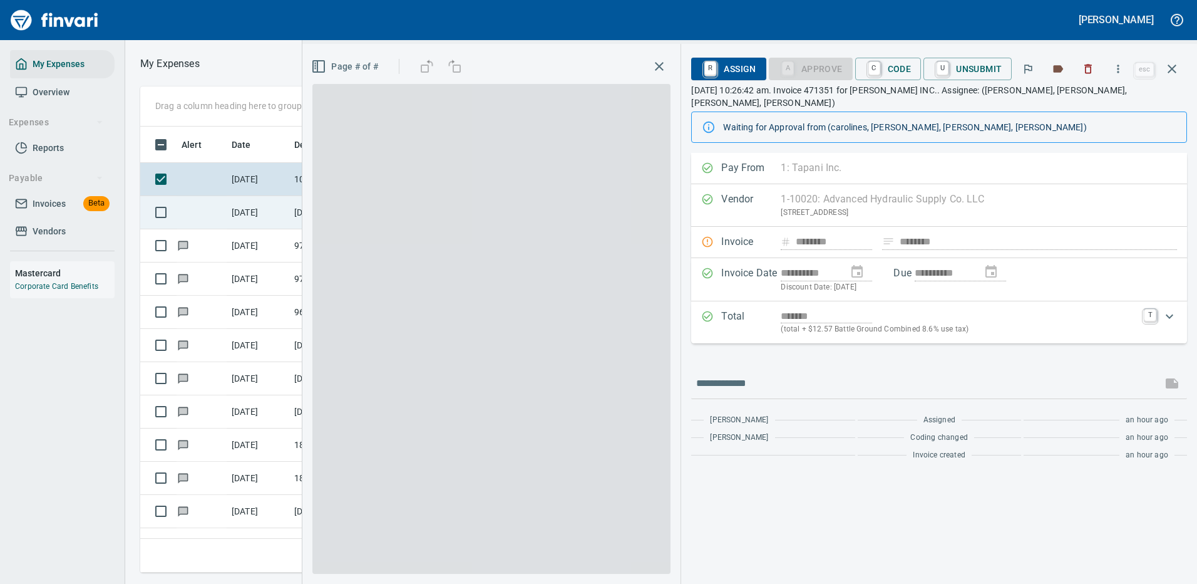
scroll to position [427, 710]
